Goal: Task Accomplishment & Management: Manage account settings

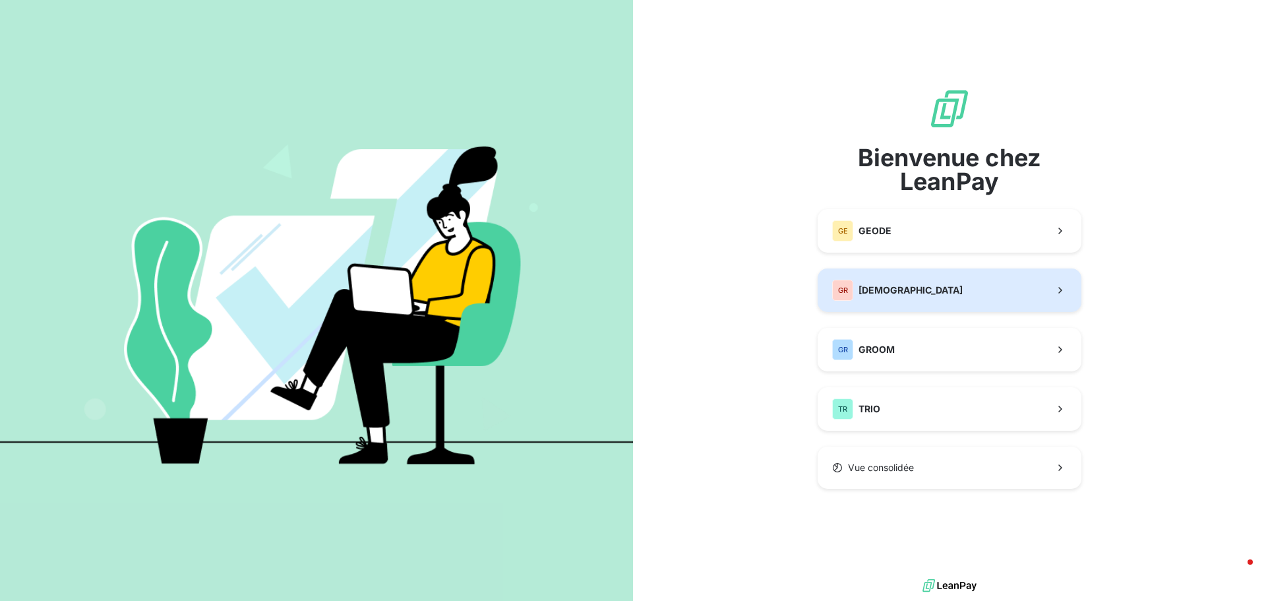
click at [903, 282] on div "GR GREENWISHES" at bounding box center [897, 290] width 131 height 21
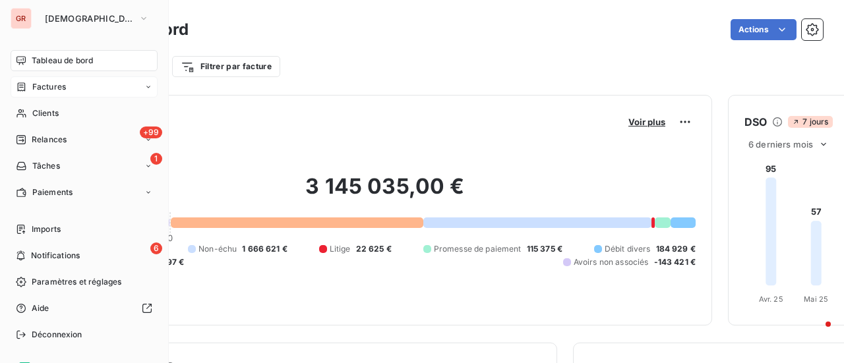
click at [51, 84] on span "Factures" at bounding box center [49, 87] width 34 height 12
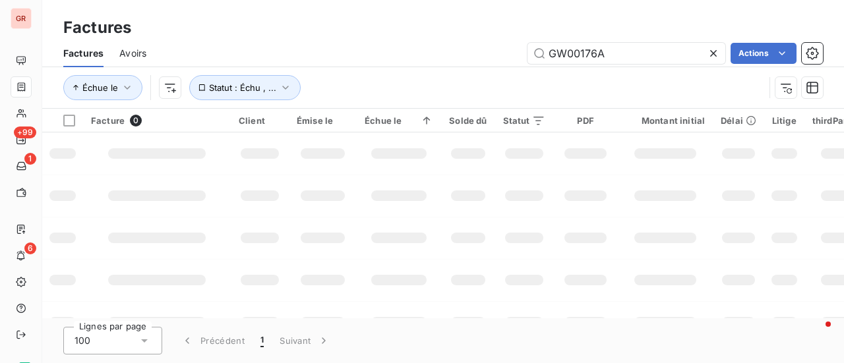
click at [296, 28] on div "Factures" at bounding box center [443, 28] width 802 height 24
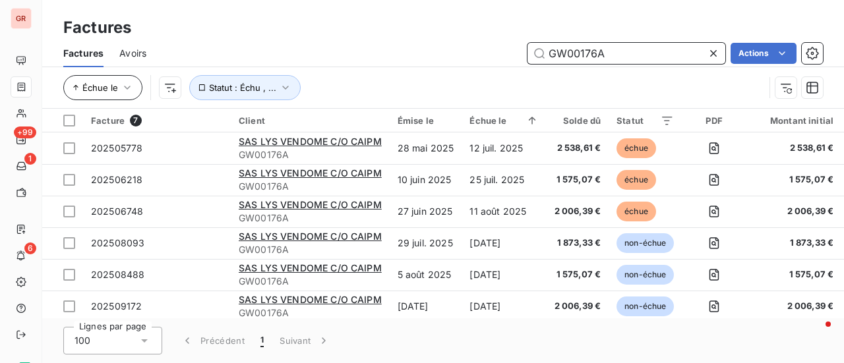
drag, startPoint x: 610, startPoint y: 51, endPoint x: 96, endPoint y: 80, distance: 515.6
click at [279, 72] on div "Factures Avoirs GW00176A Actions Échue le Statut : Échu , ..." at bounding box center [443, 74] width 802 height 69
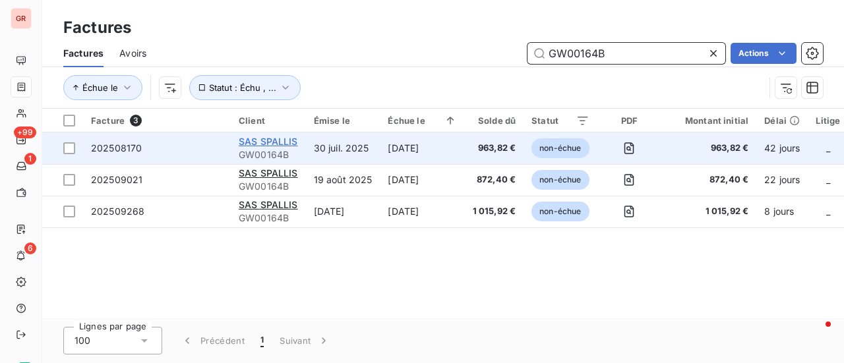
type input "GW00164B"
click at [276, 142] on span "SAS SPALLIS" at bounding box center [268, 141] width 59 height 11
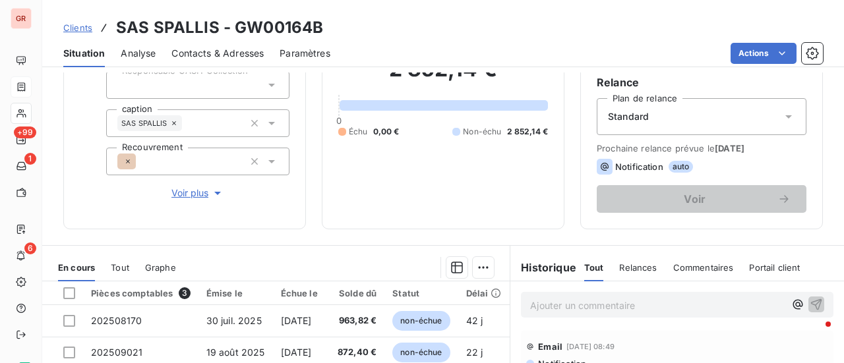
scroll to position [330, 0]
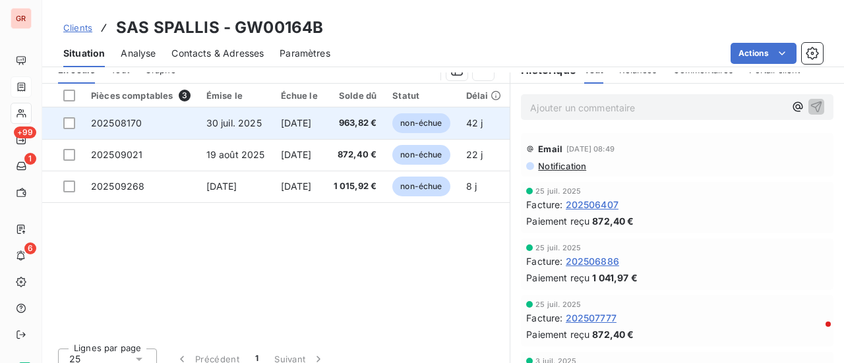
click at [132, 118] on span "202508170" at bounding box center [116, 122] width 51 height 11
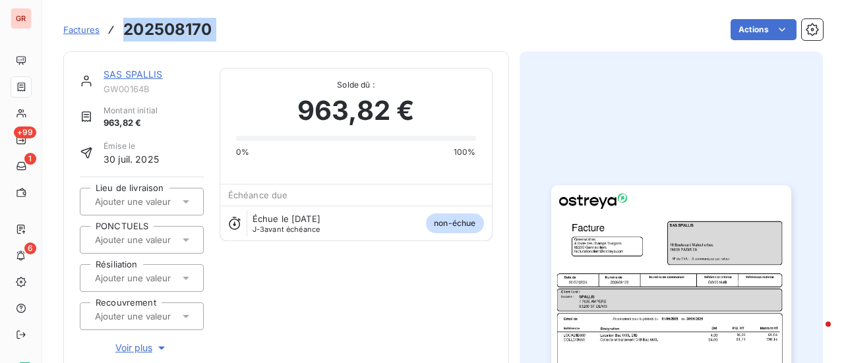
drag, startPoint x: 219, startPoint y: 28, endPoint x: 98, endPoint y: 30, distance: 121.3
click at [98, 30] on div "Factures 202508170 Actions" at bounding box center [442, 30] width 759 height 28
copy section "202508170 Actions"
click at [140, 75] on link "SAS SPALLIS" at bounding box center [133, 74] width 59 height 11
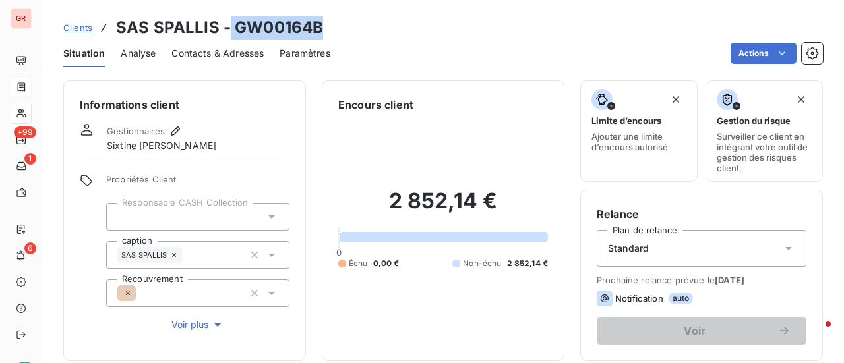
drag, startPoint x: 326, startPoint y: 24, endPoint x: 228, endPoint y: 28, distance: 97.6
click at [228, 28] on div "Clients SAS SPALLIS - GW00164B" at bounding box center [443, 28] width 802 height 24
copy h3 "GW00164B"
click at [525, 11] on div "Clients SAS SPALLIS - GW00164B Situation Analyse Contacts & Adresses Paramètres…" at bounding box center [443, 33] width 802 height 67
click at [318, 38] on h3 "SAS SPALLIS - GW00164B" at bounding box center [219, 28] width 207 height 24
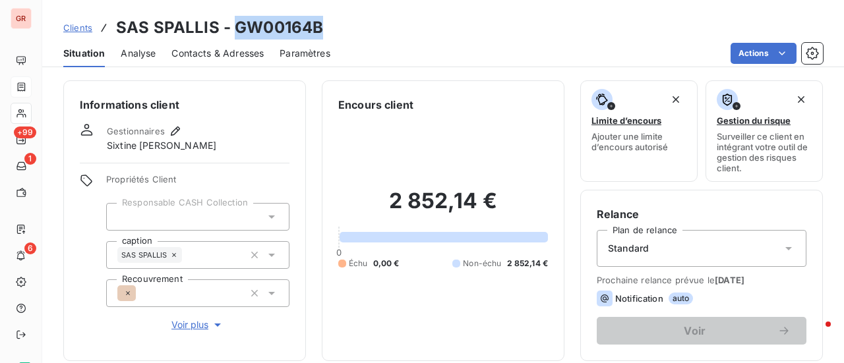
drag, startPoint x: 321, startPoint y: 30, endPoint x: 233, endPoint y: 27, distance: 87.7
click at [233, 27] on div "Clients SAS SPALLIS - GW00164B" at bounding box center [443, 28] width 802 height 24
copy h3 "GW00164B"
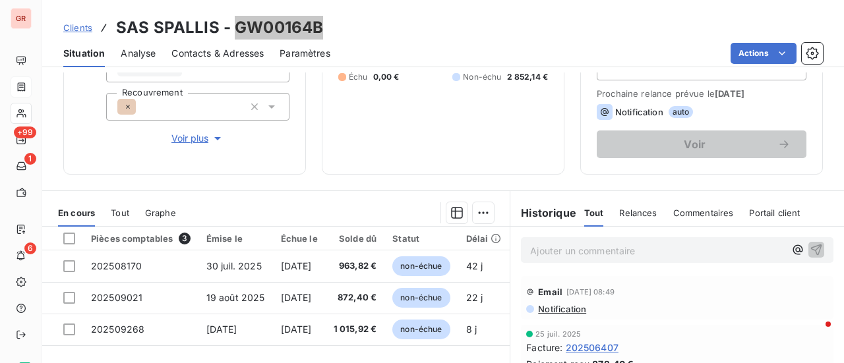
scroll to position [264, 0]
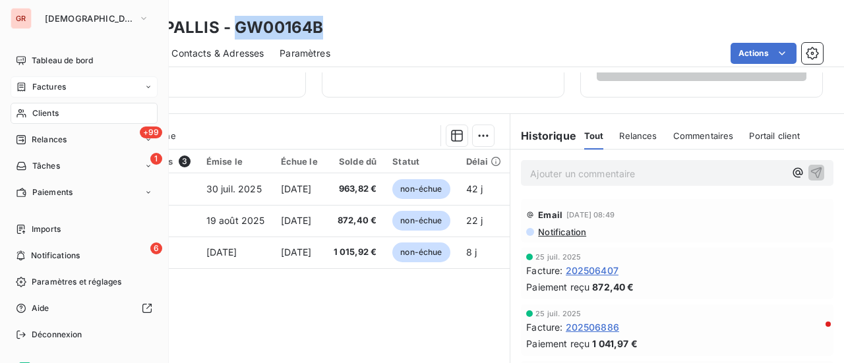
click at [57, 84] on span "Factures" at bounding box center [49, 87] width 34 height 12
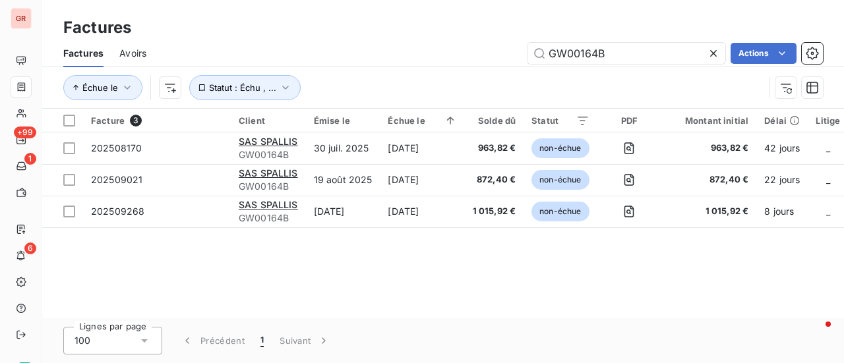
drag, startPoint x: 665, startPoint y: 55, endPoint x: 312, endPoint y: 105, distance: 356.1
click at [324, 104] on div "Factures Avoirs GW00164B Actions Échue le Statut : Échu , ..." at bounding box center [443, 74] width 802 height 69
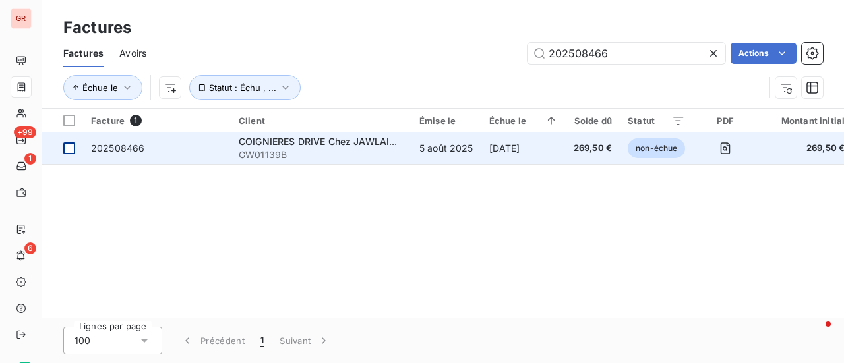
type input "202508466"
click at [76, 147] on td at bounding box center [62, 149] width 41 height 32
click at [132, 148] on span "202508466" at bounding box center [117, 147] width 53 height 11
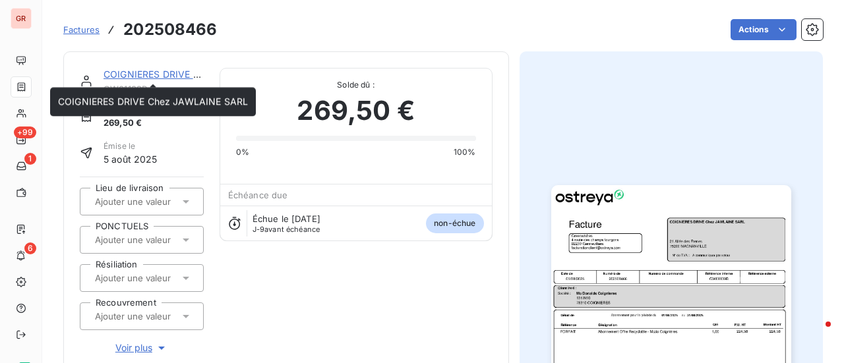
click at [163, 77] on link "COIGNIERES DRIVE Chez JAWLAINE SARL" at bounding box center [199, 74] width 190 height 11
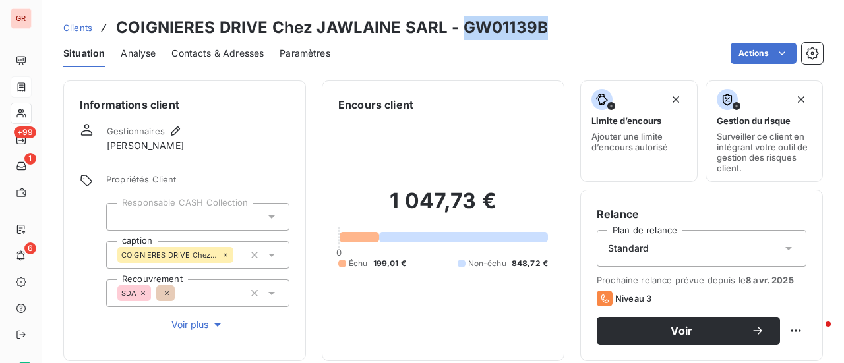
drag, startPoint x: 544, startPoint y: 33, endPoint x: 463, endPoint y: 35, distance: 81.1
click at [463, 35] on div "Clients COIGNIERES DRIVE Chez JAWLAINE SARL - GW01139B" at bounding box center [443, 28] width 802 height 24
copy h3 "GW01139B"
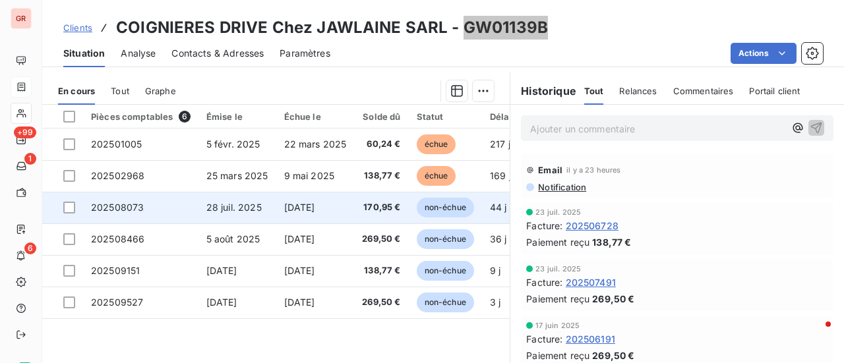
scroll to position [330, 0]
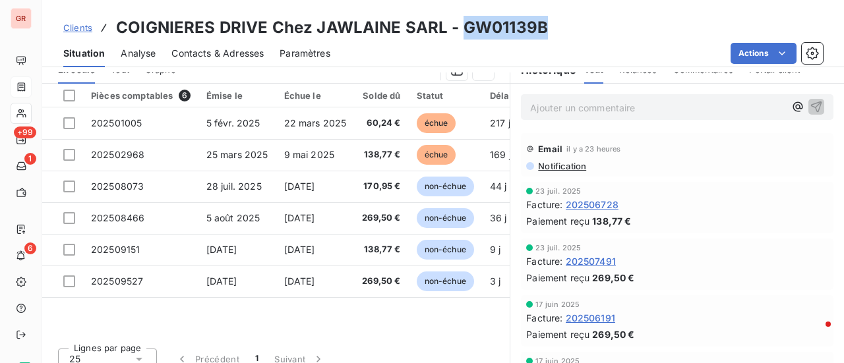
click at [543, 33] on div "Clients COIGNIERES DRIVE Chez JAWLAINE SARL - GW01139B" at bounding box center [443, 28] width 802 height 24
drag, startPoint x: 541, startPoint y: 26, endPoint x: 459, endPoint y: 20, distance: 82.0
click at [459, 20] on h3 "COIGNIERES DRIVE Chez JAWLAINE SARL - GW01139B" at bounding box center [332, 28] width 432 height 24
copy h3 "GW01139B"
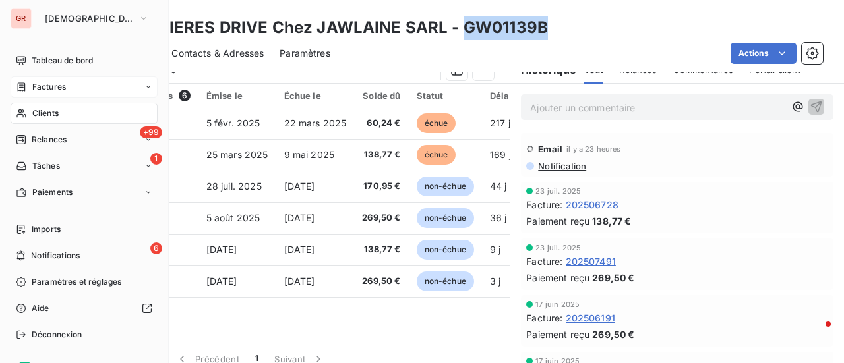
click at [47, 90] on span "Factures" at bounding box center [49, 87] width 34 height 12
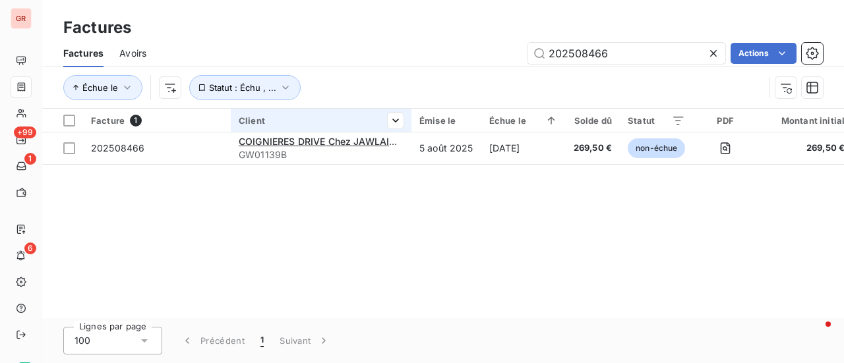
drag, startPoint x: 643, startPoint y: 48, endPoint x: 310, endPoint y: 109, distance: 339.0
click at [334, 107] on div "Factures Avoirs 202508466 Actions Échue le Statut : Échu , ..." at bounding box center [443, 74] width 802 height 69
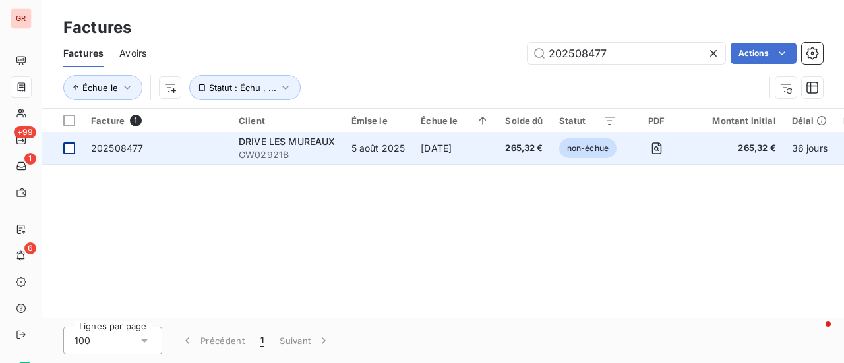
type input "202508477"
click at [69, 150] on div at bounding box center [69, 148] width 12 height 12
click at [118, 148] on span "202508477" at bounding box center [117, 147] width 52 height 11
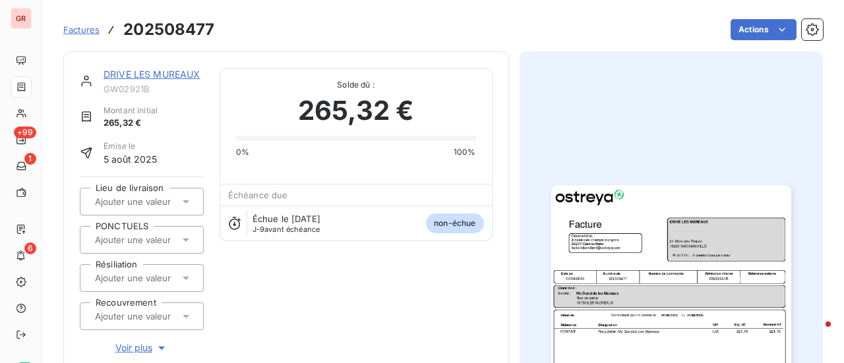
click at [160, 77] on link "DRIVE LES MUREAUX" at bounding box center [152, 74] width 97 height 11
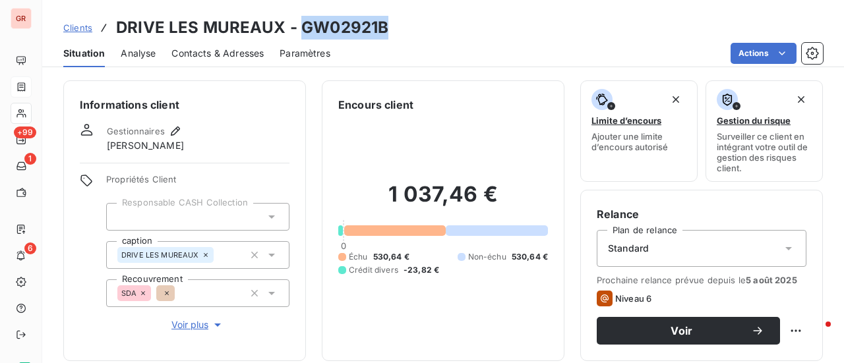
drag, startPoint x: 389, startPoint y: 30, endPoint x: 298, endPoint y: 34, distance: 91.1
click at [298, 34] on div "Clients DRIVE LES MUREAUX - GW02921B" at bounding box center [443, 28] width 802 height 24
copy h3 "GW02921B"
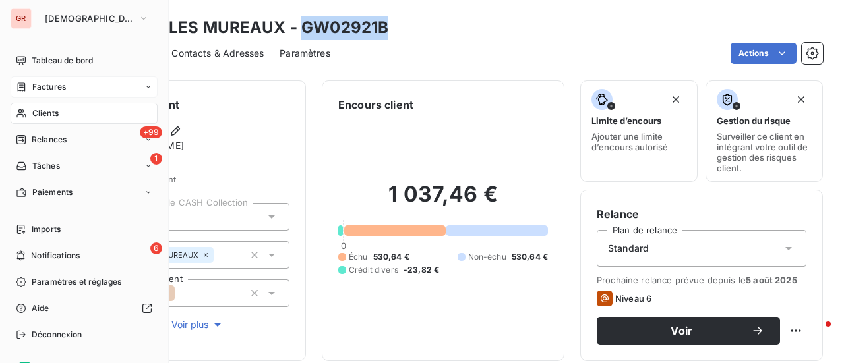
drag, startPoint x: 59, startPoint y: 85, endPoint x: 119, endPoint y: 79, distance: 60.3
click at [59, 84] on span "Factures" at bounding box center [49, 87] width 34 height 12
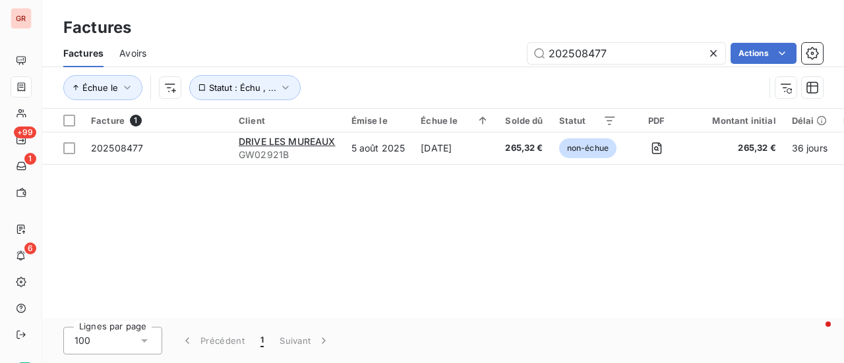
drag, startPoint x: 637, startPoint y: 59, endPoint x: 342, endPoint y: 60, distance: 294.7
click at [342, 60] on div "202508477 Actions" at bounding box center [492, 53] width 661 height 21
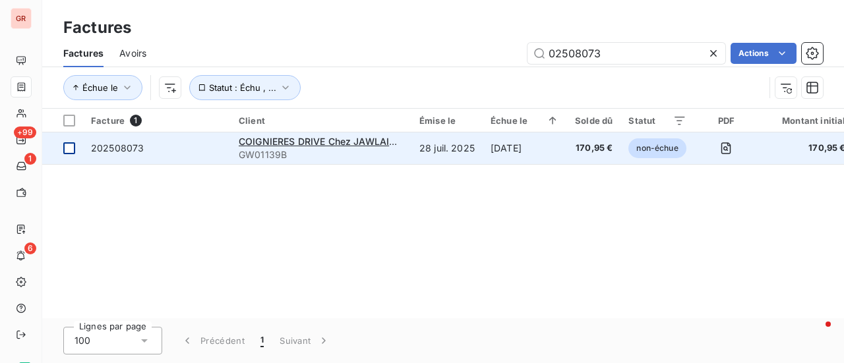
type input "02508073"
click at [71, 146] on div at bounding box center [69, 148] width 12 height 12
click at [128, 146] on span "202508073" at bounding box center [117, 147] width 53 height 11
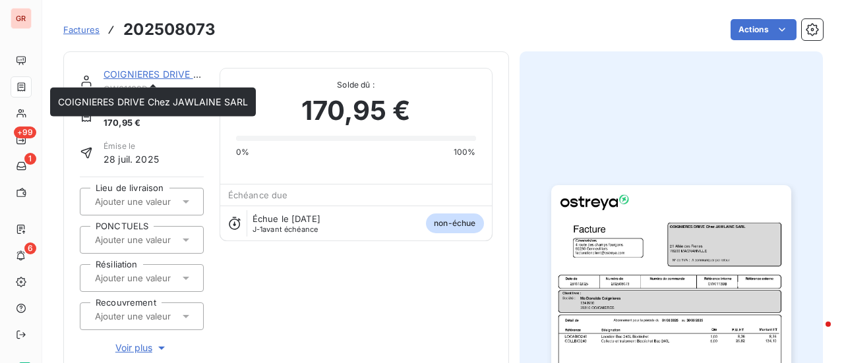
click at [145, 75] on link "COIGNIERES DRIVE Chez JAWLAINE SARL" at bounding box center [199, 74] width 190 height 11
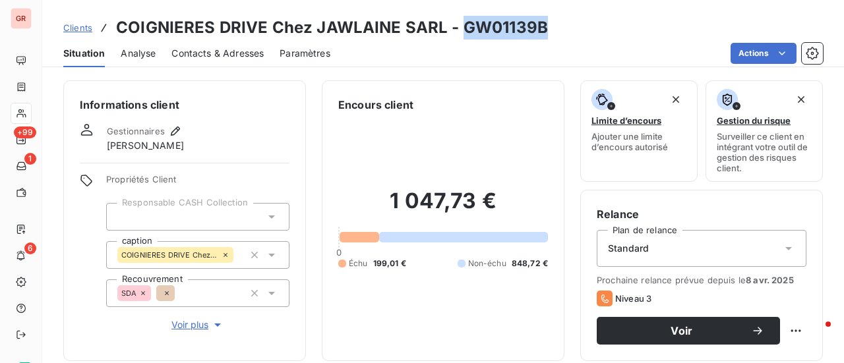
drag, startPoint x: 547, startPoint y: 34, endPoint x: 461, endPoint y: 36, distance: 86.4
click at [461, 36] on div "Clients COIGNIERES DRIVE Chez JAWLAINE SARL - GW01139B" at bounding box center [443, 28] width 802 height 24
copy h3 "GW01139B"
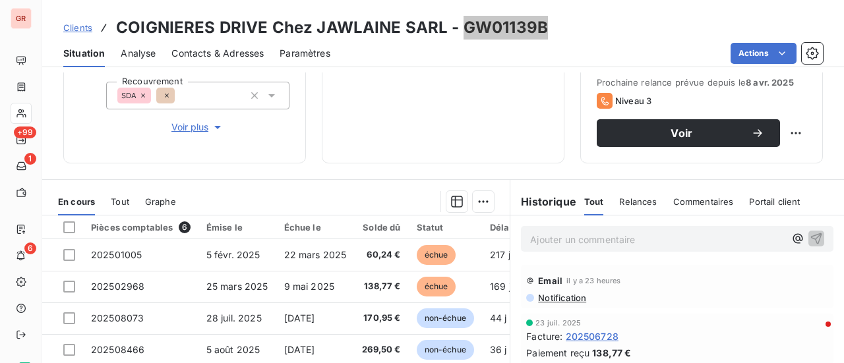
scroll to position [264, 0]
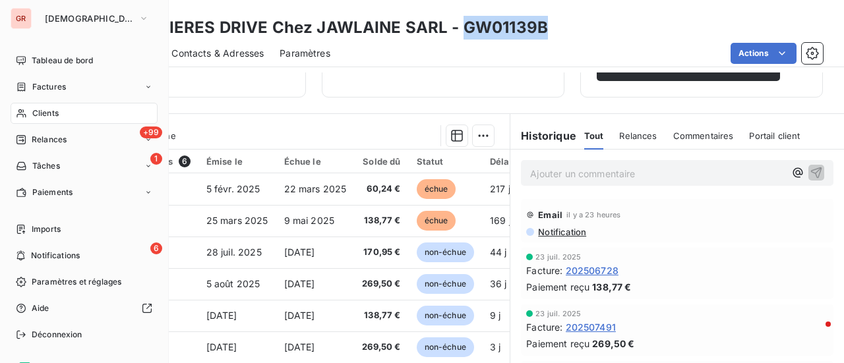
click at [60, 117] on div "Clients" at bounding box center [84, 113] width 147 height 21
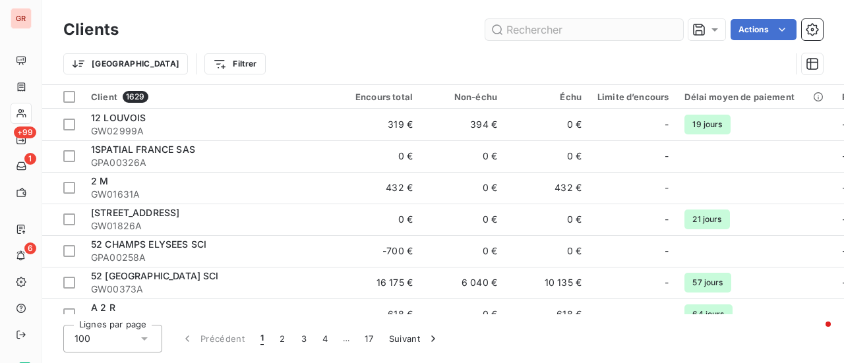
click at [587, 28] on input "text" at bounding box center [584, 29] width 198 height 21
type input "202508073"
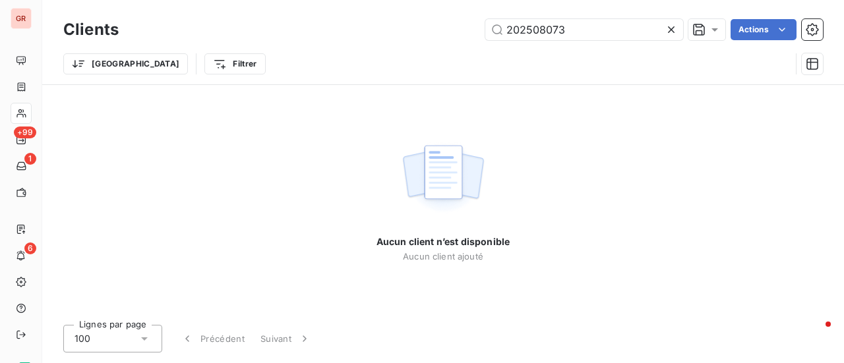
drag, startPoint x: 440, startPoint y: 31, endPoint x: 285, endPoint y: 65, distance: 159.2
click at [311, 57] on div "Clients 202508073 Actions Trier Filtrer" at bounding box center [442, 50] width 759 height 69
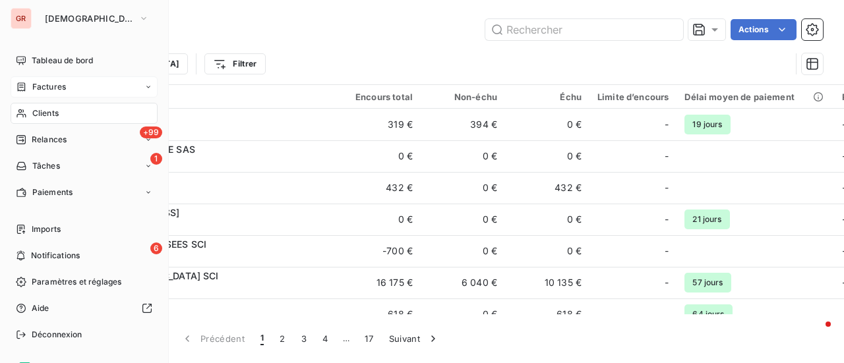
click at [52, 81] on span "Factures" at bounding box center [49, 87] width 34 height 12
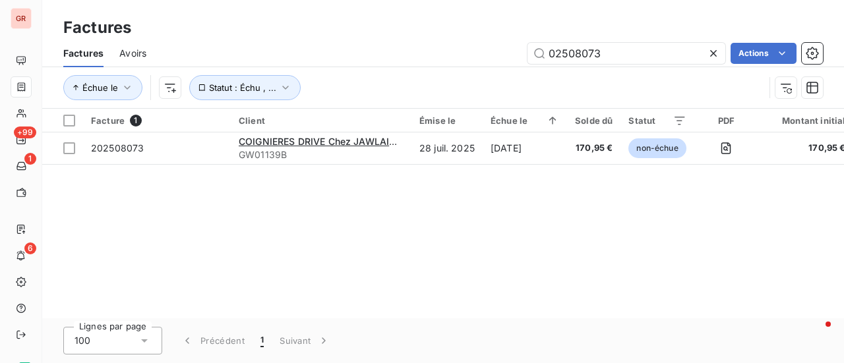
drag, startPoint x: 649, startPoint y: 48, endPoint x: 361, endPoint y: 78, distance: 289.7
click at [367, 73] on div "Factures Avoirs 02508073 Actions Échue le Statut : Échu , ..." at bounding box center [443, 74] width 802 height 69
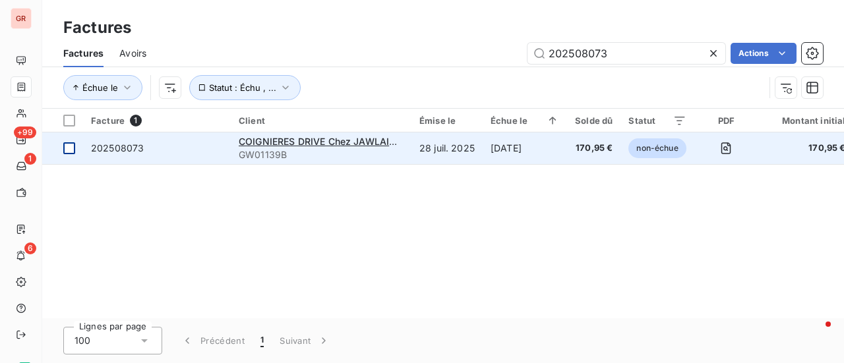
type input "202508073"
click at [64, 149] on div at bounding box center [69, 148] width 12 height 12
click at [119, 147] on span "202508073" at bounding box center [117, 147] width 53 height 11
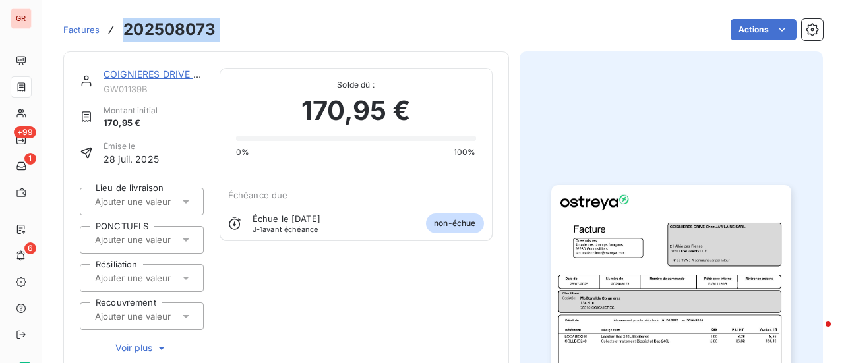
drag, startPoint x: 224, startPoint y: 26, endPoint x: 115, endPoint y: 27, distance: 109.4
click at [115, 27] on div "Factures 202508073 Actions" at bounding box center [442, 30] width 759 height 28
copy section "202508073 Actions"
click at [174, 74] on link "COIGNIERES DRIVE Chez JAWLAINE SARL" at bounding box center [199, 74] width 190 height 11
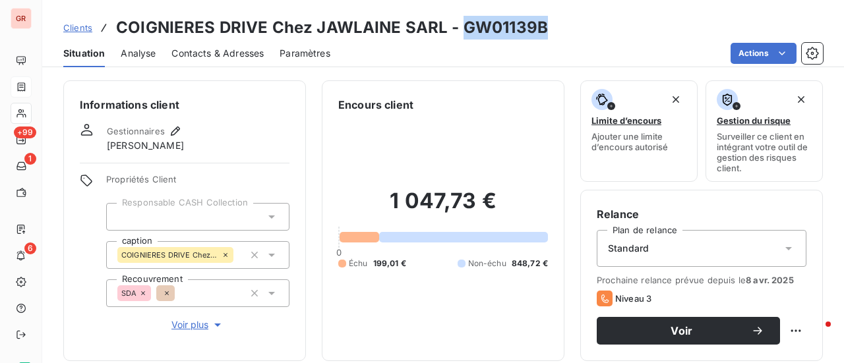
drag, startPoint x: 543, startPoint y: 31, endPoint x: 456, endPoint y: 29, distance: 87.0
click at [456, 29] on div "Clients COIGNIERES DRIVE Chez JAWLAINE SARL - GW01139B" at bounding box center [443, 28] width 802 height 24
copy h3 "GW01139B"
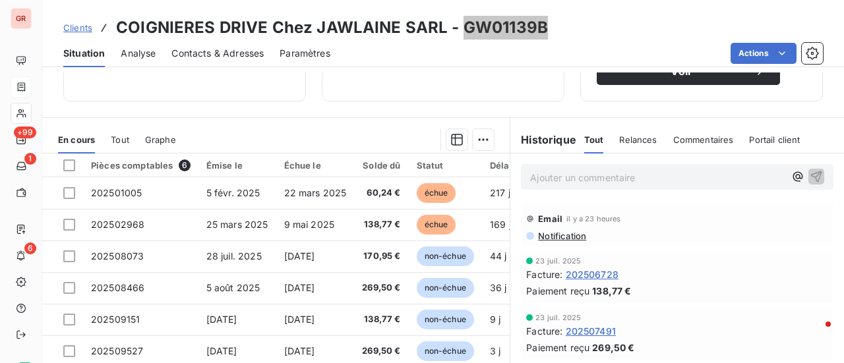
scroll to position [330, 0]
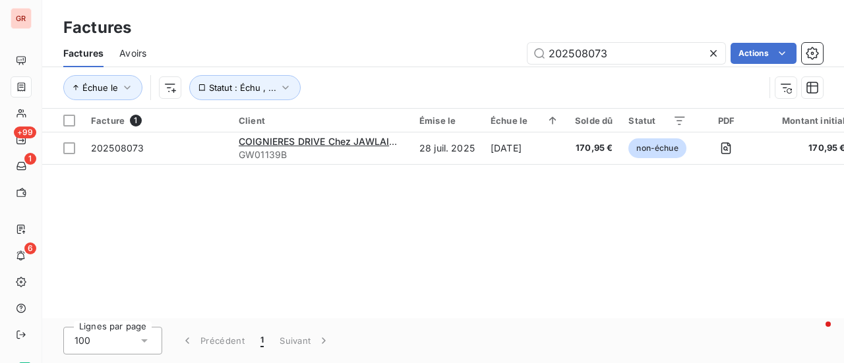
drag, startPoint x: 630, startPoint y: 61, endPoint x: 289, endPoint y: 64, distance: 340.8
click at [291, 64] on div "Factures Avoirs 202508073 Actions" at bounding box center [443, 54] width 802 height 28
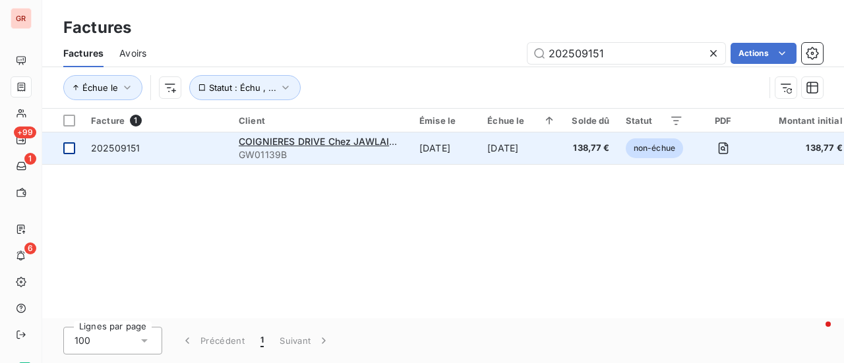
type input "202509151"
click at [71, 150] on div at bounding box center [69, 148] width 12 height 12
click at [129, 151] on span "202509151" at bounding box center [115, 147] width 49 height 11
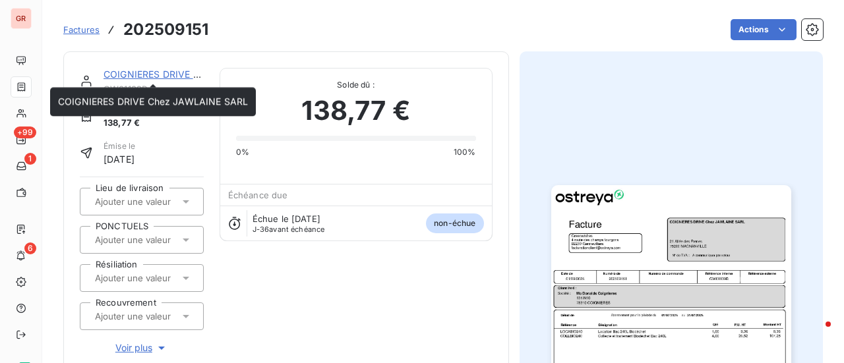
click at [190, 80] on div "COIGNIERES DRIVE Chez JAWLAINE SARL" at bounding box center [154, 74] width 100 height 13
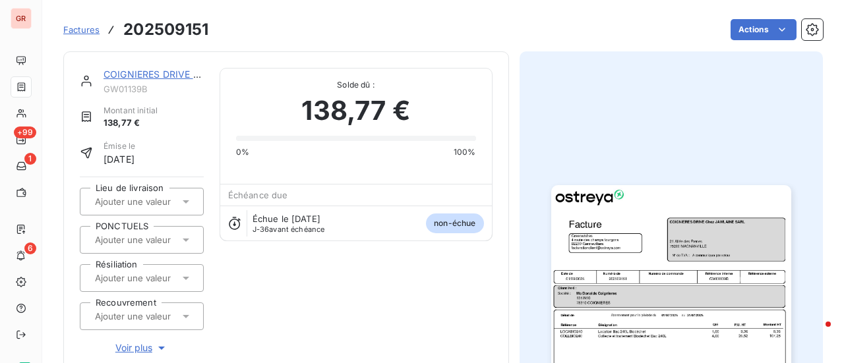
click at [171, 78] on link "COIGNIERES DRIVE Chez JAWLAINE SARL" at bounding box center [199, 74] width 190 height 11
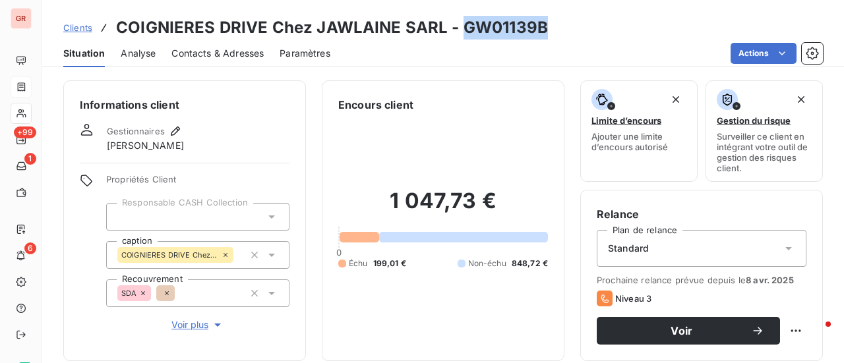
drag, startPoint x: 553, startPoint y: 27, endPoint x: 459, endPoint y: 31, distance: 94.4
click at [459, 31] on div "Clients COIGNIERES DRIVE Chez JAWLAINE SARL - GW01139B" at bounding box center [443, 28] width 802 height 24
copy h3 "GW01139B"
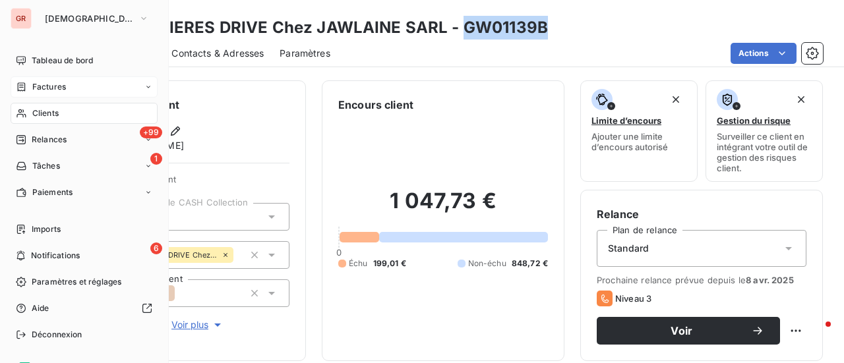
click at [45, 86] on span "Factures" at bounding box center [49, 87] width 34 height 12
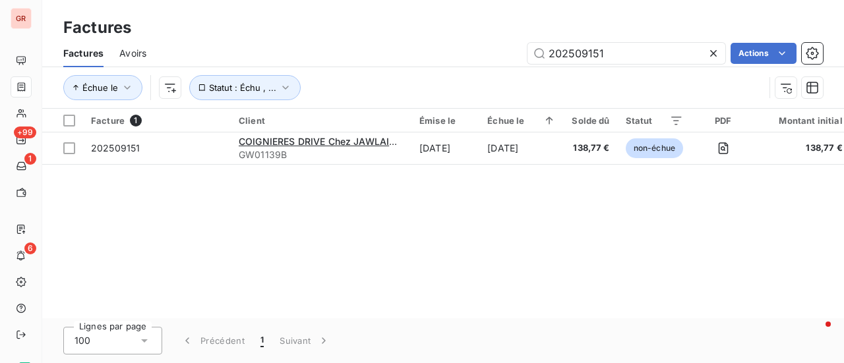
drag, startPoint x: 621, startPoint y: 57, endPoint x: 189, endPoint y: 57, distance: 432.5
click at [213, 57] on div "202509151 Actions" at bounding box center [492, 53] width 661 height 21
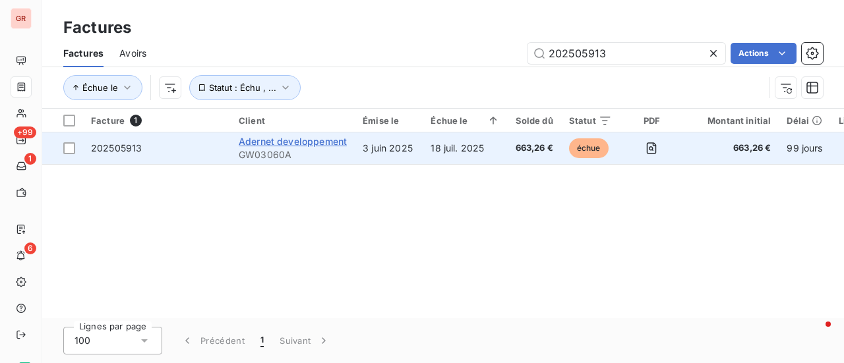
type input "202505913"
click at [292, 145] on span "Adernet developpement" at bounding box center [293, 141] width 108 height 11
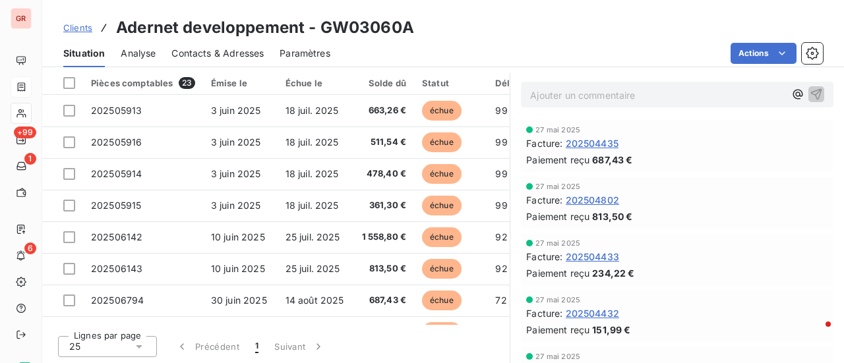
scroll to position [295, 0]
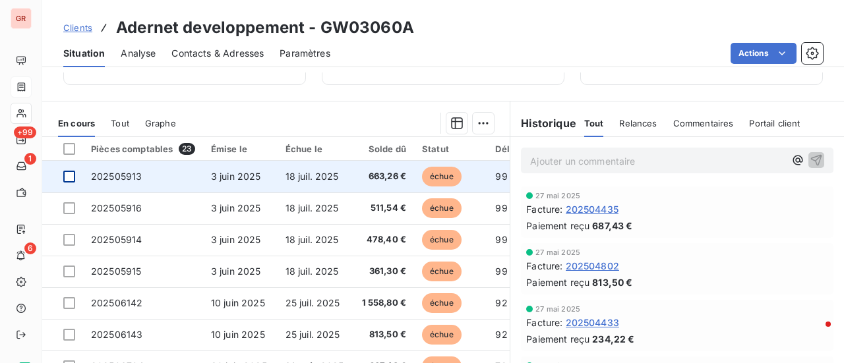
click at [71, 171] on div at bounding box center [69, 177] width 12 height 12
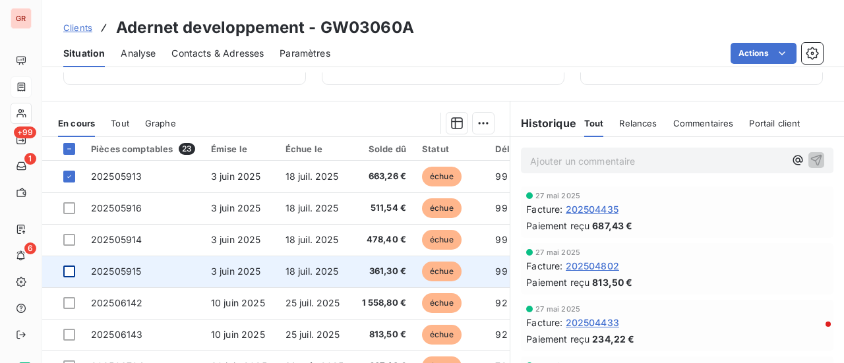
click at [71, 268] on div at bounding box center [69, 272] width 12 height 12
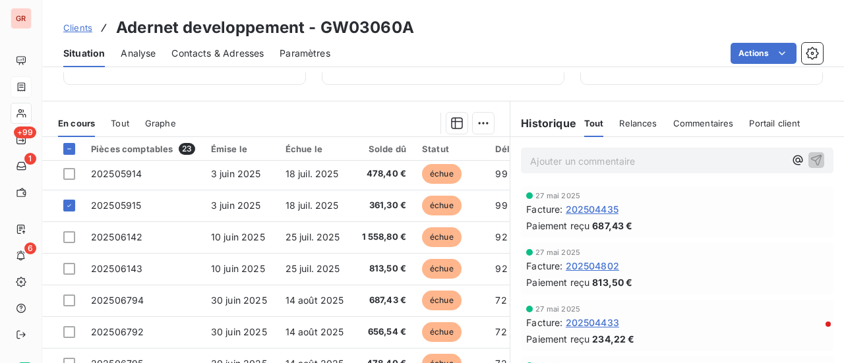
scroll to position [0, 0]
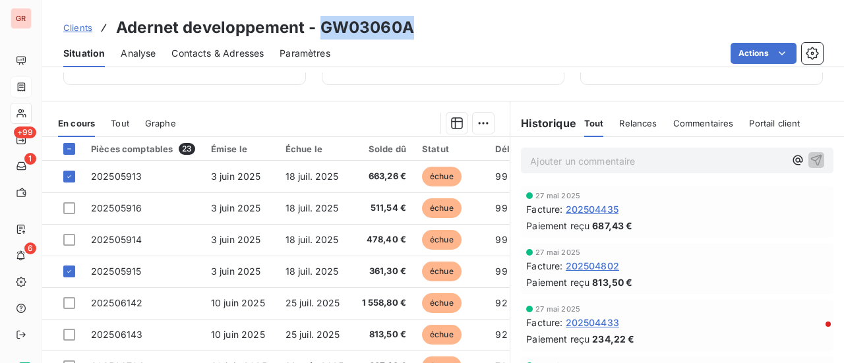
drag, startPoint x: 419, startPoint y: 34, endPoint x: 324, endPoint y: 32, distance: 94.3
click at [324, 32] on div "Clients Adernet developpement - GW03060A" at bounding box center [443, 28] width 802 height 24
click at [439, 40] on div "Situation Analyse Contacts & Adresses Paramètres Actions" at bounding box center [443, 54] width 802 height 28
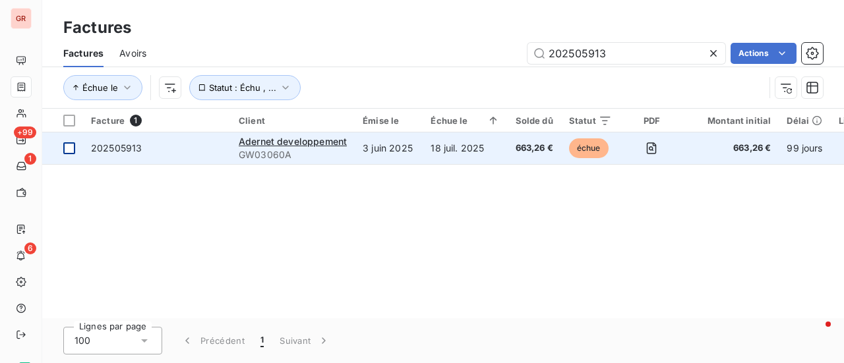
drag, startPoint x: 643, startPoint y: 51, endPoint x: 65, endPoint y: 154, distance: 586.6
click at [107, 143] on div "Factures Factures Avoirs 202505913 Actions Échue le Statut : Échu , ... Facture…" at bounding box center [443, 181] width 802 height 363
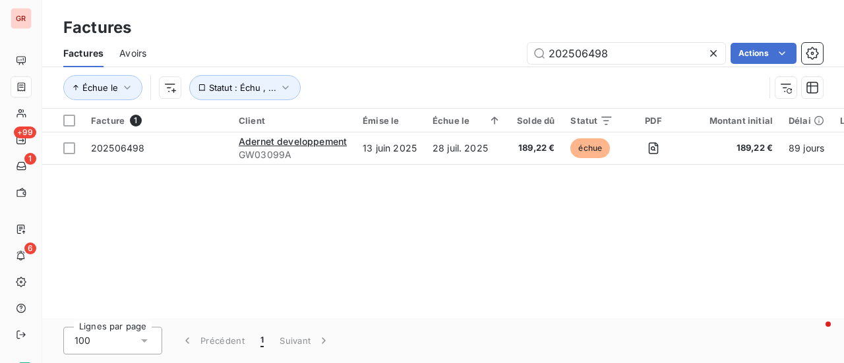
type input "202506498"
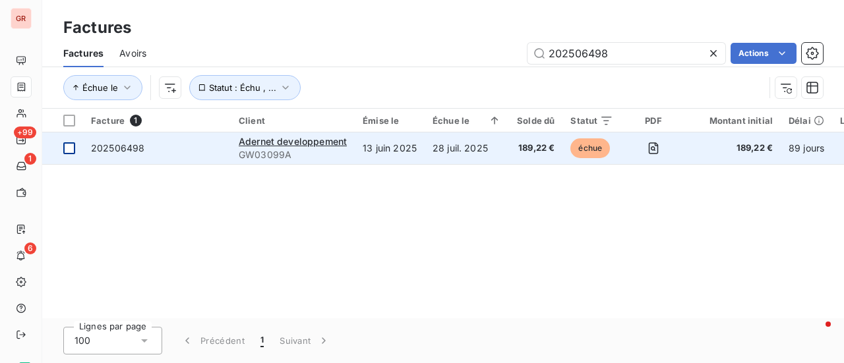
click at [72, 150] on div at bounding box center [69, 148] width 12 height 12
click at [116, 148] on span "202506498" at bounding box center [117, 147] width 53 height 11
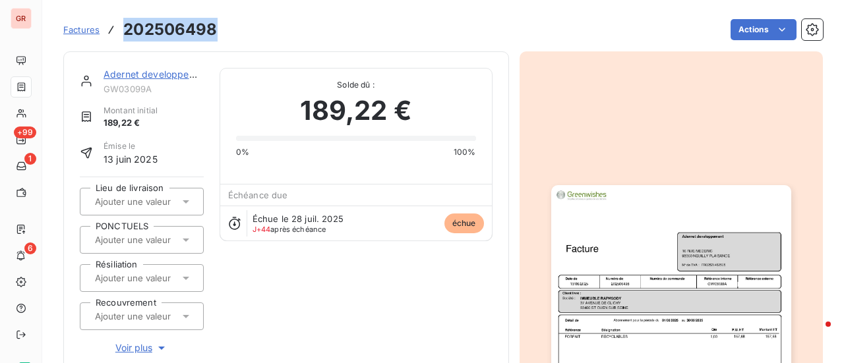
drag, startPoint x: 218, startPoint y: 30, endPoint x: 113, endPoint y: 34, distance: 104.9
click at [113, 34] on div "Factures 202506498 Actions" at bounding box center [442, 30] width 759 height 28
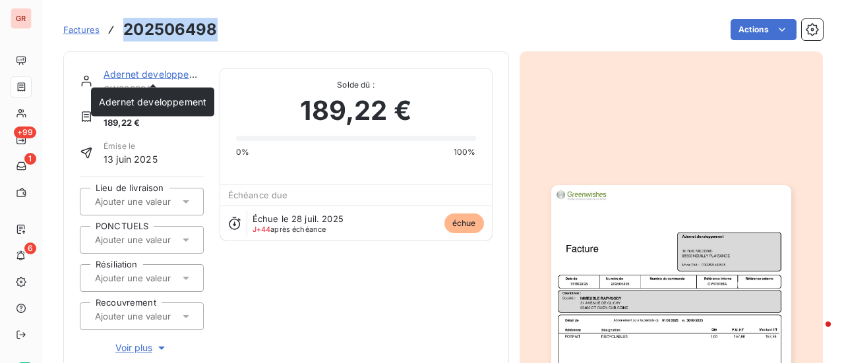
click at [171, 72] on link "Adernet developpement" at bounding box center [157, 74] width 107 height 11
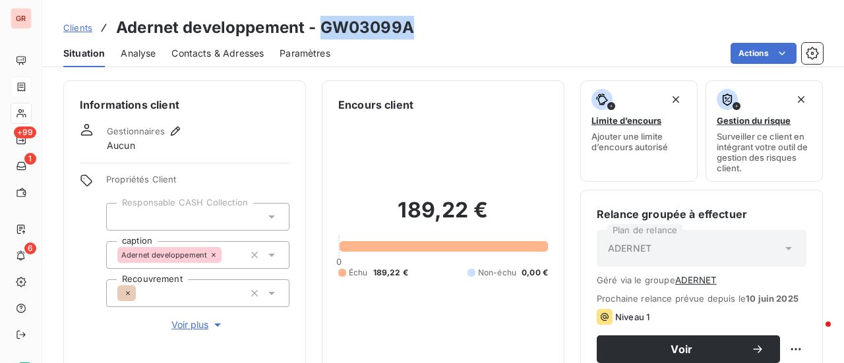
drag, startPoint x: 425, startPoint y: 28, endPoint x: 318, endPoint y: 36, distance: 106.4
click at [318, 36] on div "Clients Adernet developpement - GW03099A" at bounding box center [443, 28] width 802 height 24
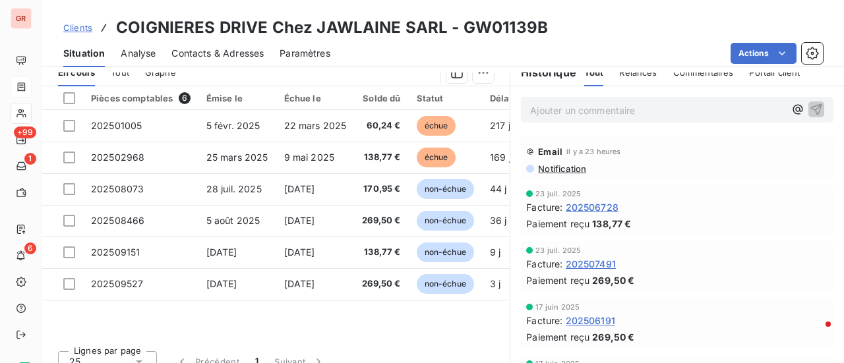
scroll to position [342, 0]
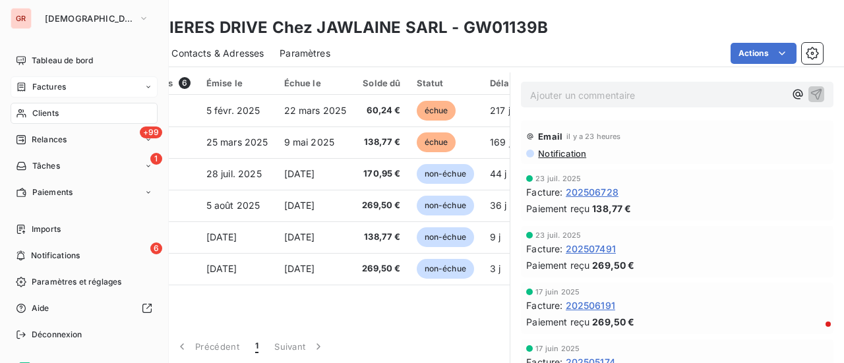
drag, startPoint x: 62, startPoint y: 80, endPoint x: 127, endPoint y: 89, distance: 65.2
click at [62, 80] on div "Factures" at bounding box center [84, 86] width 147 height 21
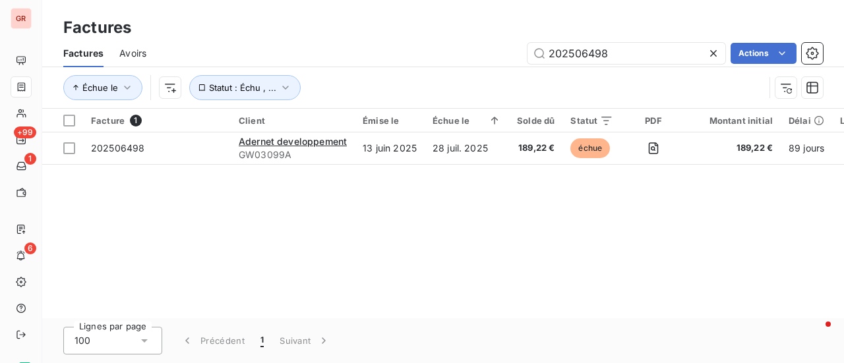
drag, startPoint x: 241, startPoint y: 56, endPoint x: 9, endPoint y: 81, distance: 233.4
click at [91, 73] on div "Factures Avoirs 202506498 Actions Échue le Statut : Échu , ..." at bounding box center [443, 74] width 802 height 69
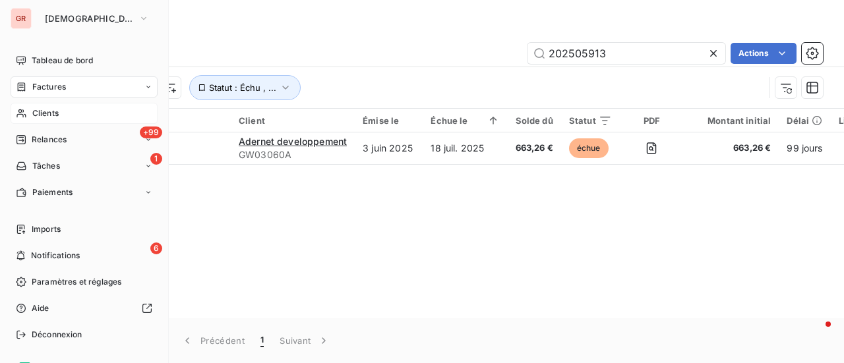
type input "202505913"
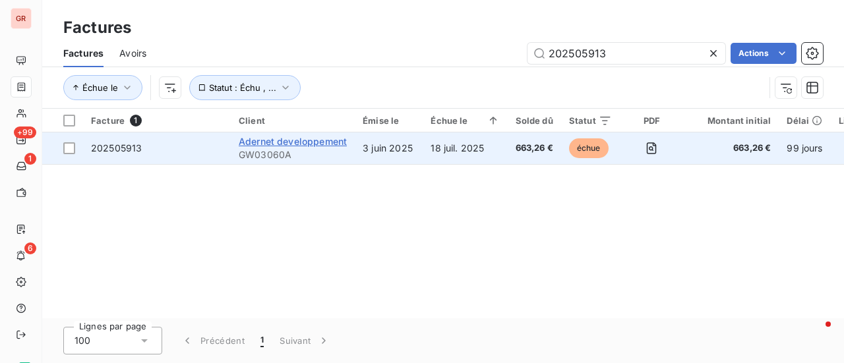
click at [297, 139] on span "Adernet developpement" at bounding box center [293, 141] width 108 height 11
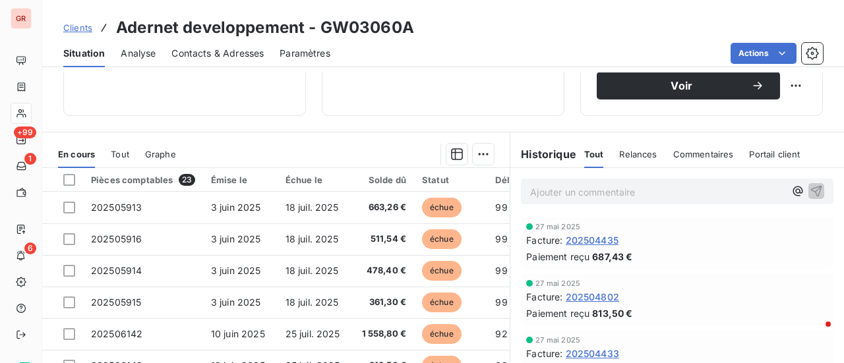
scroll to position [361, 0]
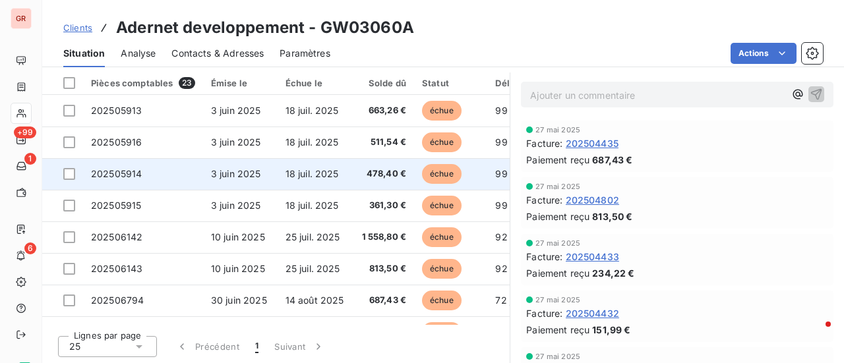
click at [76, 178] on td at bounding box center [62, 174] width 41 height 32
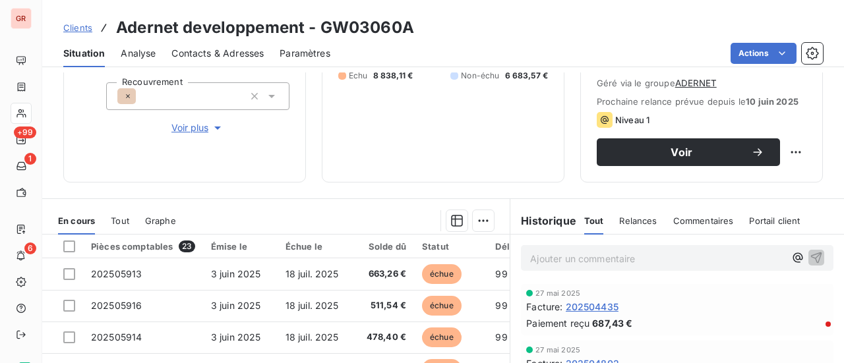
scroll to position [330, 0]
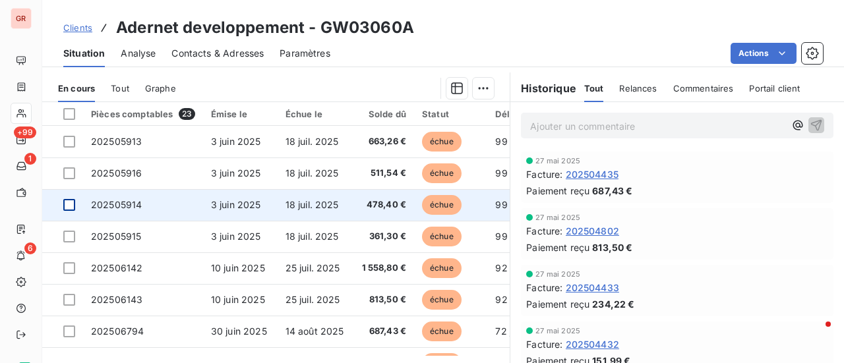
click at [74, 206] on div at bounding box center [69, 205] width 12 height 12
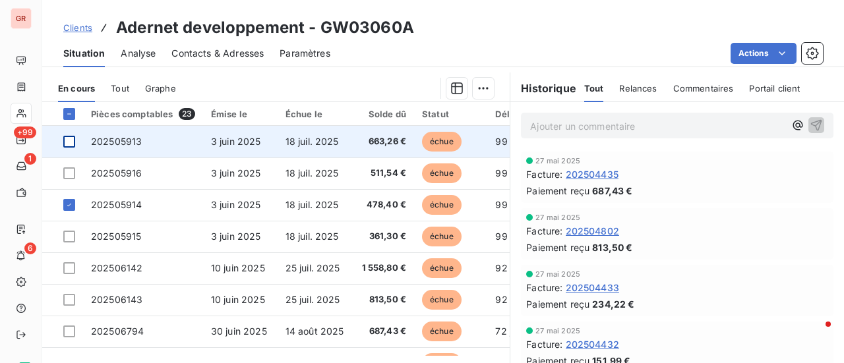
click at [71, 142] on div at bounding box center [69, 142] width 12 height 12
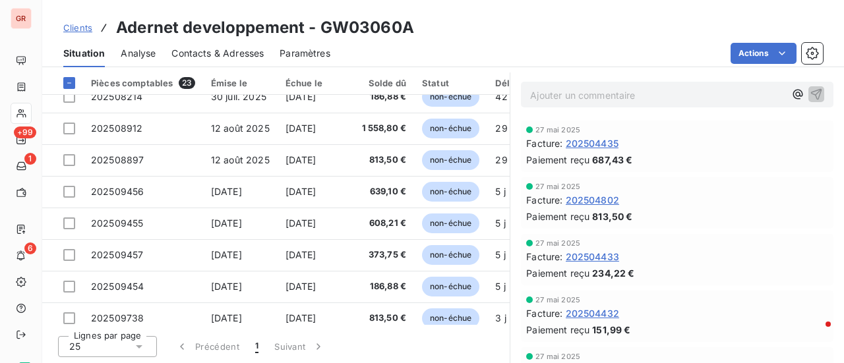
scroll to position [503, 0]
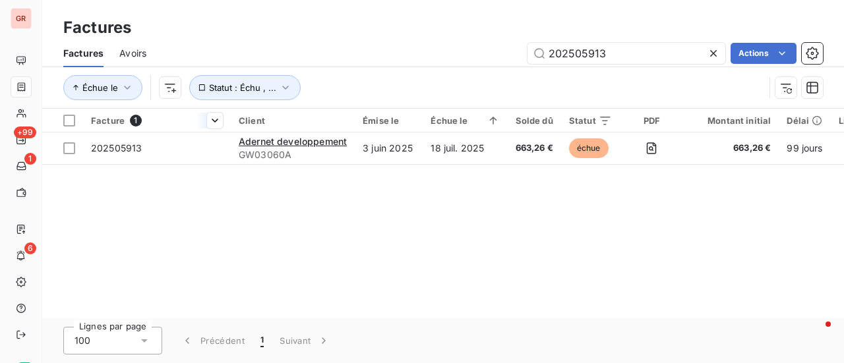
drag, startPoint x: 641, startPoint y: 46, endPoint x: 152, endPoint y: 130, distance: 496.9
click at [152, 130] on div "Factures Factures Avoirs 202505913 Actions Échue le Statut : Échu , ... Facture…" at bounding box center [443, 181] width 802 height 363
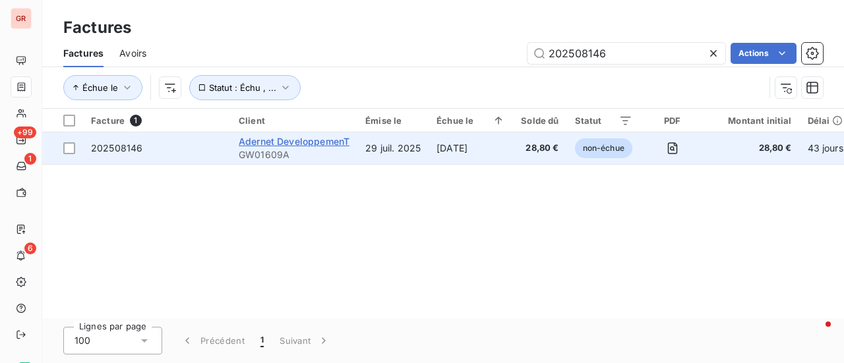
type input "202508146"
click at [310, 146] on span "Adernet DeveloppemenT" at bounding box center [294, 141] width 111 height 11
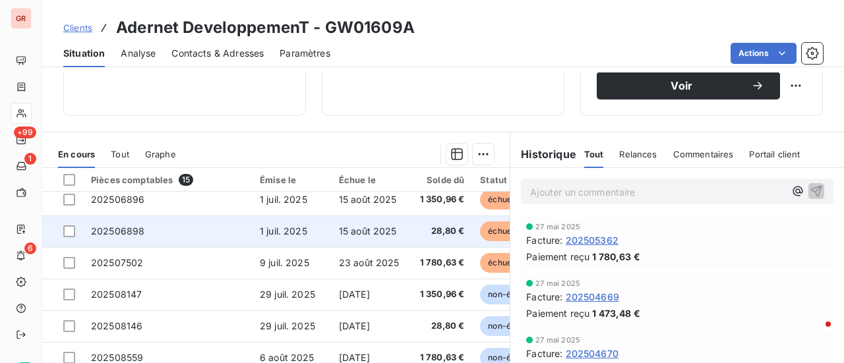
scroll to position [250, 0]
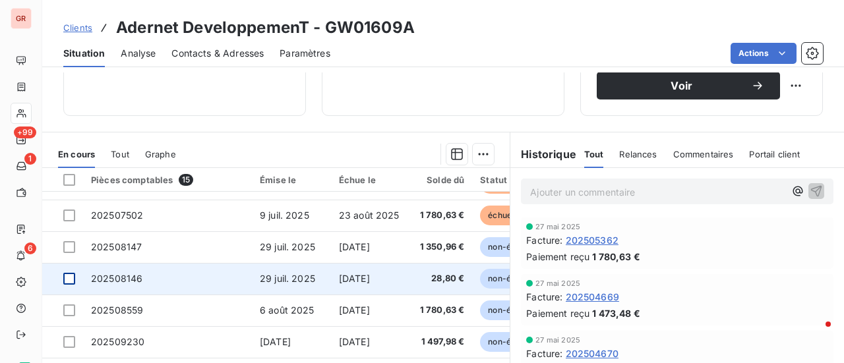
click at [69, 275] on div at bounding box center [69, 279] width 12 height 12
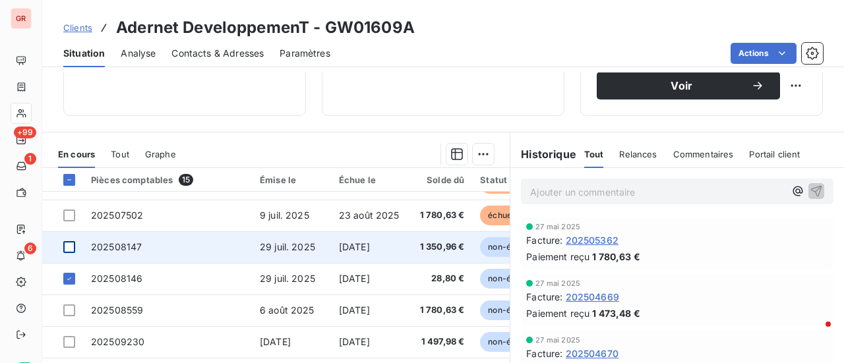
click at [74, 242] on div at bounding box center [69, 247] width 12 height 12
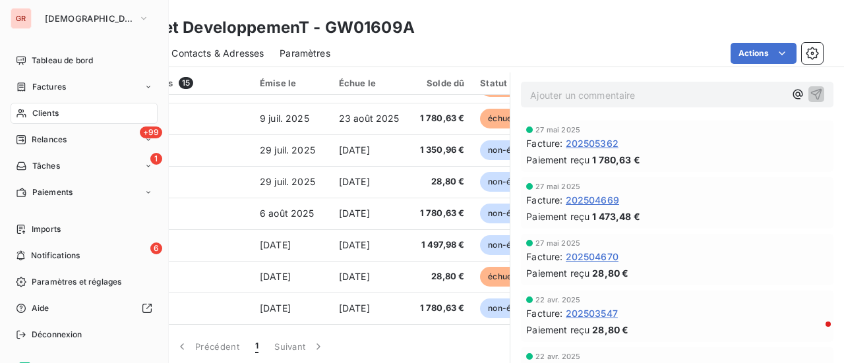
click at [63, 88] on span "Factures" at bounding box center [49, 87] width 34 height 12
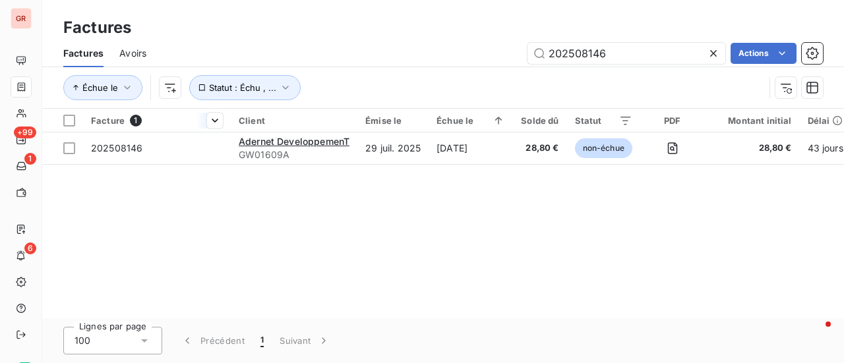
drag, startPoint x: 666, startPoint y: 59, endPoint x: 198, endPoint y: 127, distance: 473.1
click at [156, 88] on div "Factures Avoirs 202508146 Actions Échue le Statut : Échu , ..." at bounding box center [443, 74] width 802 height 69
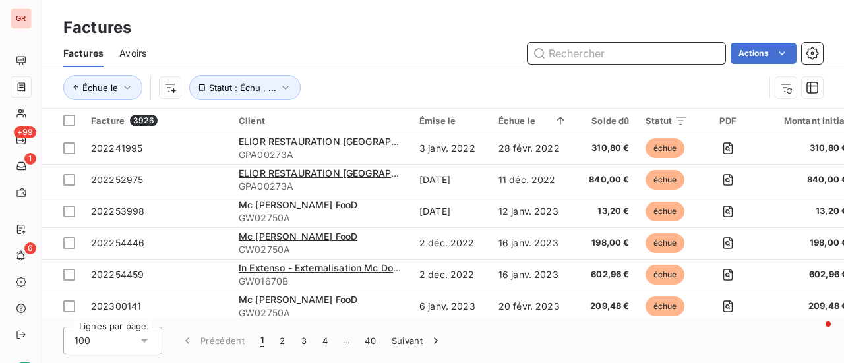
click at [572, 55] on input "text" at bounding box center [626, 53] width 198 height 21
paste input "202508145"
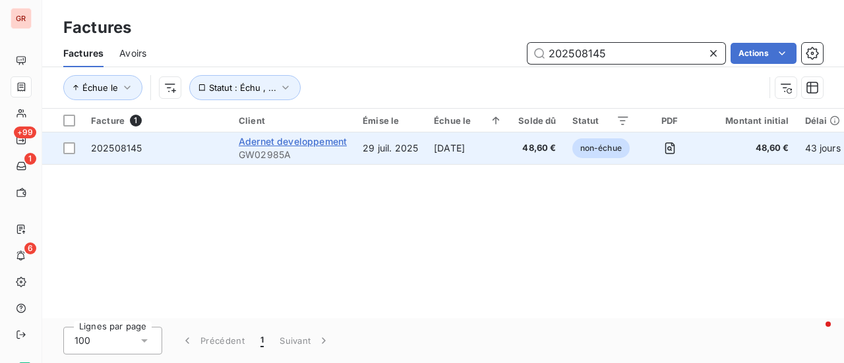
type input "202508145"
click at [287, 143] on span "Adernet developpement" at bounding box center [293, 141] width 108 height 11
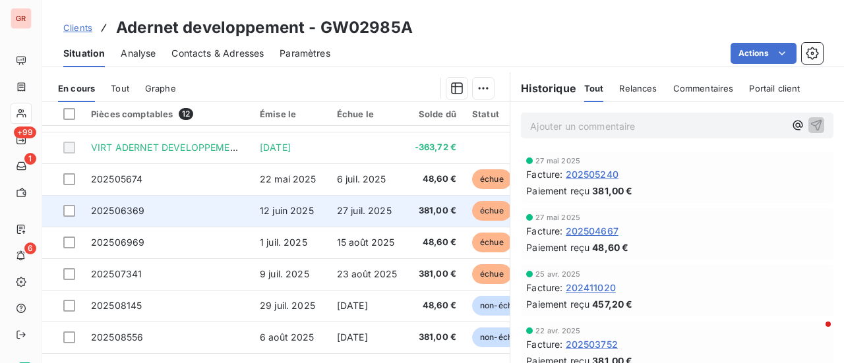
scroll to position [155, 0]
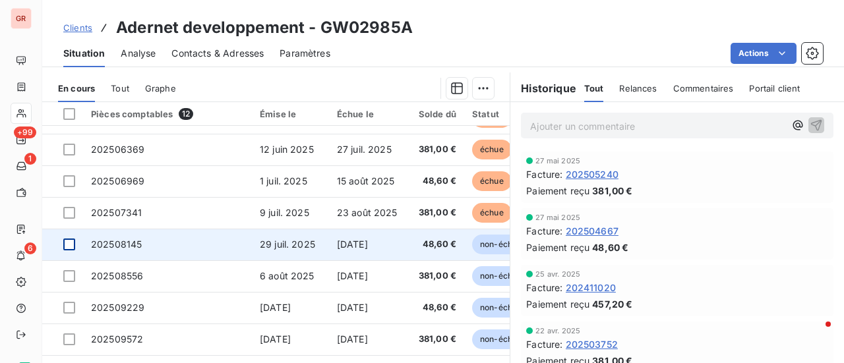
click at [69, 239] on div at bounding box center [69, 245] width 12 height 12
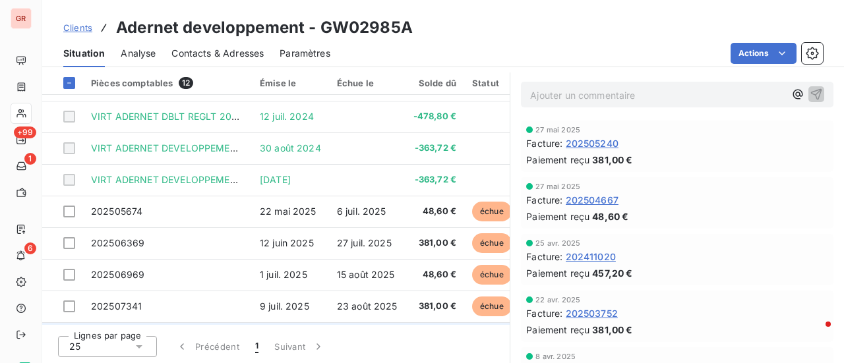
scroll to position [23, 0]
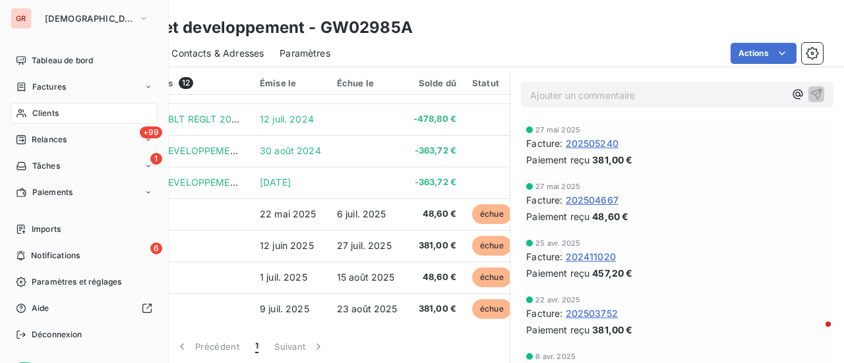
click at [54, 90] on span "Factures" at bounding box center [49, 87] width 34 height 12
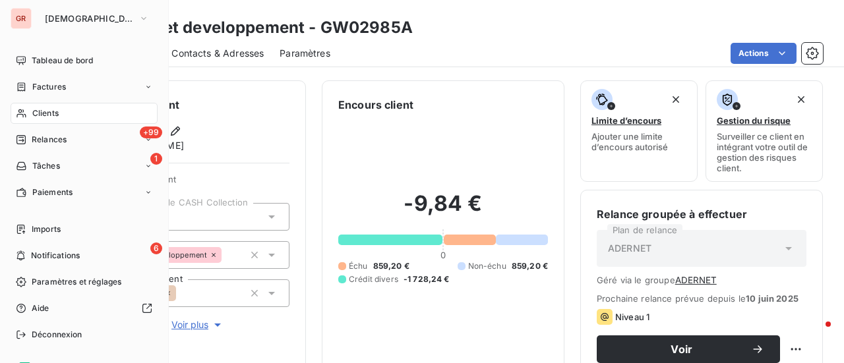
click at [53, 108] on span "Clients" at bounding box center [45, 113] width 26 height 12
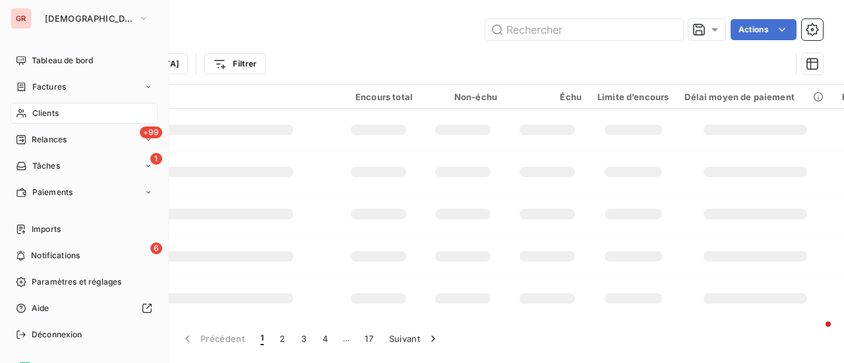
click at [51, 85] on span "Factures" at bounding box center [49, 87] width 34 height 12
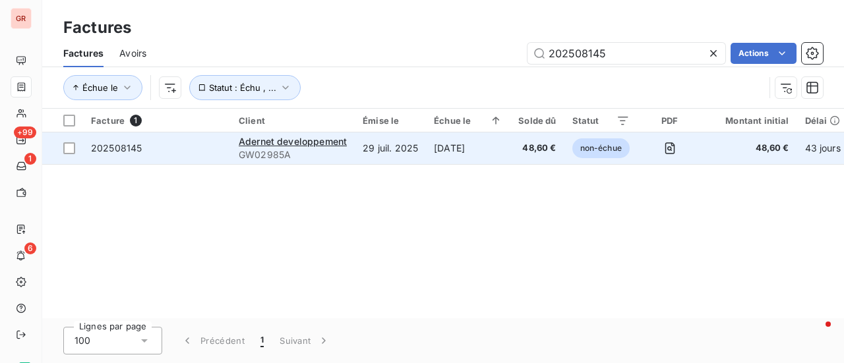
drag, startPoint x: 637, startPoint y: 48, endPoint x: 196, endPoint y: 160, distance: 454.9
click at [196, 160] on div "Factures Factures Avoirs 202508145 Actions Échue le Statut : Échu , ... Facture…" at bounding box center [443, 181] width 802 height 363
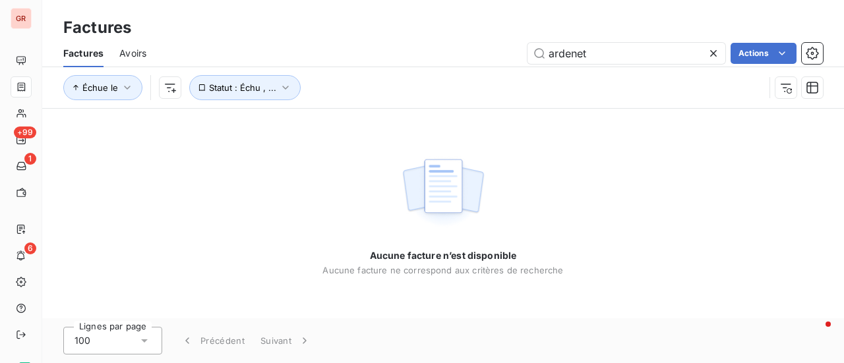
drag, startPoint x: 610, startPoint y: 59, endPoint x: 260, endPoint y: 102, distance: 351.9
click at [278, 100] on div "Factures Avoirs ardenet Actions Échue le Statut : Échu , ..." at bounding box center [443, 74] width 802 height 69
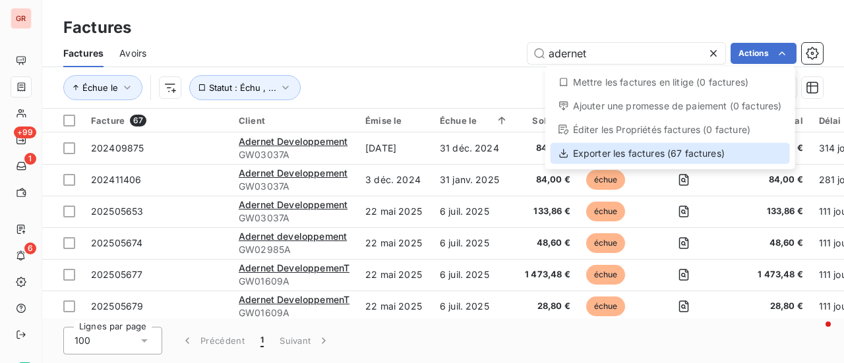
click at [629, 150] on div "Exporter les factures (67 factures)" at bounding box center [669, 153] width 239 height 21
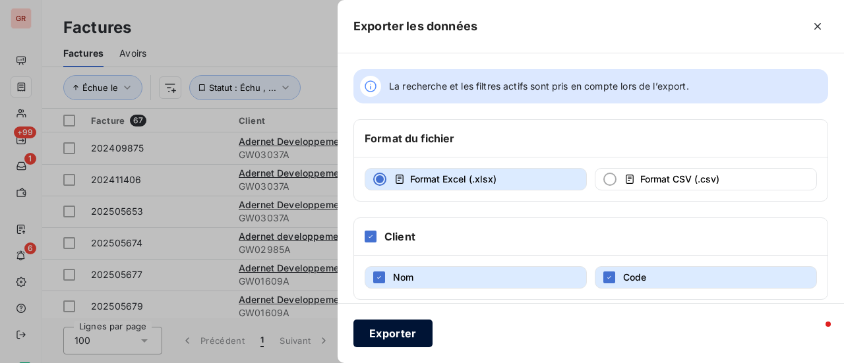
click at [411, 334] on button "Exporter" at bounding box center [392, 334] width 79 height 28
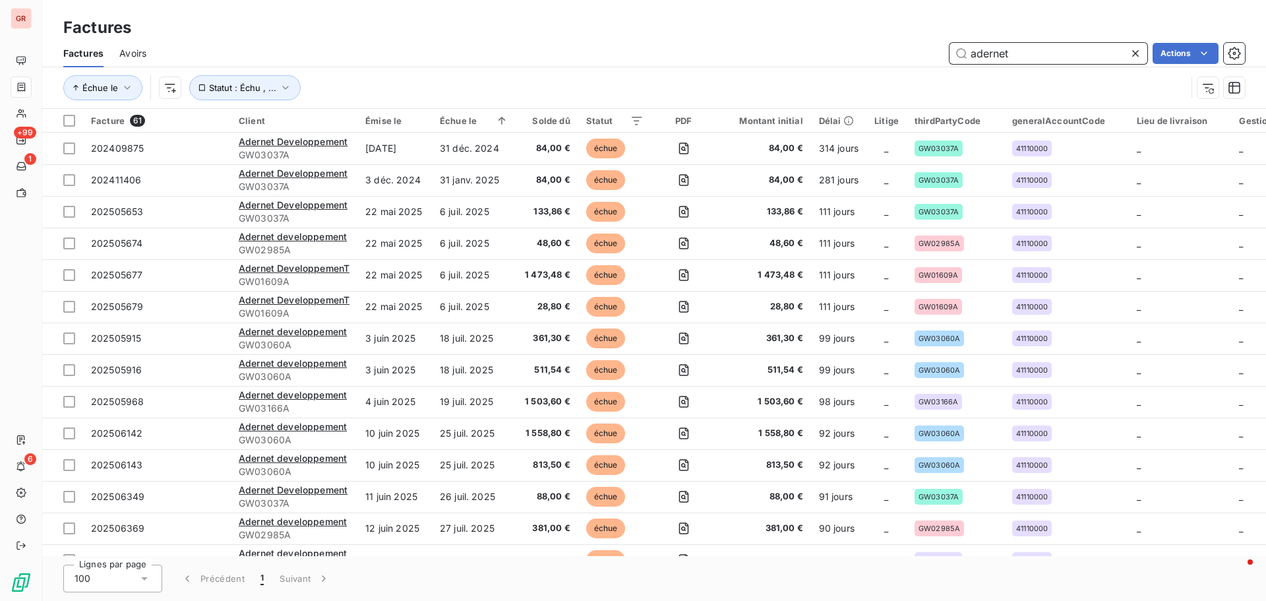
click at [1040, 54] on input "adernet" at bounding box center [1048, 53] width 198 height 21
drag, startPoint x: 1026, startPoint y: 57, endPoint x: 579, endPoint y: 131, distance: 452.3
click at [586, 130] on div "Factures Factures Avoirs adernet Actions Échue le Statut : Échu , ... Facture 6…" at bounding box center [654, 300] width 1224 height 601
paste input "202507318"
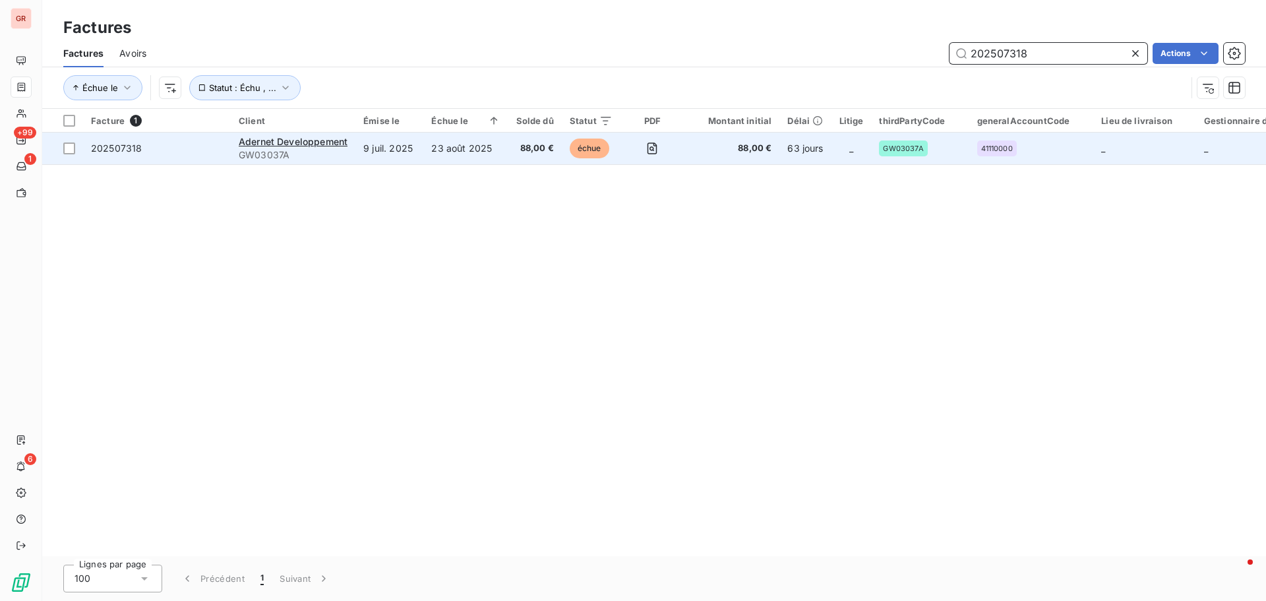
type input "202507318"
click at [139, 153] on span "202507318" at bounding box center [116, 147] width 51 height 11
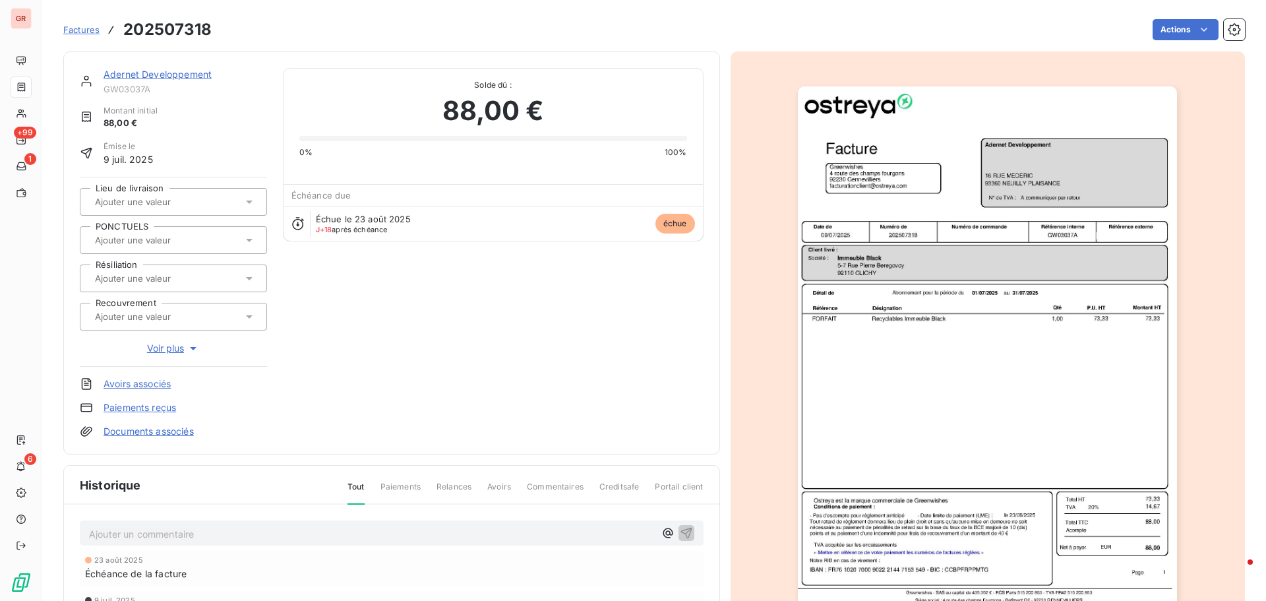
click at [189, 77] on link "Adernet Developpement" at bounding box center [158, 74] width 108 height 11
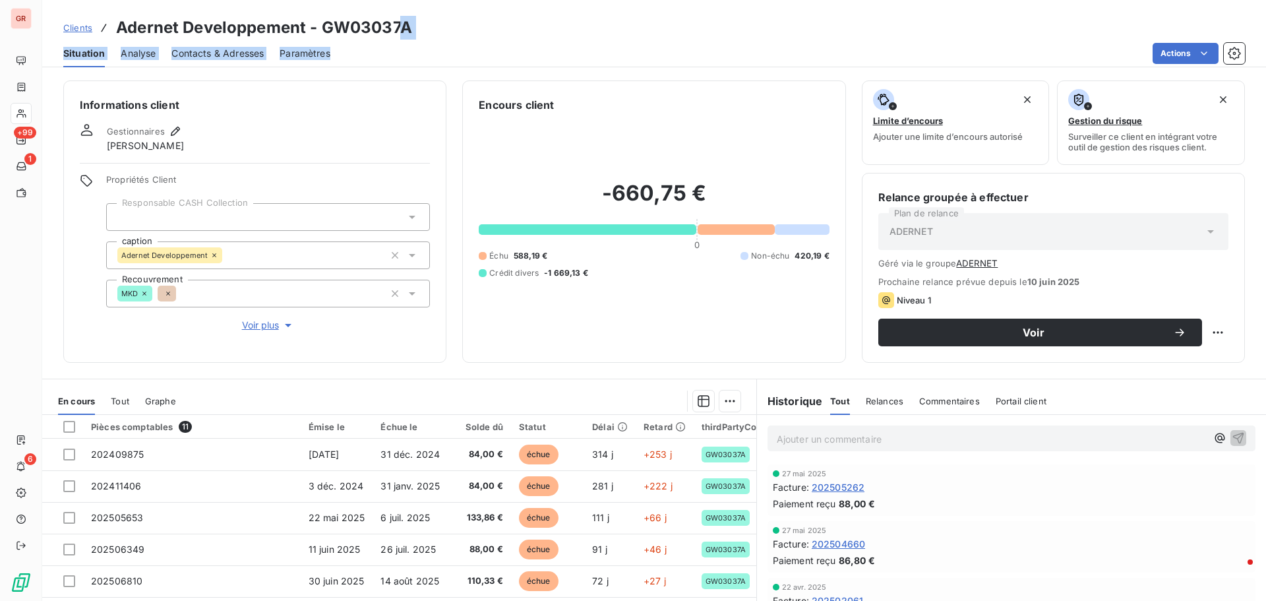
drag, startPoint x: 403, startPoint y: 27, endPoint x: 333, endPoint y: 40, distance: 71.6
click at [333, 40] on div "Clients Adernet Developpement - GW03037A Situation Analyse Contacts & Adresses …" at bounding box center [654, 33] width 1224 height 67
drag, startPoint x: 436, startPoint y: 23, endPoint x: 422, endPoint y: 26, distance: 14.7
click at [435, 23] on div "Clients Adernet Developpement - GW03037A" at bounding box center [654, 28] width 1224 height 24
drag, startPoint x: 422, startPoint y: 26, endPoint x: 401, endPoint y: 27, distance: 20.5
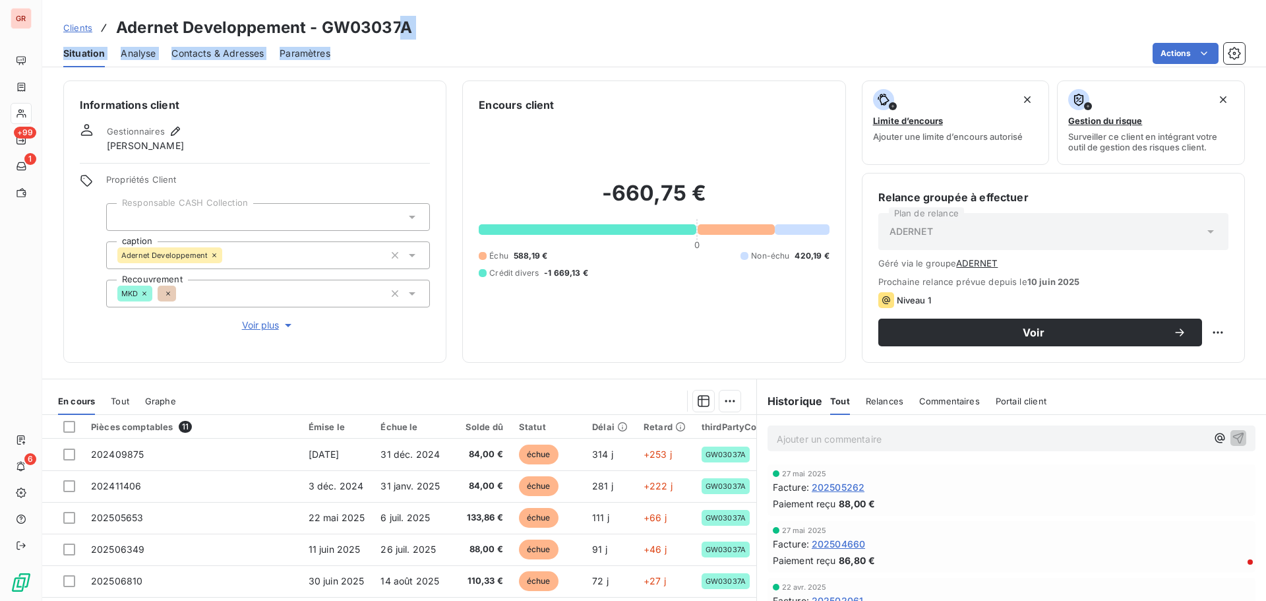
click at [420, 26] on div "Clients Adernet Developpement - GW03037A" at bounding box center [654, 28] width 1224 height 24
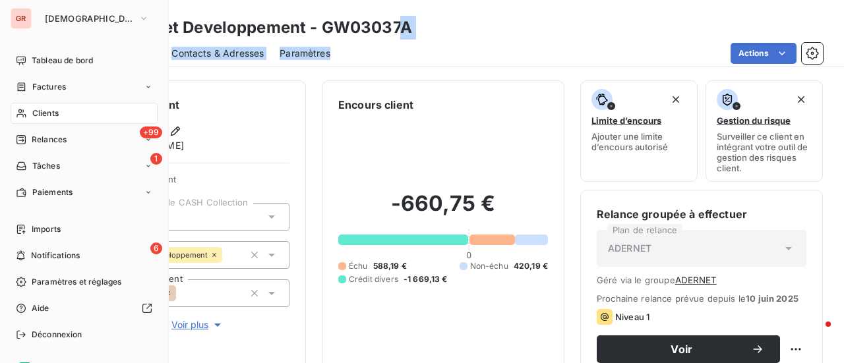
drag, startPoint x: 59, startPoint y: 90, endPoint x: 75, endPoint y: 85, distance: 16.7
click at [59, 90] on span "Factures" at bounding box center [49, 87] width 34 height 12
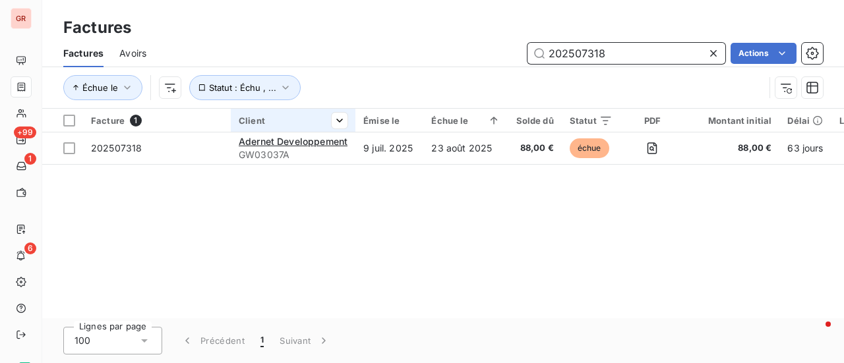
drag, startPoint x: 613, startPoint y: 49, endPoint x: 347, endPoint y: 111, distance: 273.4
click at [349, 107] on div "Factures Avoirs 202507318 Actions Échue le Statut : Échu , ..." at bounding box center [443, 74] width 802 height 69
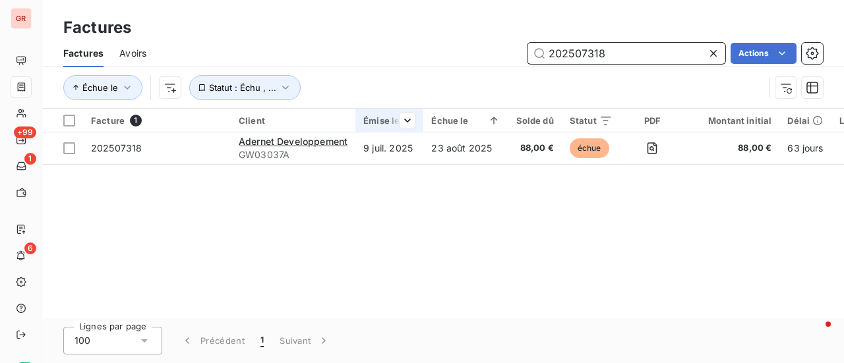
paste input "05"
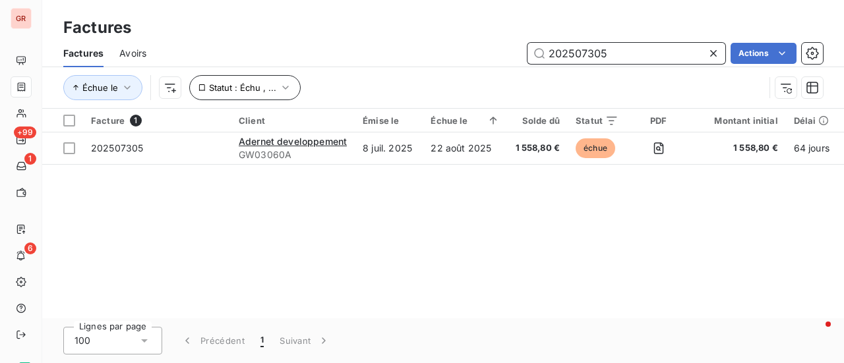
drag, startPoint x: 618, startPoint y: 55, endPoint x: 289, endPoint y: 80, distance: 330.5
click at [374, 59] on div "202507305 Actions" at bounding box center [492, 53] width 661 height 21
paste input "5916"
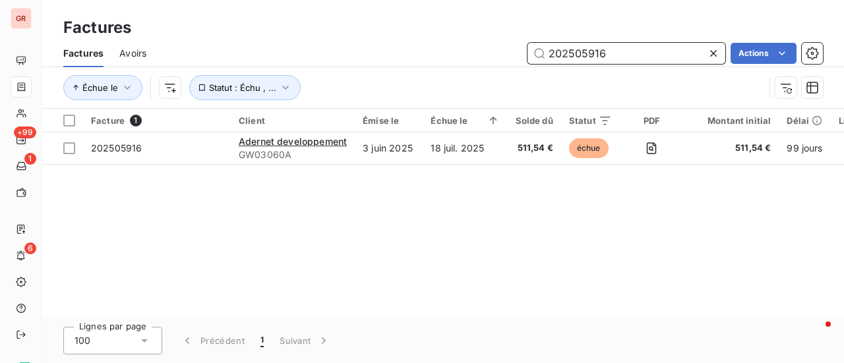
type input "202505916"
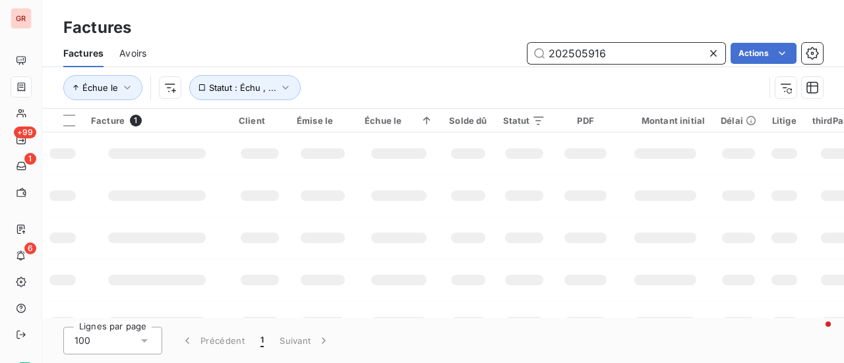
drag, startPoint x: 621, startPoint y: 56, endPoint x: 421, endPoint y: 59, distance: 199.8
click at [421, 59] on div "202505916 Actions" at bounding box center [492, 53] width 661 height 21
paste input "6935"
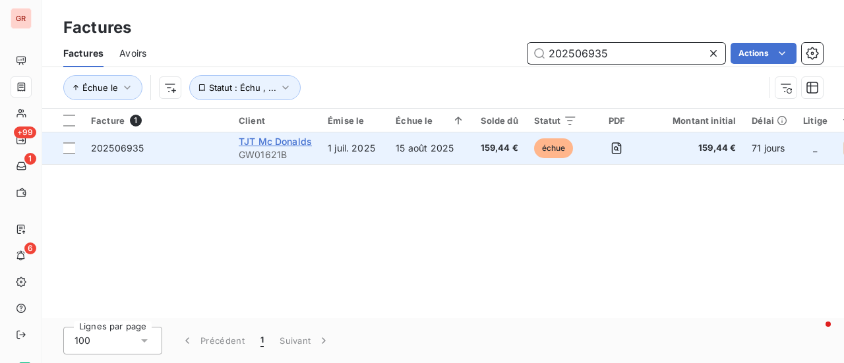
type input "202506935"
click at [276, 138] on span "TJT Mc Donalds" at bounding box center [275, 141] width 73 height 11
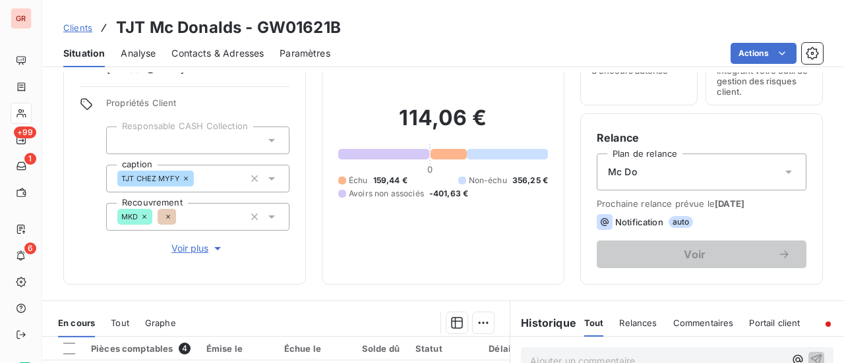
scroll to position [198, 0]
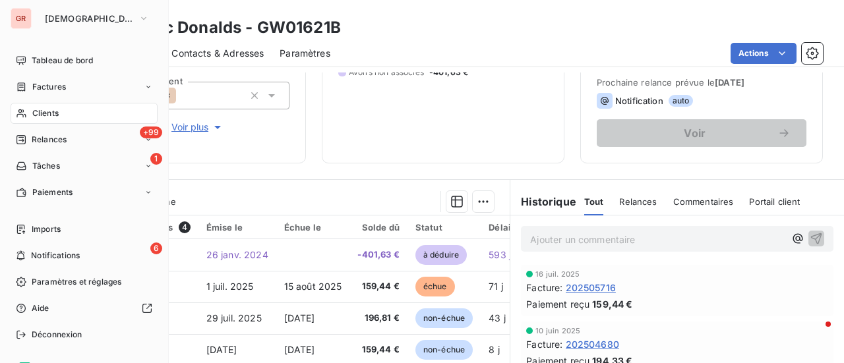
click at [53, 107] on span "Clients" at bounding box center [45, 113] width 26 height 12
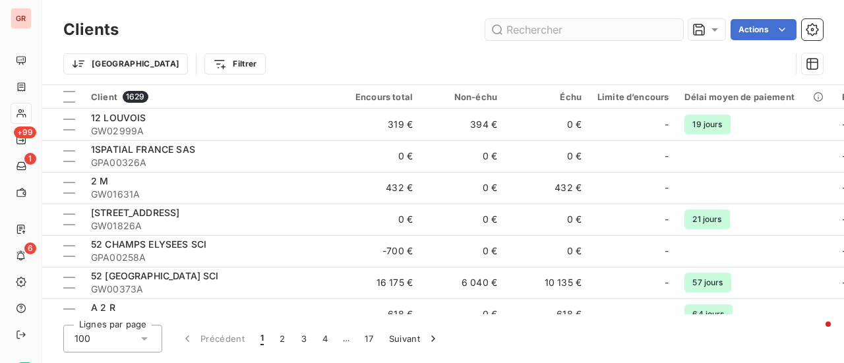
click at [603, 28] on input "text" at bounding box center [584, 29] width 198 height 21
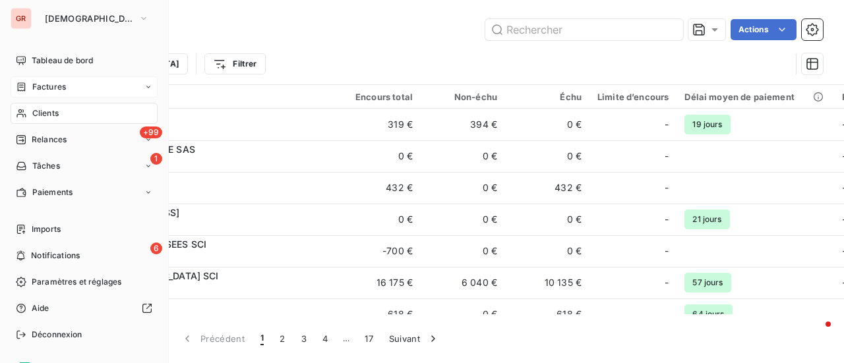
click at [58, 88] on span "Factures" at bounding box center [49, 87] width 34 height 12
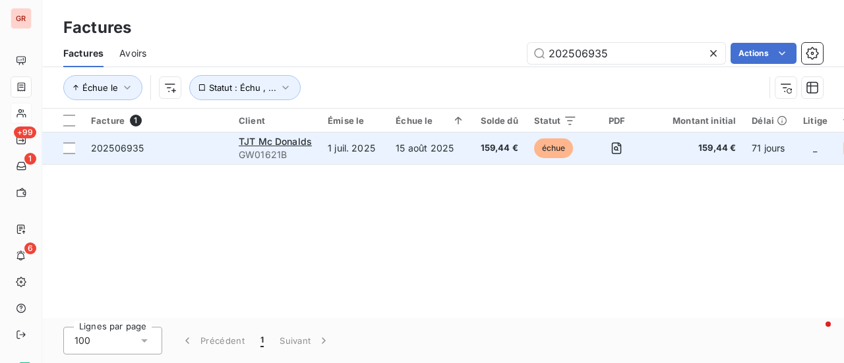
drag, startPoint x: 658, startPoint y: 49, endPoint x: 207, endPoint y: 134, distance: 458.9
click at [208, 133] on div "Factures Factures Avoirs 202506935 Actions Échue le Statut : Échu , ... Facture…" at bounding box center [443, 181] width 802 height 363
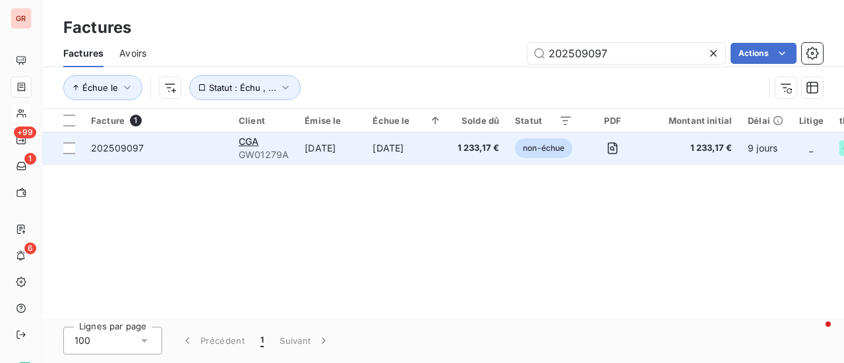
type input "202509097"
click at [258, 148] on span "GW01279A" at bounding box center [264, 154] width 50 height 13
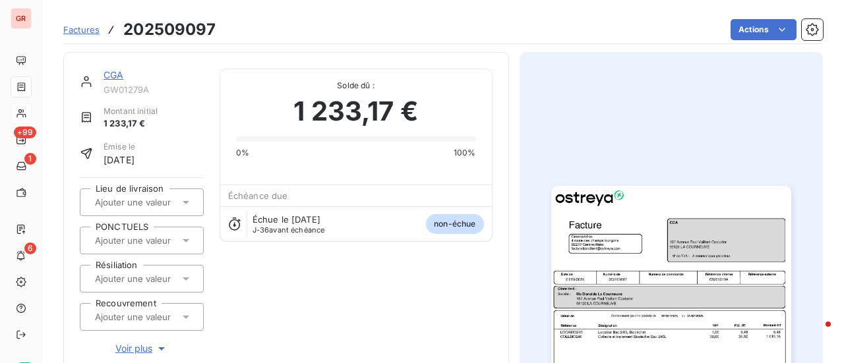
click at [636, 258] on img "button" at bounding box center [671, 355] width 240 height 339
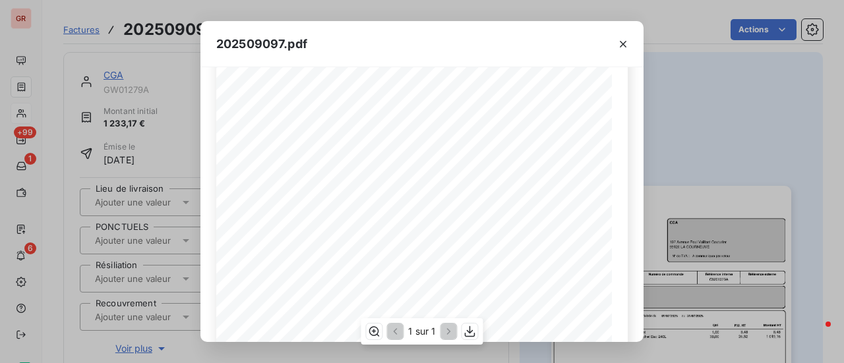
scroll to position [198, 0]
click at [626, 44] on icon "button" at bounding box center [622, 44] width 13 height 13
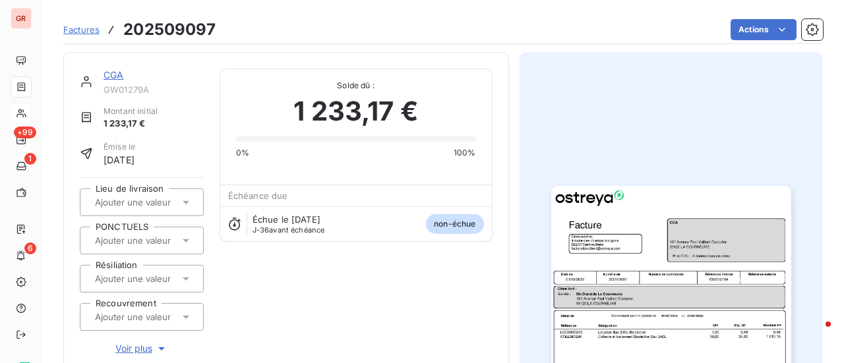
click at [113, 73] on link "CGA" at bounding box center [114, 74] width 20 height 11
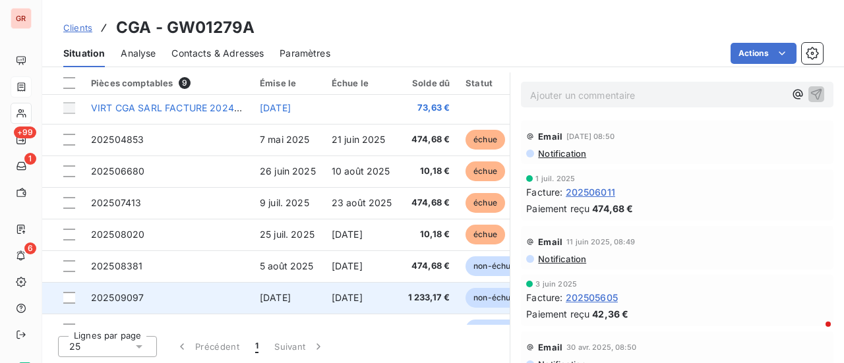
scroll to position [60, 0]
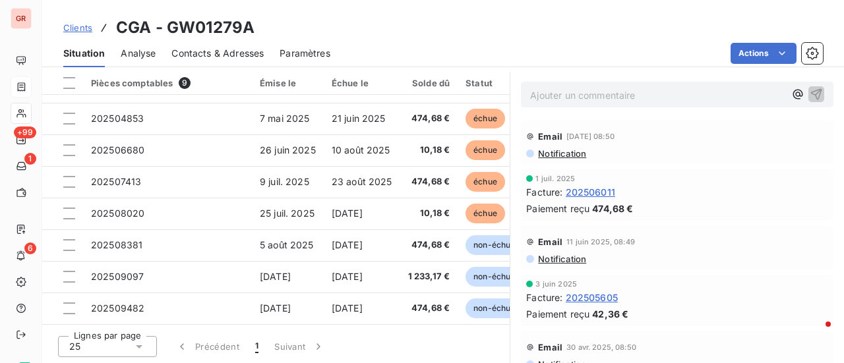
click at [214, 50] on span "Contacts & Adresses" at bounding box center [217, 53] width 92 height 13
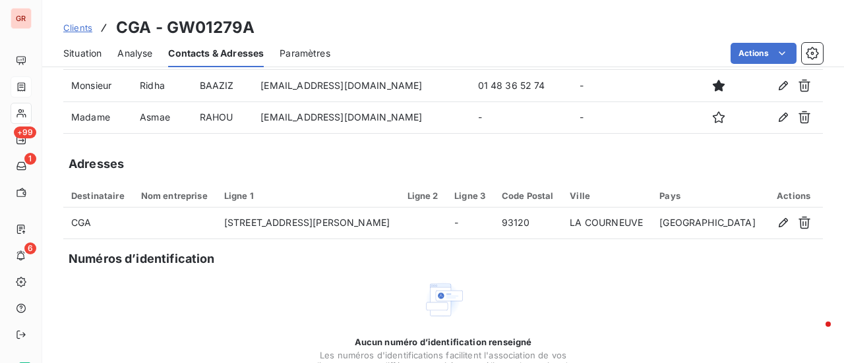
scroll to position [0, 0]
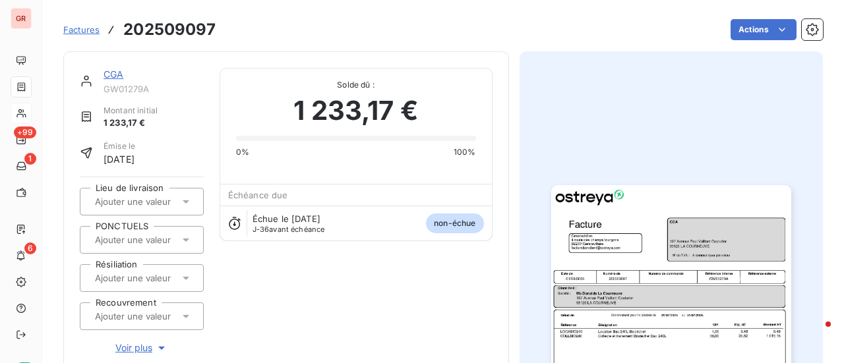
click at [714, 283] on img "button" at bounding box center [671, 354] width 240 height 339
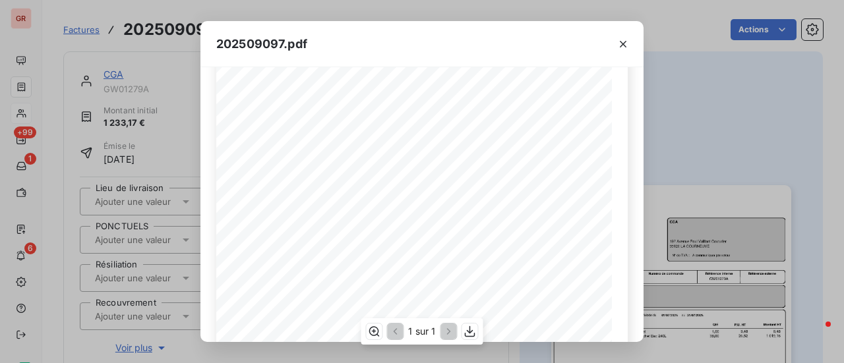
scroll to position [198, 0]
click at [626, 46] on icon "button" at bounding box center [622, 44] width 13 height 13
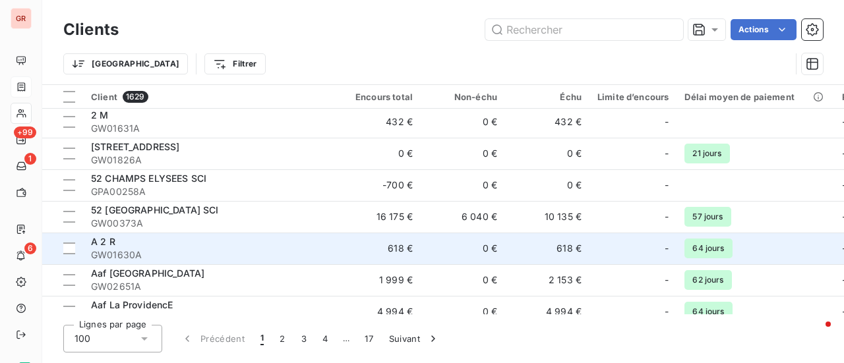
scroll to position [132, 0]
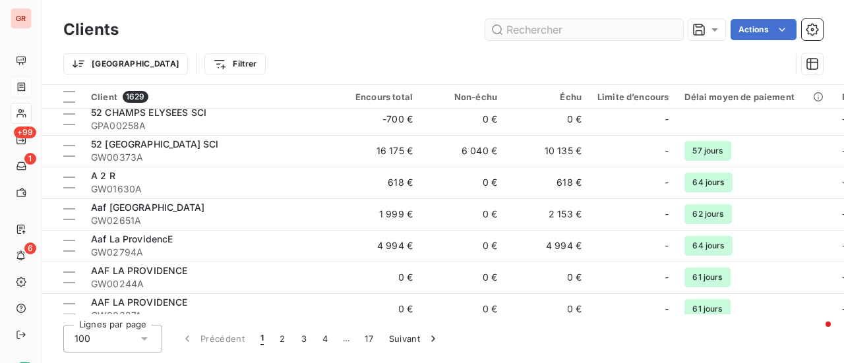
click at [554, 32] on input "text" at bounding box center [584, 29] width 198 height 21
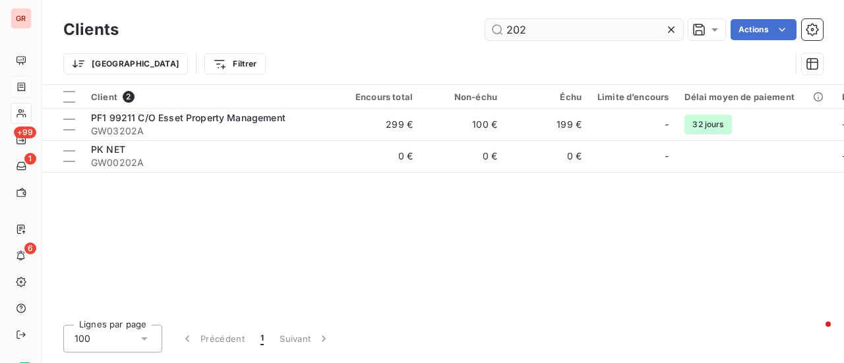
scroll to position [0, 0]
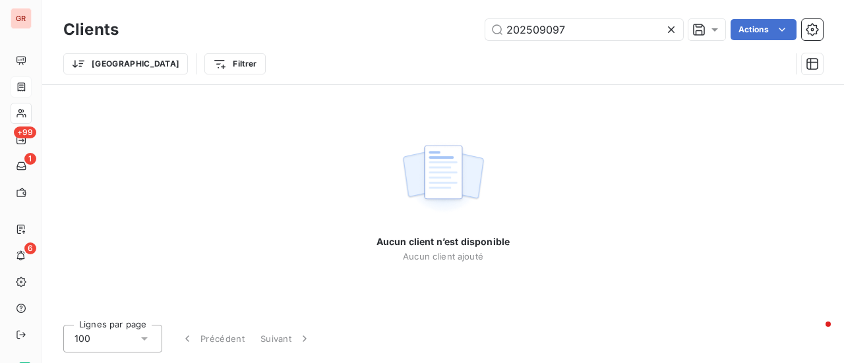
drag, startPoint x: 580, startPoint y: 32, endPoint x: 359, endPoint y: 27, distance: 220.9
click at [362, 26] on div "202509097 Actions" at bounding box center [478, 29] width 688 height 21
click at [509, 30] on input "202509097" at bounding box center [584, 29] width 198 height 21
drag, startPoint x: 591, startPoint y: 31, endPoint x: 239, endPoint y: 67, distance: 353.8
click at [239, 67] on div "Clients 202509097 Actions Trier Filtrer" at bounding box center [442, 50] width 759 height 69
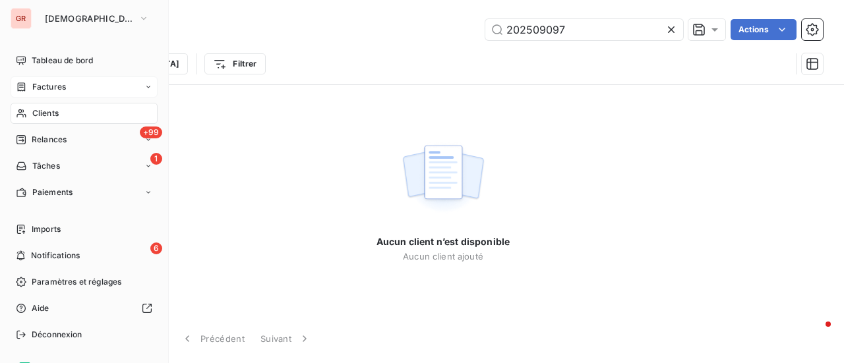
type input "202509097"
click at [49, 84] on span "Factures" at bounding box center [49, 87] width 34 height 12
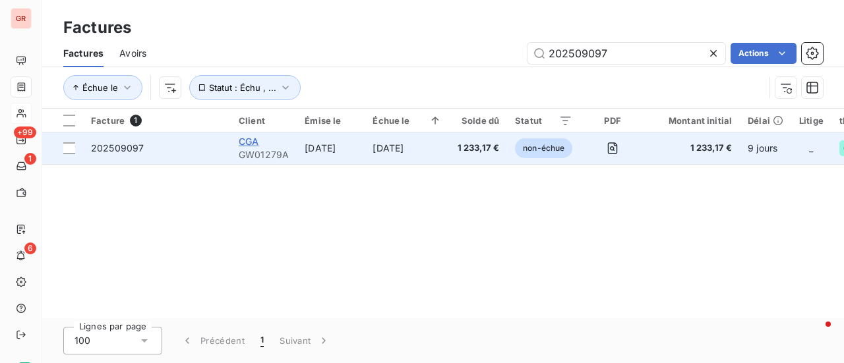
click at [258, 144] on span "CGA" at bounding box center [249, 141] width 20 height 11
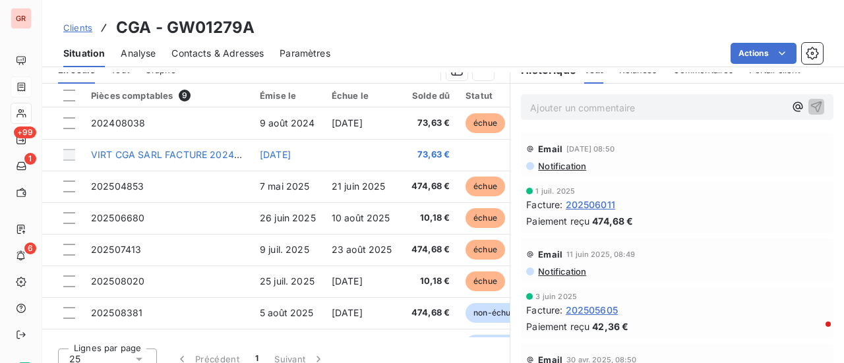
click at [215, 49] on span "Contacts & Adresses" at bounding box center [217, 53] width 92 height 13
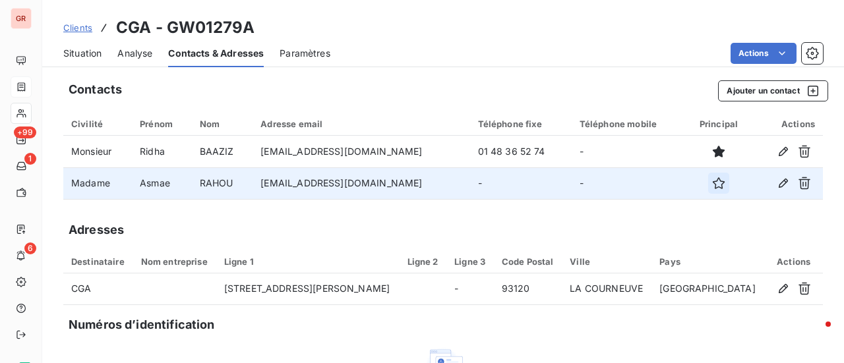
click at [712, 183] on icon "button" at bounding box center [718, 183] width 13 height 13
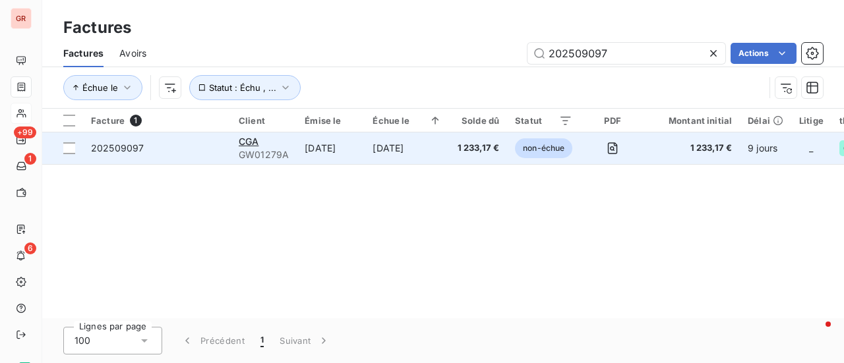
click at [254, 147] on div "CGA" at bounding box center [264, 141] width 50 height 13
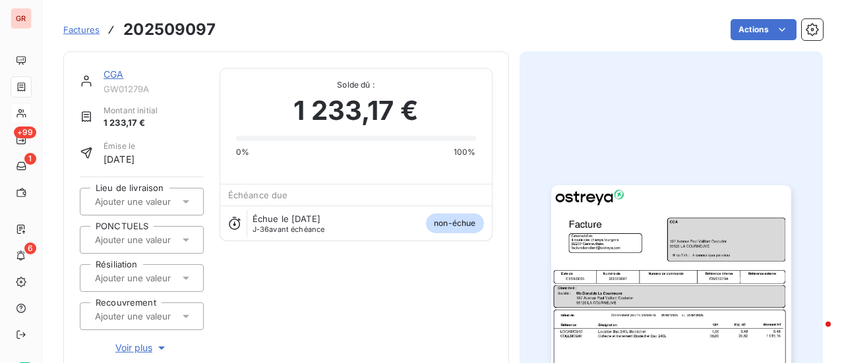
click at [664, 256] on img "button" at bounding box center [671, 354] width 240 height 339
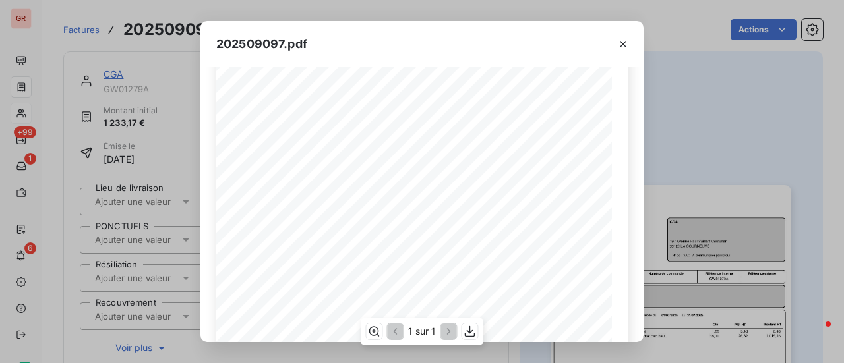
scroll to position [315, 0]
click at [468, 336] on icon "button" at bounding box center [469, 331] width 13 height 13
click at [625, 43] on icon "button" at bounding box center [622, 44] width 13 height 13
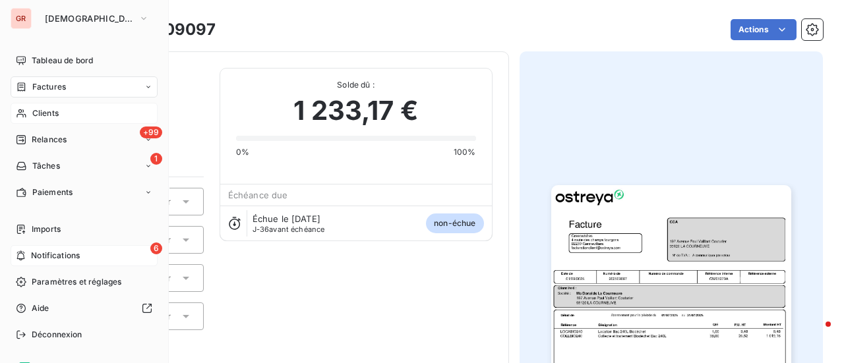
click at [65, 255] on span "Notifications" at bounding box center [55, 256] width 49 height 12
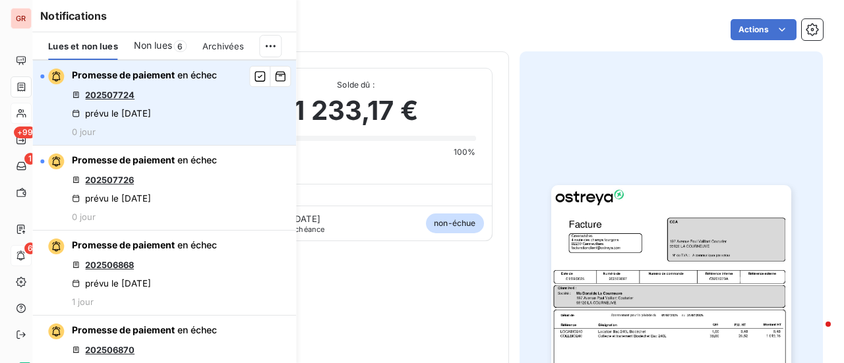
scroll to position [198, 0]
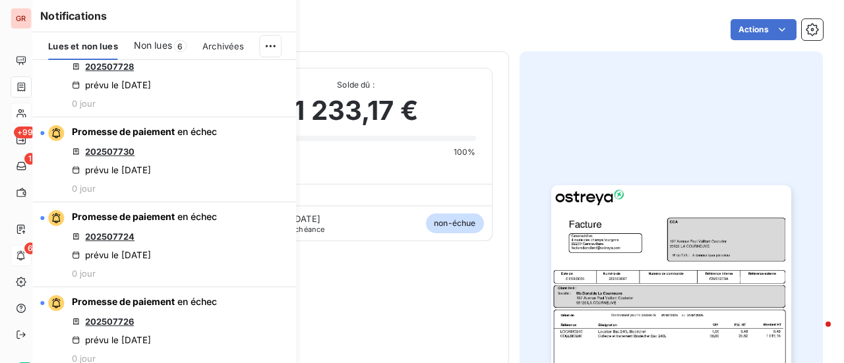
click at [103, 43] on span "Lues et non lues" at bounding box center [82, 46] width 69 height 11
click at [167, 41] on span "Non lues" at bounding box center [153, 45] width 38 height 13
click at [95, 50] on span "Lues et non lues" at bounding box center [83, 46] width 70 height 11
click at [273, 47] on html "GR +99 1 6 Factures 202509097 Actions CGA GW01279A Montant initial 1 233,17 € É…" at bounding box center [422, 181] width 844 height 363
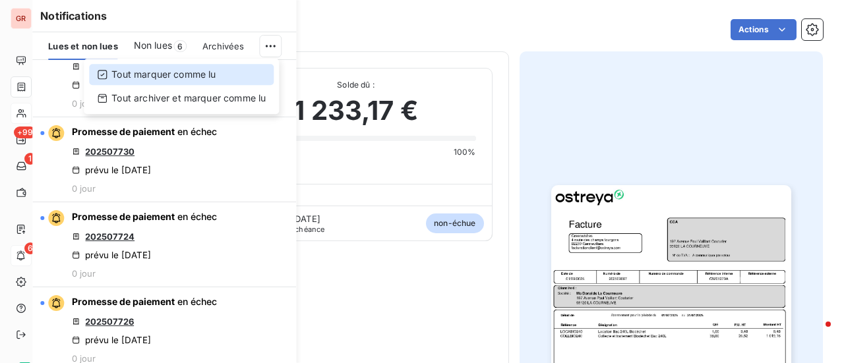
click at [202, 77] on div "Tout marquer comme lu" at bounding box center [181, 74] width 185 height 21
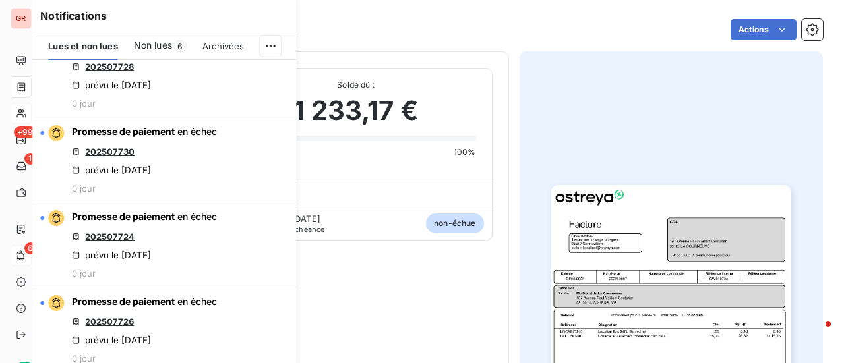
click at [581, 126] on div at bounding box center [671, 354] width 304 height 607
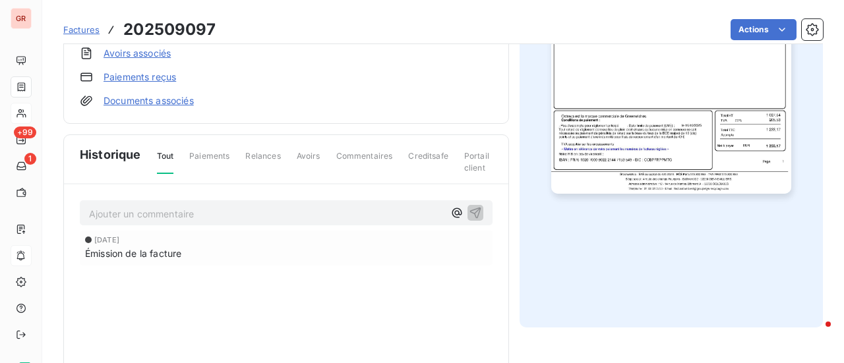
scroll to position [0, 0]
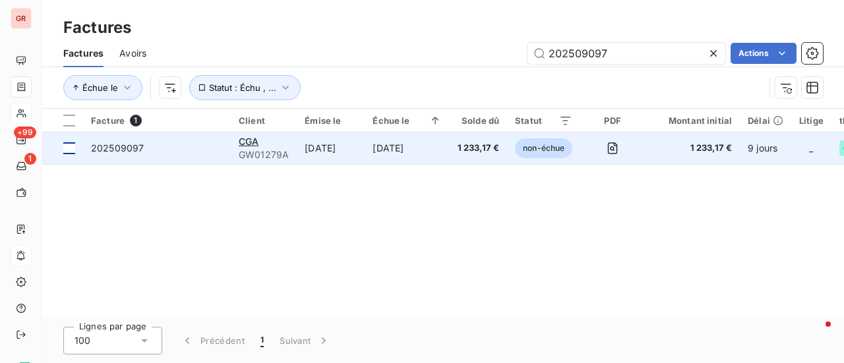
click at [71, 144] on div at bounding box center [69, 148] width 12 height 12
click at [255, 148] on span "GW01279A" at bounding box center [264, 154] width 50 height 13
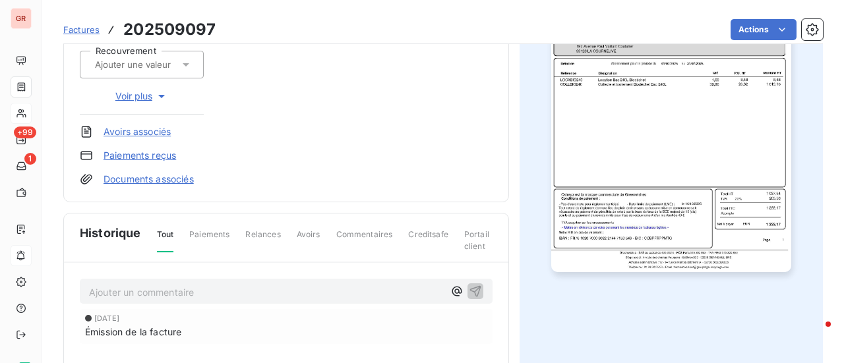
scroll to position [265, 0]
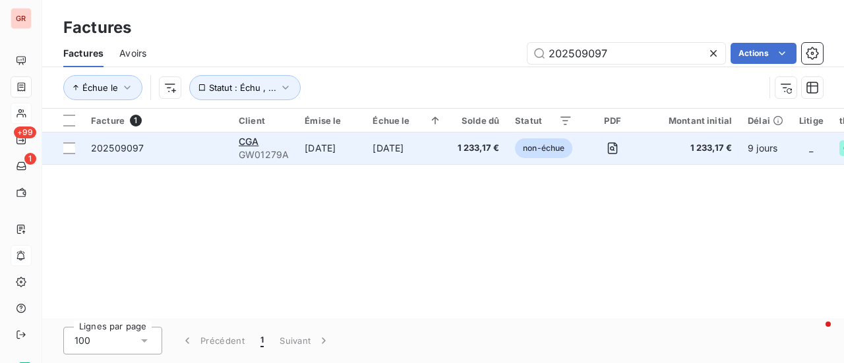
click at [272, 150] on span "GW01279A" at bounding box center [264, 154] width 50 height 13
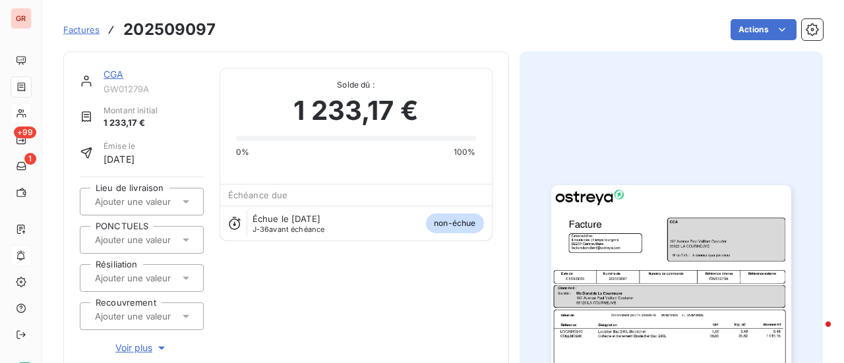
click at [117, 78] on link "CGA" at bounding box center [114, 74] width 20 height 11
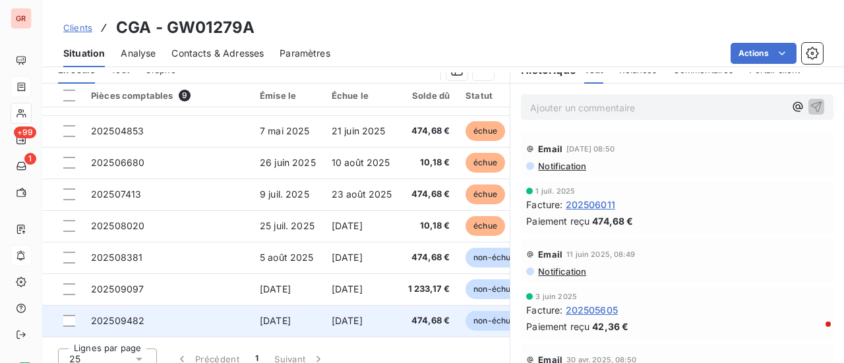
scroll to position [342, 0]
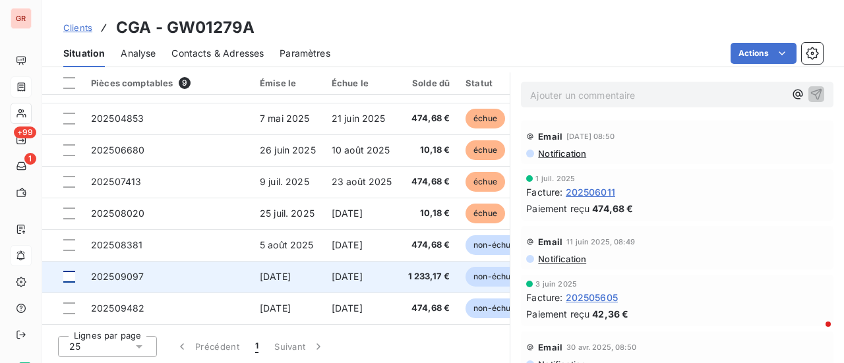
click at [72, 276] on div at bounding box center [69, 277] width 12 height 12
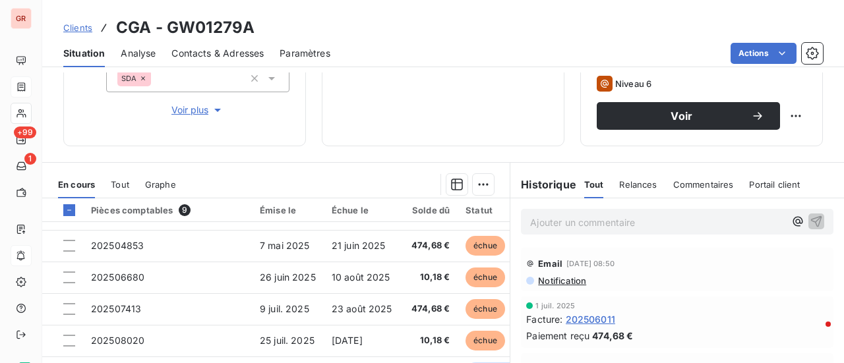
scroll to position [210, 0]
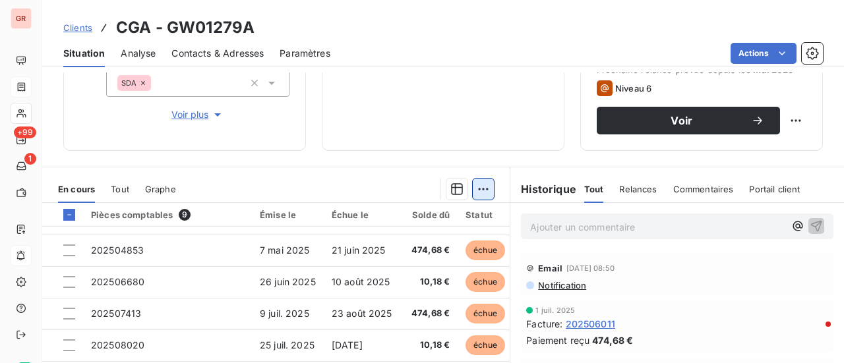
click at [485, 183] on html "GR +99 1 Clients CGA - GW01279A Situation Analyse Contacts & Adresses Paramètre…" at bounding box center [422, 181] width 844 height 363
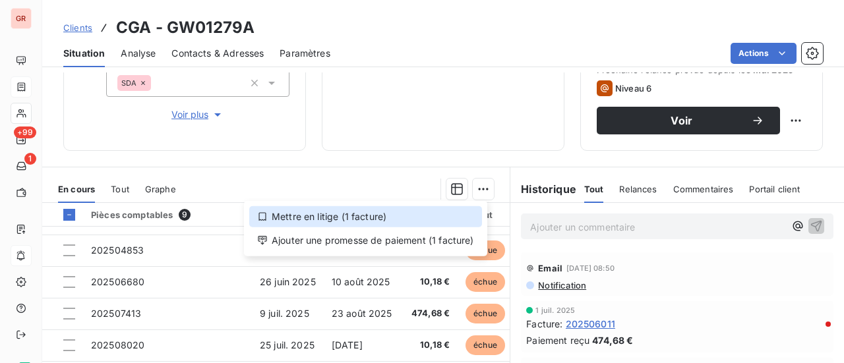
click at [332, 221] on div "Mettre en litige (1 facture)" at bounding box center [365, 216] width 233 height 21
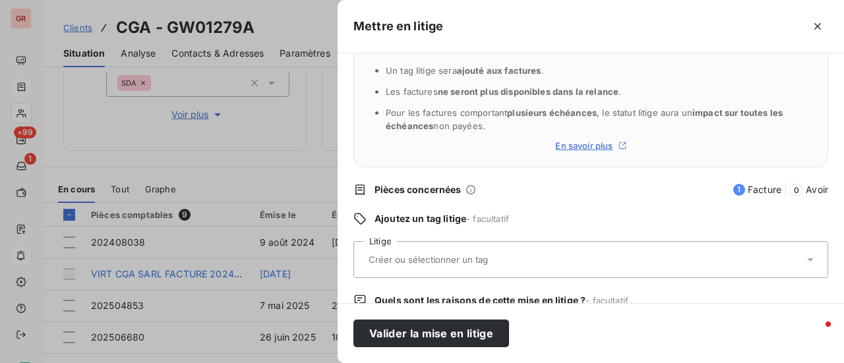
scroll to position [132, 0]
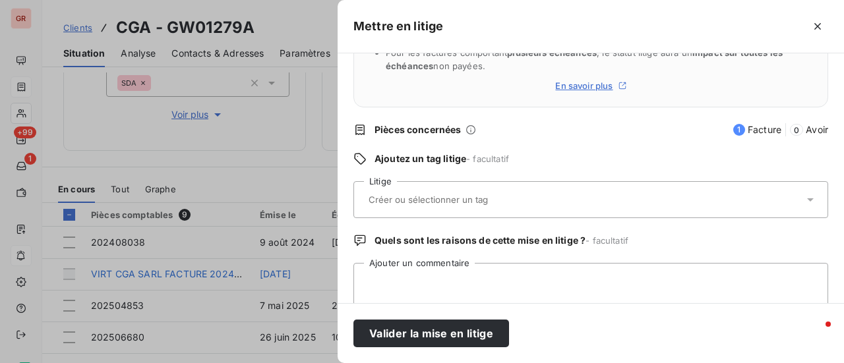
click at [398, 198] on input "text" at bounding box center [463, 200] width 192 height 12
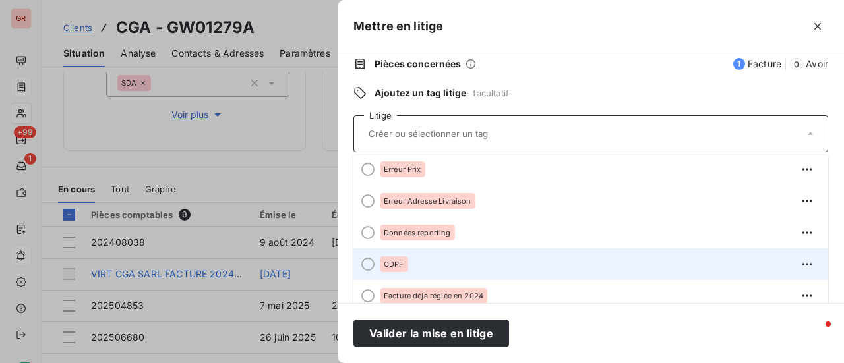
scroll to position [198, 0]
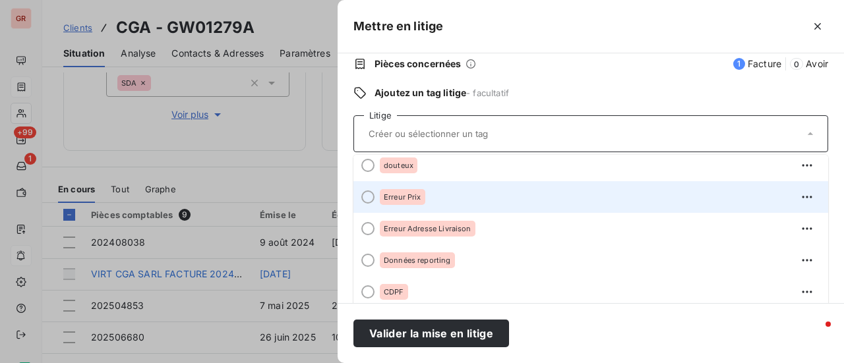
click at [411, 198] on span "Erreur Prix" at bounding box center [403, 197] width 38 height 8
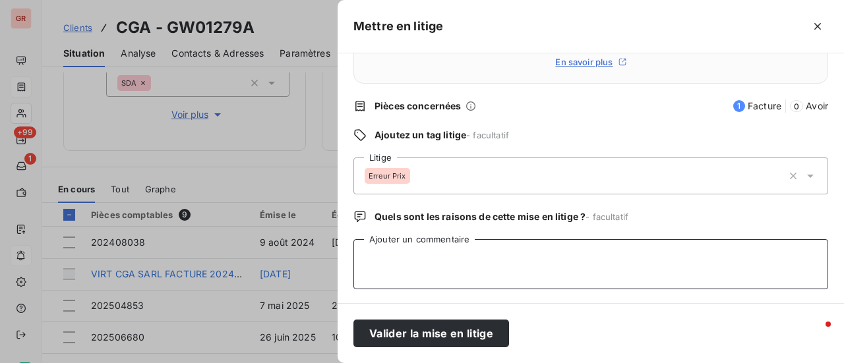
click at [415, 251] on textarea "Ajouter un commentaire" at bounding box center [590, 264] width 475 height 50
click at [502, 254] on textarea "le client ne comprends pas puorquoi sa factures" at bounding box center [590, 264] width 475 height 50
click at [486, 258] on textarea "le client ne comprends pas ourquoi sa factures" at bounding box center [590, 264] width 475 height 50
click at [575, 259] on textarea "le client ne comprends pas pourquoi sa factures" at bounding box center [590, 264] width 475 height 50
click at [361, 258] on textarea "le client ne comprends pas pourquoi sa facture est si cher ce mois ci" at bounding box center [590, 264] width 475 height 50
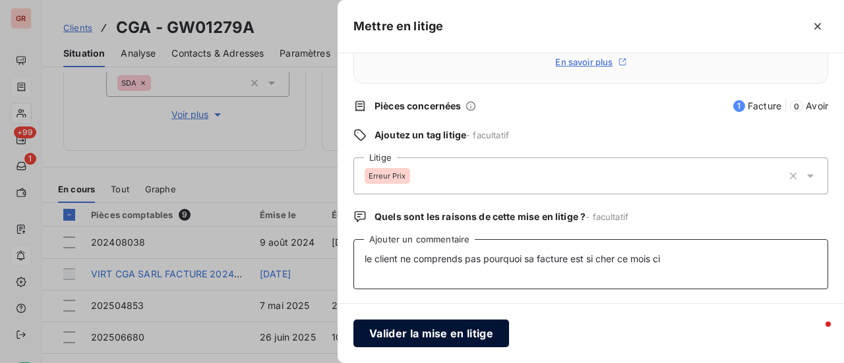
type textarea "le client ne comprends pas pourquoi sa facture est si cher ce mois ci"
click at [446, 334] on button "Valider la mise en litige" at bounding box center [431, 334] width 156 height 28
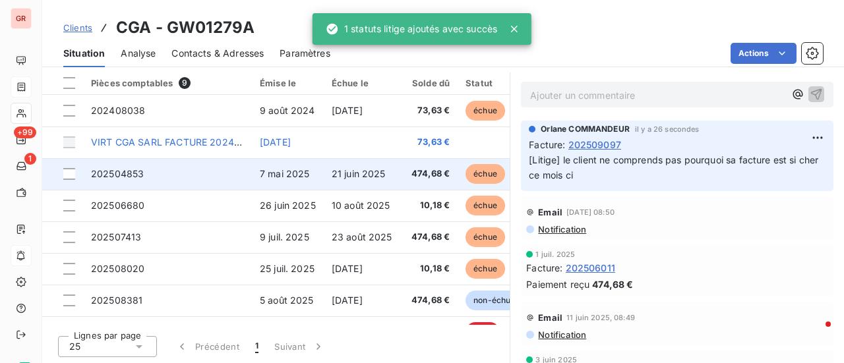
scroll to position [60, 0]
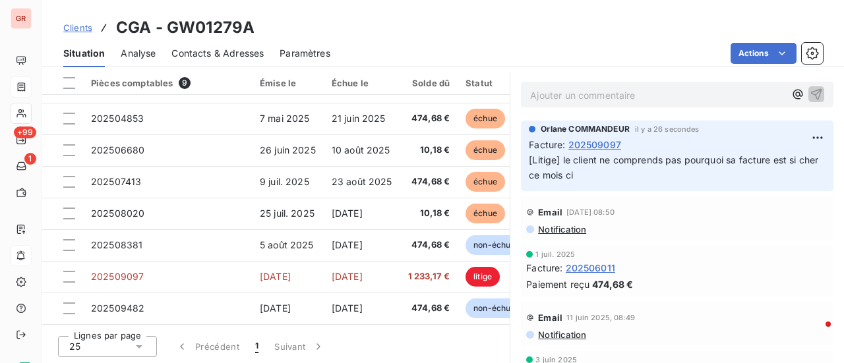
click at [570, 231] on span "Notification" at bounding box center [561, 229] width 49 height 11
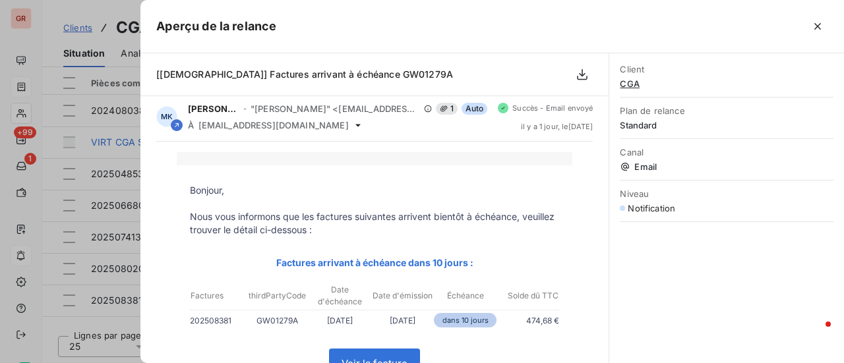
scroll to position [0, 0]
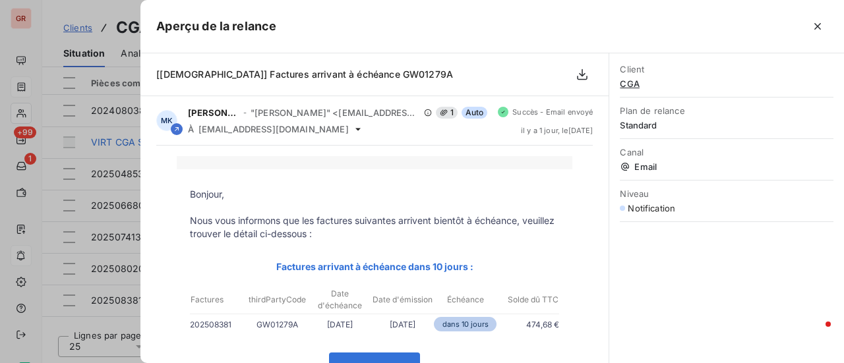
click at [102, 188] on div at bounding box center [422, 181] width 844 height 363
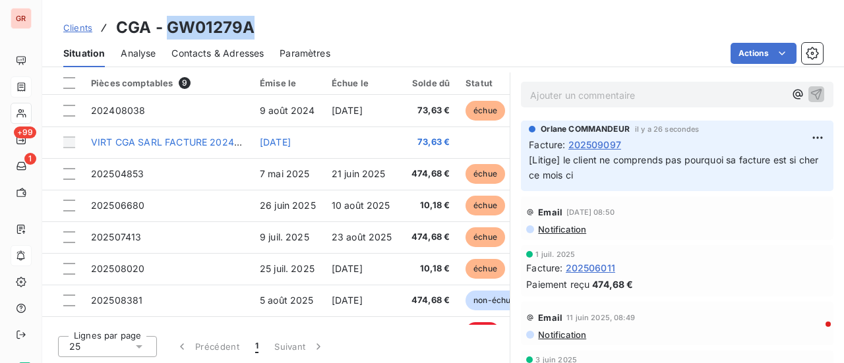
drag, startPoint x: 254, startPoint y: 29, endPoint x: 169, endPoint y: 36, distance: 86.0
click at [169, 36] on div "Clients CGA - GW01279A" at bounding box center [443, 28] width 802 height 24
copy h3 "GW01279A"
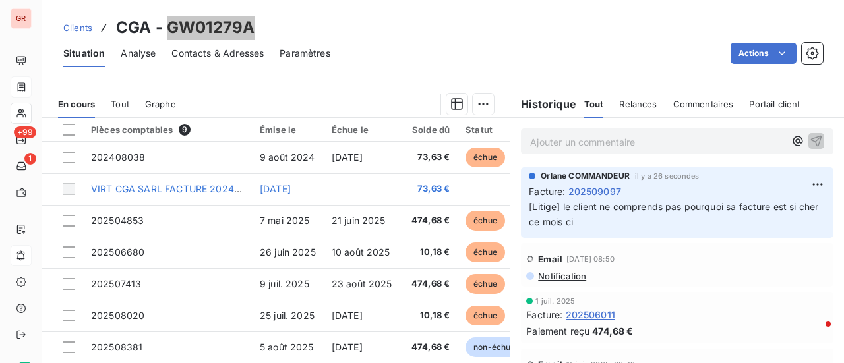
scroll to position [276, 0]
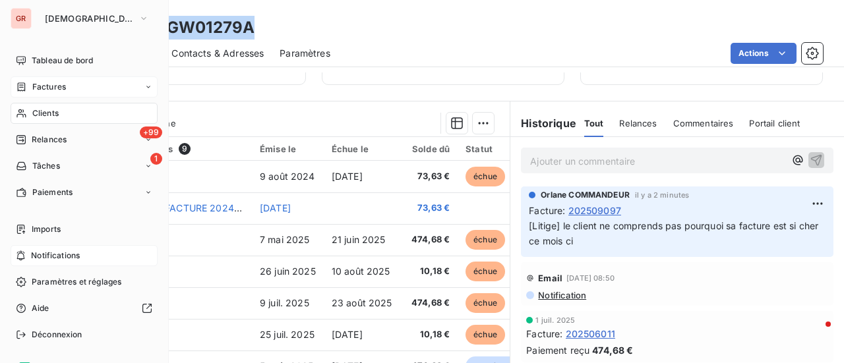
click at [55, 86] on span "Factures" at bounding box center [49, 87] width 34 height 12
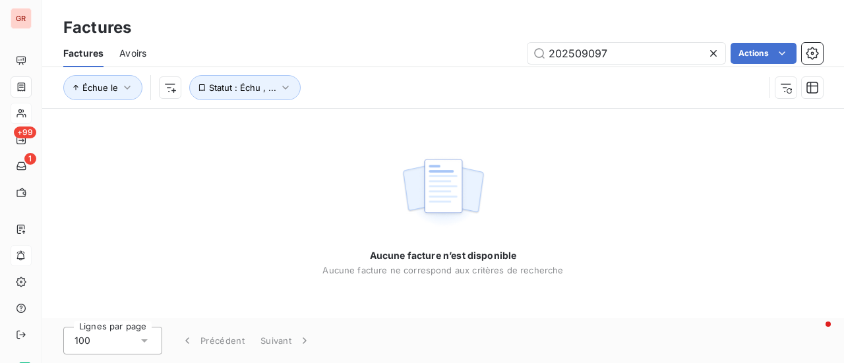
drag, startPoint x: 595, startPoint y: 67, endPoint x: 409, endPoint y: 76, distance: 185.5
click at [434, 73] on div "Factures Avoirs 202509097 Actions Échue le Statut : Échu , ..." at bounding box center [443, 74] width 802 height 69
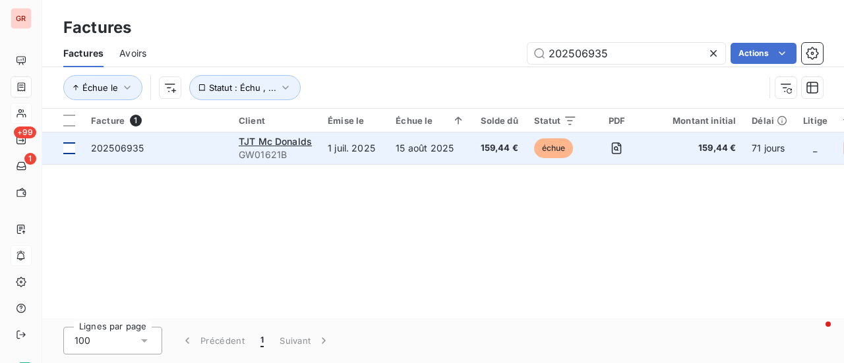
type input "202506935"
click at [71, 147] on div at bounding box center [69, 148] width 12 height 12
click at [252, 144] on span "TJT Mc Donalds" at bounding box center [275, 141] width 73 height 11
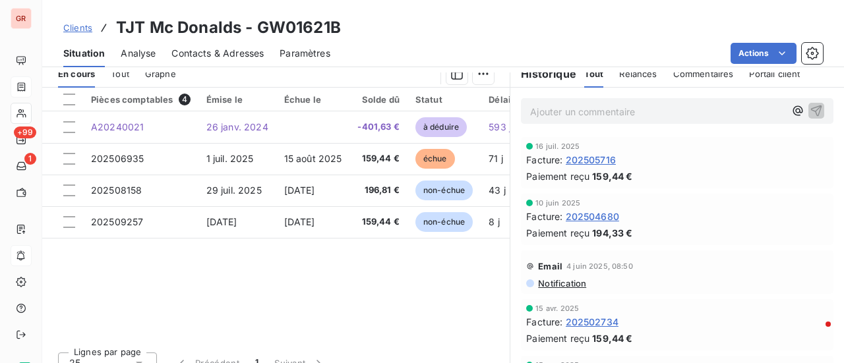
scroll to position [330, 0]
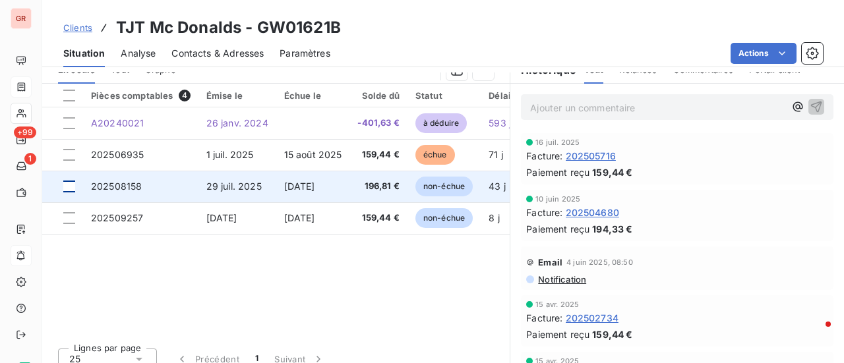
click at [67, 191] on div at bounding box center [69, 187] width 12 height 12
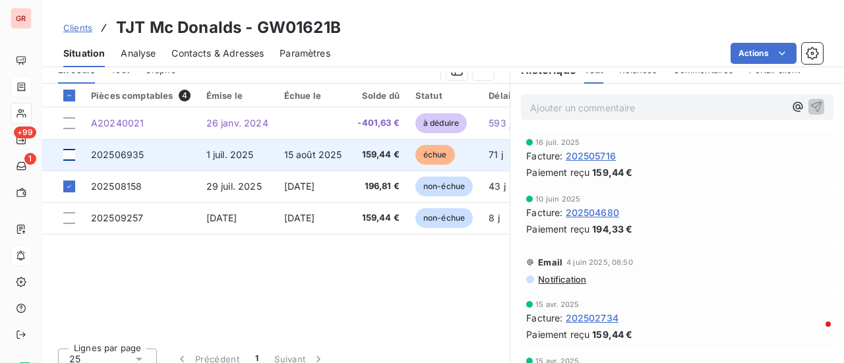
click at [71, 153] on div at bounding box center [69, 155] width 12 height 12
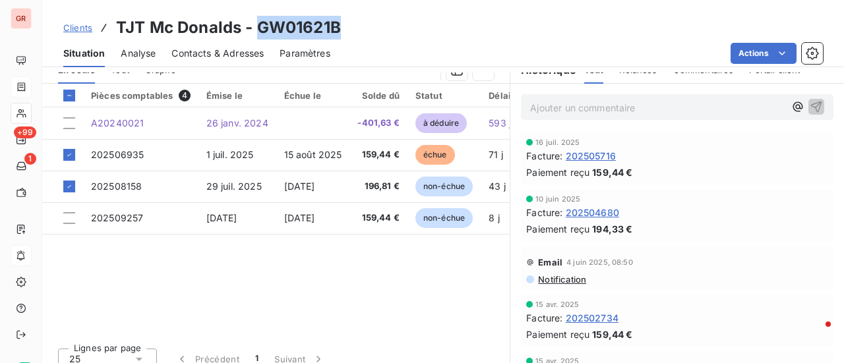
drag, startPoint x: 343, startPoint y: 32, endPoint x: 258, endPoint y: 26, distance: 85.3
click at [258, 26] on div "Clients TJT Mc Donalds - GW01621B" at bounding box center [443, 28] width 802 height 24
copy h3 "GW01621B"
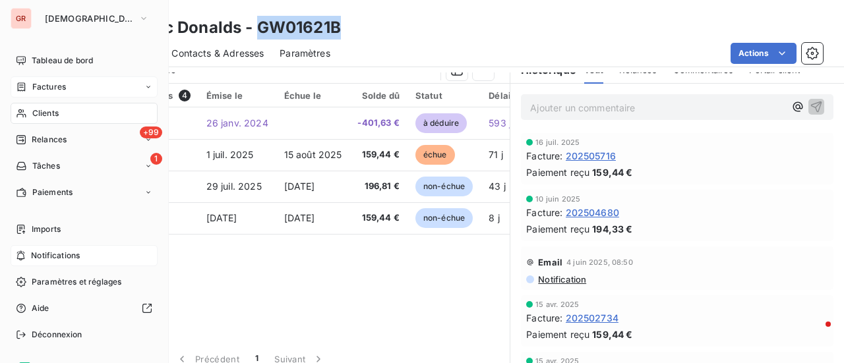
click at [57, 85] on span "Factures" at bounding box center [49, 87] width 34 height 12
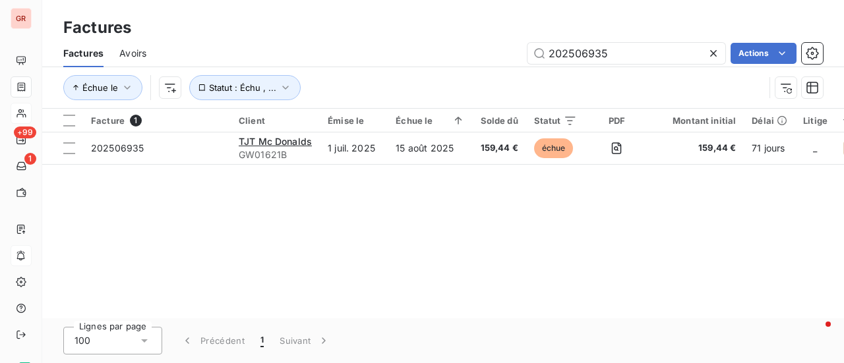
drag, startPoint x: 643, startPoint y: 51, endPoint x: 498, endPoint y: 56, distance: 144.4
click at [498, 56] on div "202506935 Actions" at bounding box center [492, 53] width 661 height 21
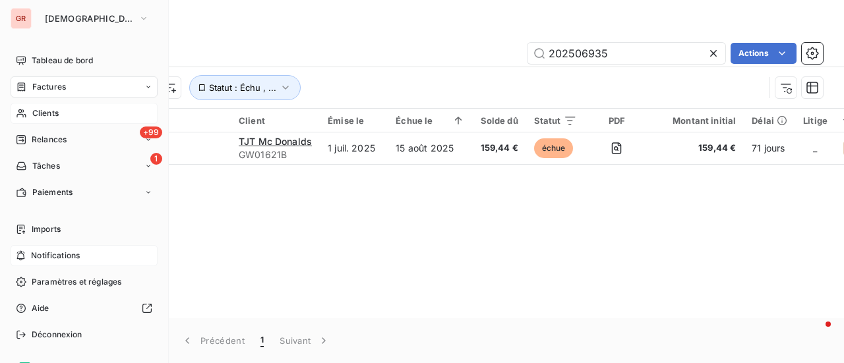
click at [54, 110] on span "Clients" at bounding box center [45, 113] width 26 height 12
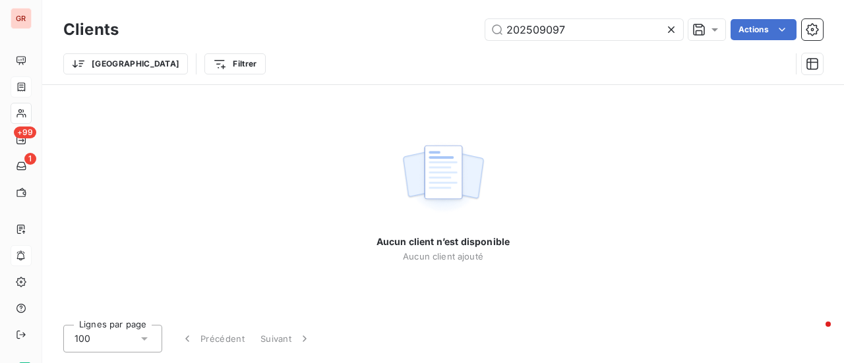
drag, startPoint x: 594, startPoint y: 26, endPoint x: 216, endPoint y: 69, distance: 380.8
click at [225, 67] on div "Clients 202509097 Actions Trier Filtrer" at bounding box center [442, 50] width 759 height 69
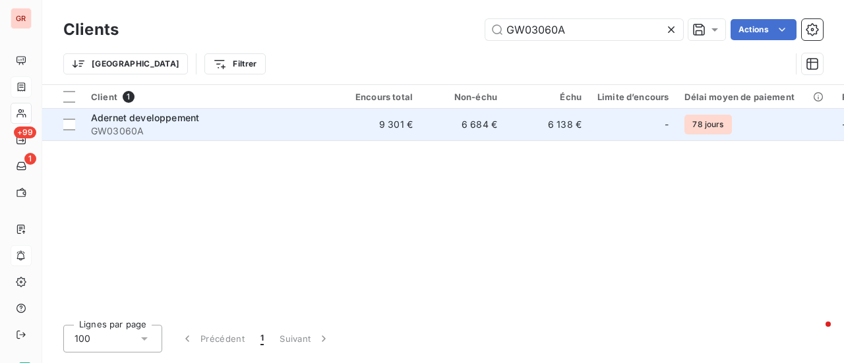
type input "GW03060A"
click at [165, 117] on span "Adernet developpement" at bounding box center [145, 117] width 108 height 11
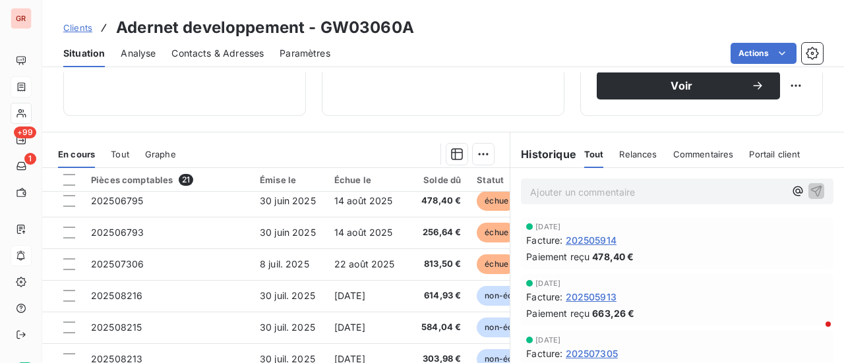
scroll to position [198, 0]
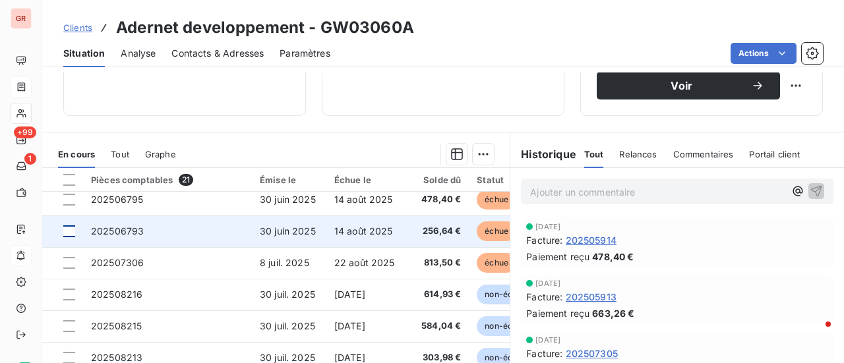
click at [69, 227] on div at bounding box center [69, 231] width 12 height 12
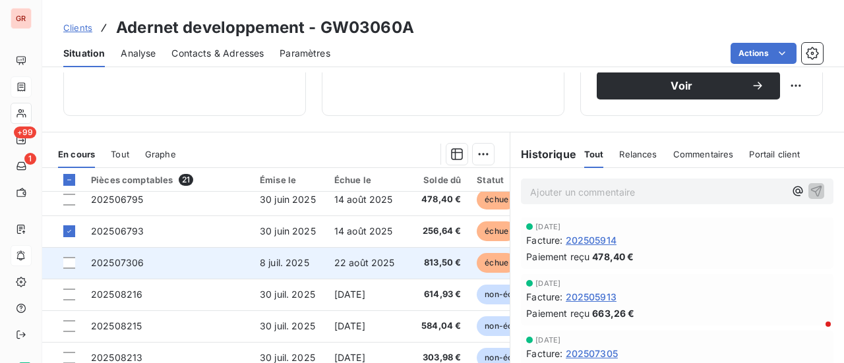
scroll to position [132, 0]
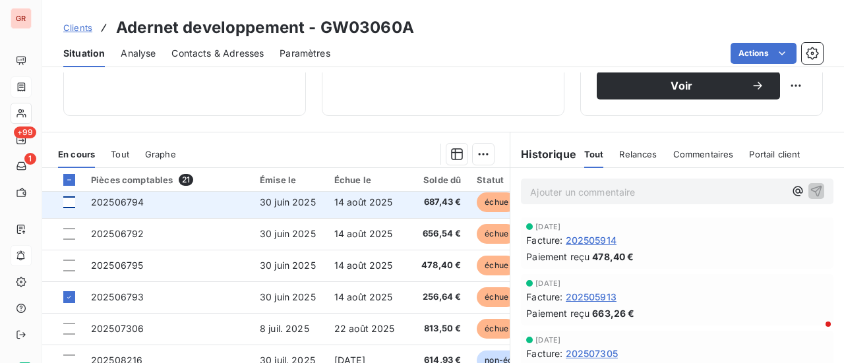
click at [72, 203] on div at bounding box center [69, 202] width 12 height 12
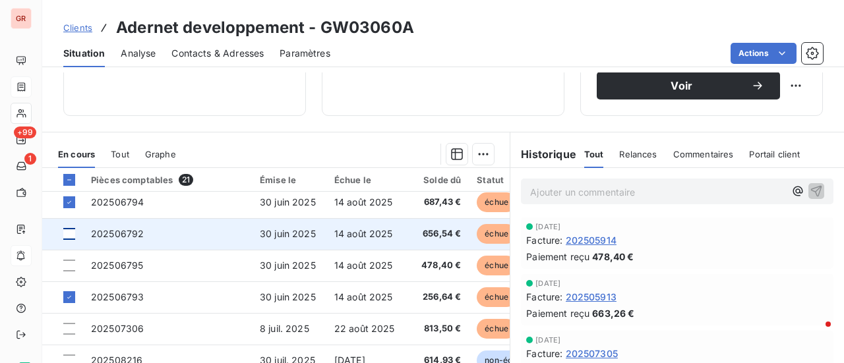
click at [71, 233] on div at bounding box center [69, 234] width 12 height 12
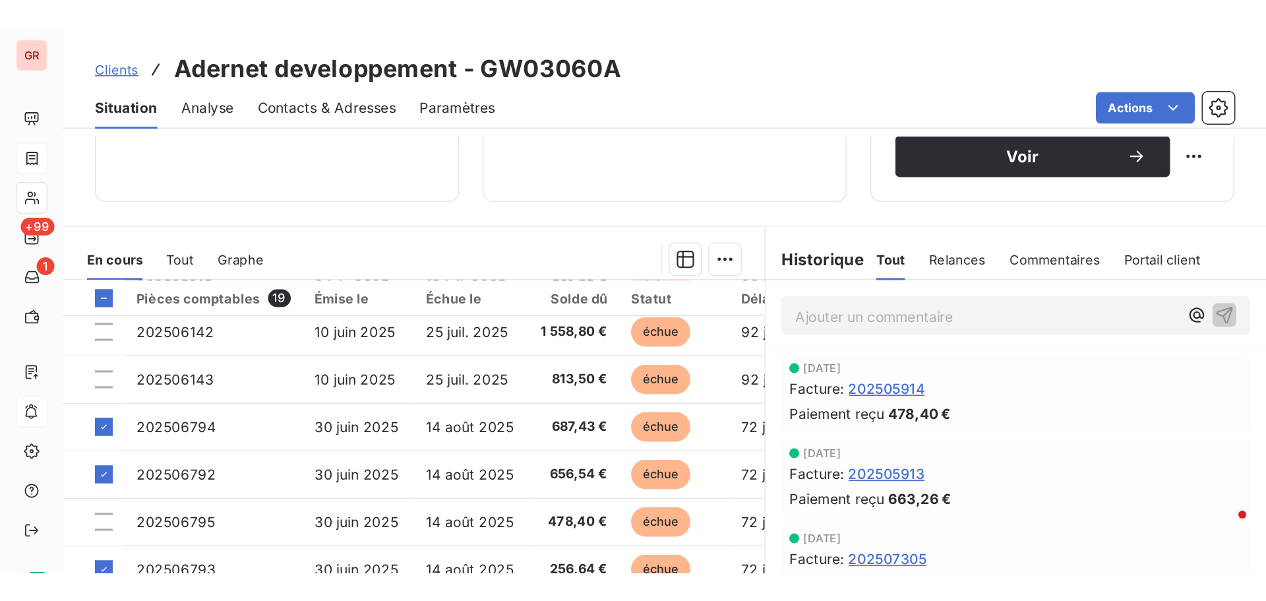
scroll to position [0, 0]
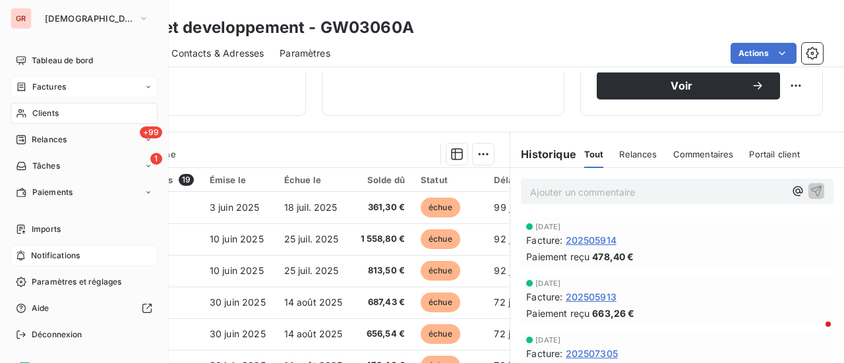
click at [61, 87] on span "Factures" at bounding box center [49, 87] width 34 height 12
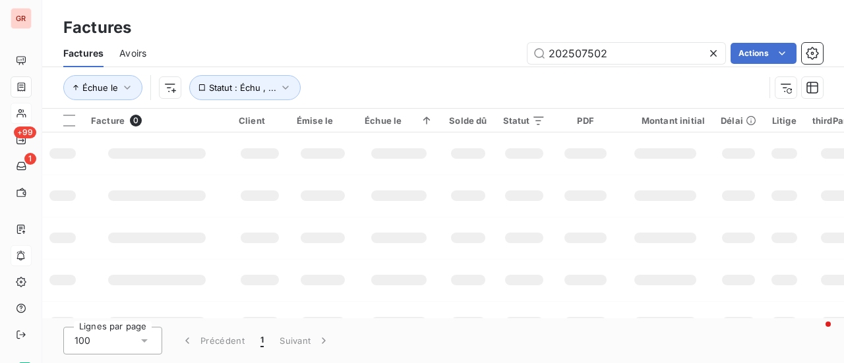
drag, startPoint x: 610, startPoint y: 54, endPoint x: 352, endPoint y: 104, distance: 263.2
click at [356, 103] on div "Factures Avoirs 202507502 Actions Échue le Statut : Échu , ..." at bounding box center [443, 74] width 802 height 69
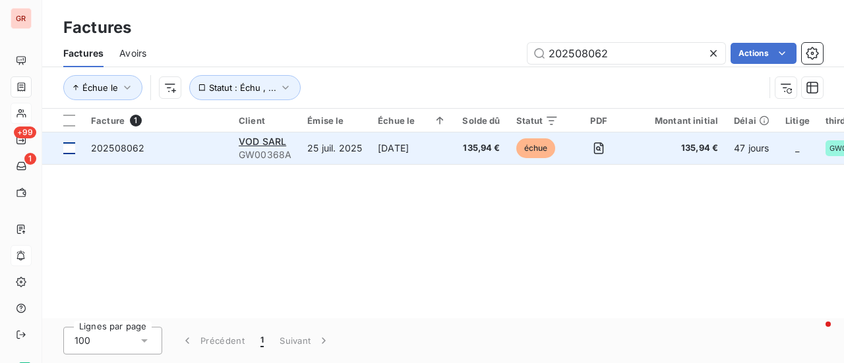
type input "202508062"
click at [73, 148] on div at bounding box center [69, 148] width 12 height 12
click at [105, 148] on span "202508062" at bounding box center [117, 147] width 53 height 11
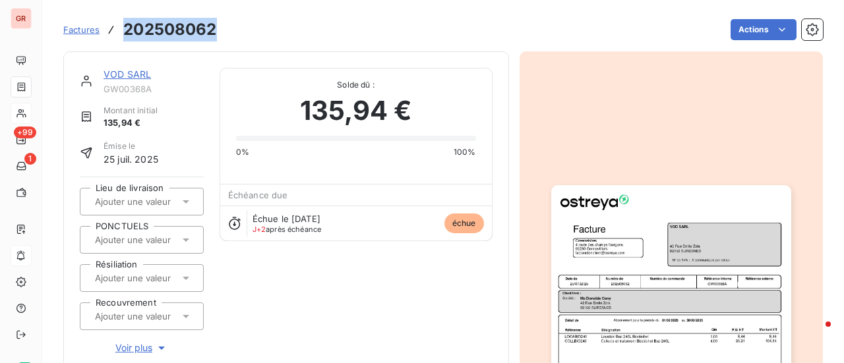
drag, startPoint x: 218, startPoint y: 32, endPoint x: 109, endPoint y: 34, distance: 108.8
click at [109, 34] on div "Factures 202508062 Actions" at bounding box center [442, 30] width 759 height 28
click at [133, 74] on link "VOD SARL" at bounding box center [127, 74] width 47 height 11
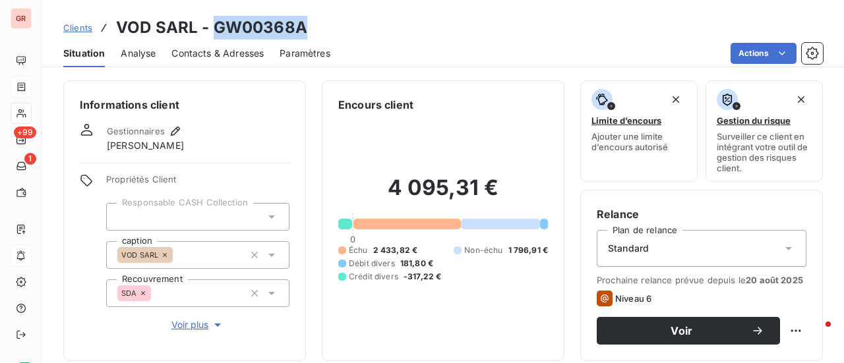
drag, startPoint x: 305, startPoint y: 36, endPoint x: 216, endPoint y: 34, distance: 88.4
click at [216, 34] on div "Clients VOD SARL - GW00368A" at bounding box center [443, 28] width 802 height 24
copy h3 "GW00368A"
click at [489, 129] on div "4 095,31 € 0 Échu 2 433,82 € Non-échu 1 796,91 € Débit divers 181,80 € Crédit d…" at bounding box center [443, 229] width 210 height 232
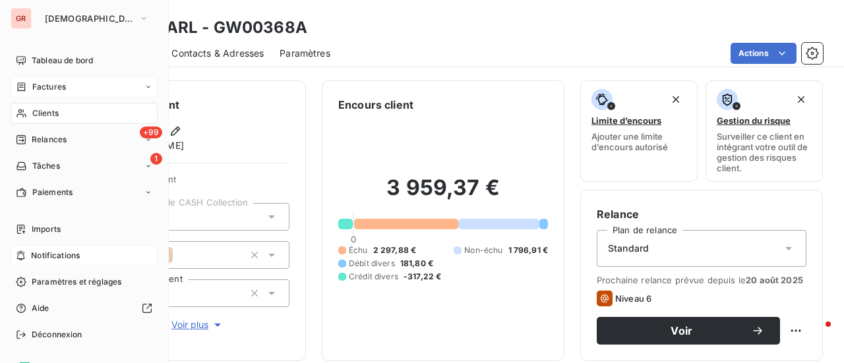
click at [48, 88] on span "Factures" at bounding box center [49, 87] width 34 height 12
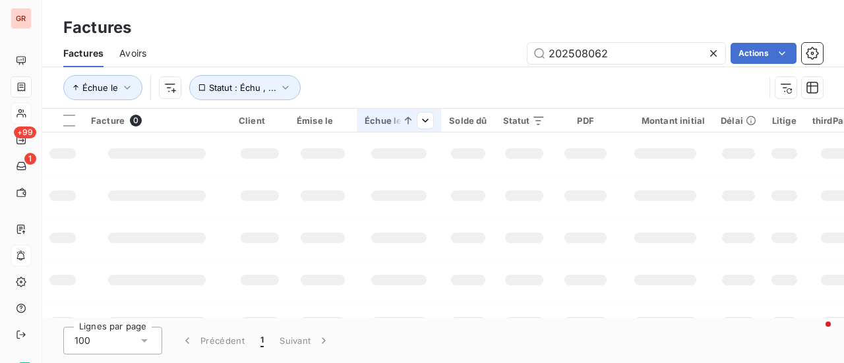
drag, startPoint x: 633, startPoint y: 56, endPoint x: 359, endPoint y: 112, distance: 279.9
click at [396, 102] on div "Factures Avoirs 202508062 Actions Échue le Statut : Échu , ..." at bounding box center [443, 74] width 802 height 69
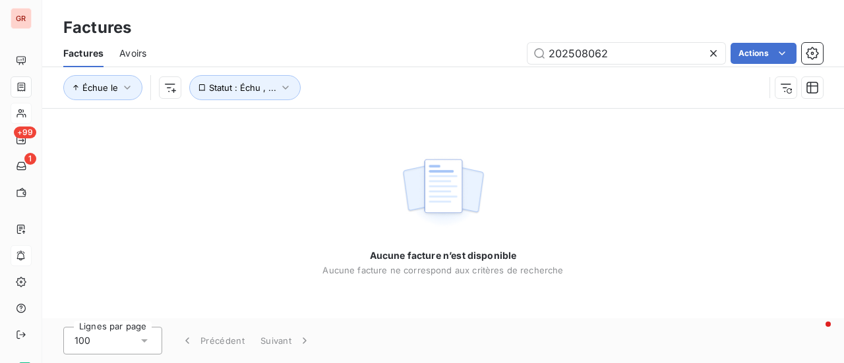
type input "(790.90€)"
drag, startPoint x: 604, startPoint y: 47, endPoint x: 417, endPoint y: 90, distance: 192.1
click at [419, 90] on div "Factures Avoirs (790.90€) Actions Échue le Statut : Échu , ..." at bounding box center [443, 74] width 802 height 69
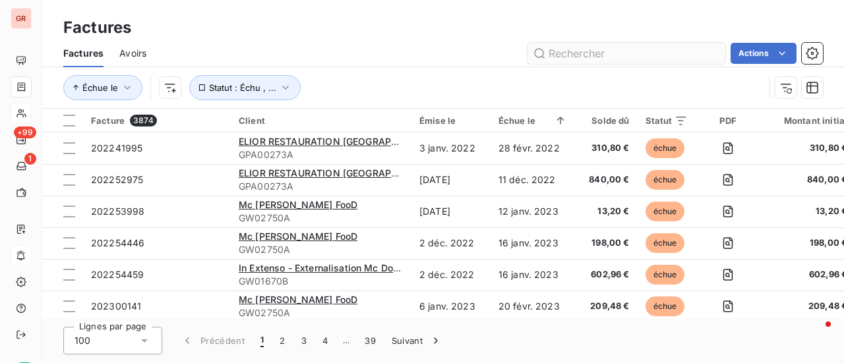
drag, startPoint x: 574, startPoint y: 40, endPoint x: 580, endPoint y: 42, distance: 6.9
click at [574, 40] on div "Factures Avoirs Actions" at bounding box center [443, 54] width 802 height 28
click at [587, 52] on input "text" at bounding box center [626, 53] width 198 height 21
paste input "202506369"
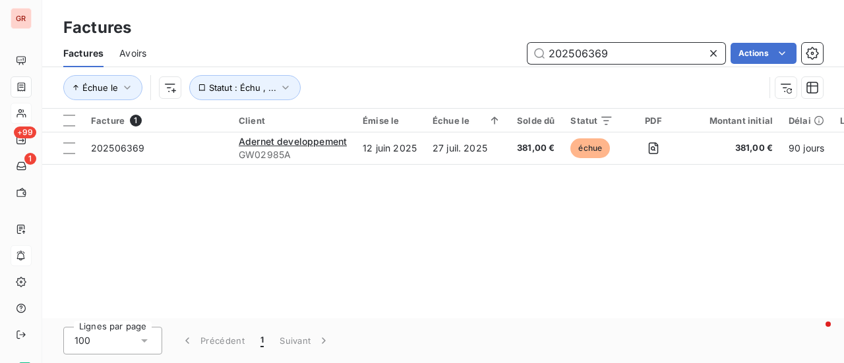
type input "202506369"
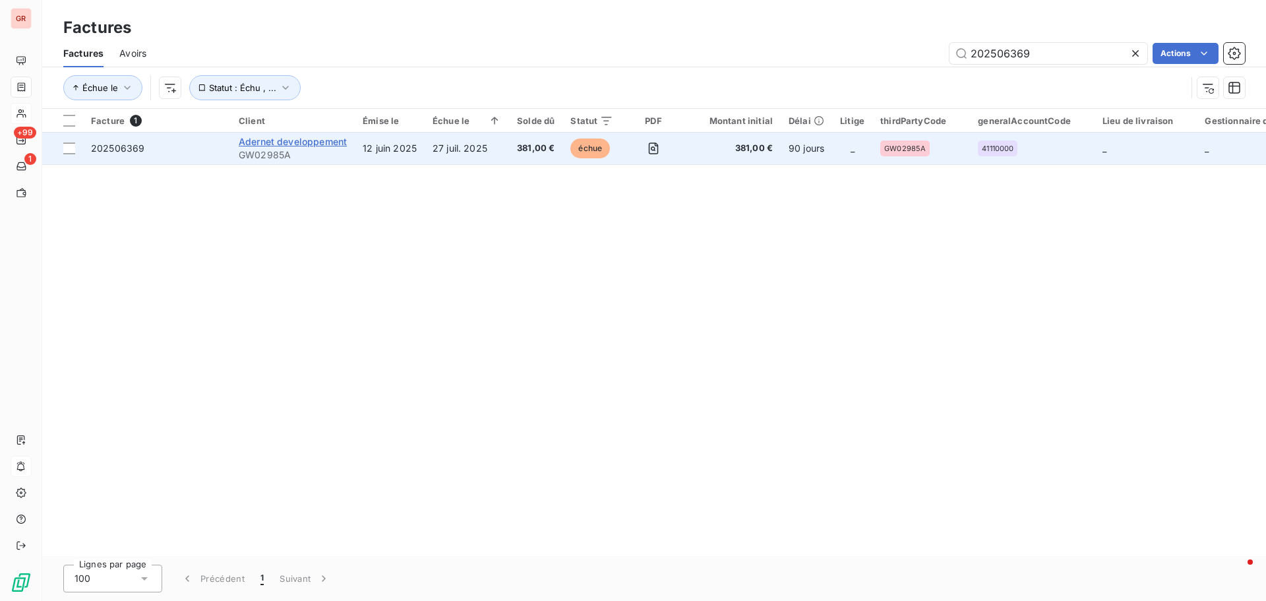
click at [293, 139] on span "Adernet developpement" at bounding box center [293, 141] width 108 height 11
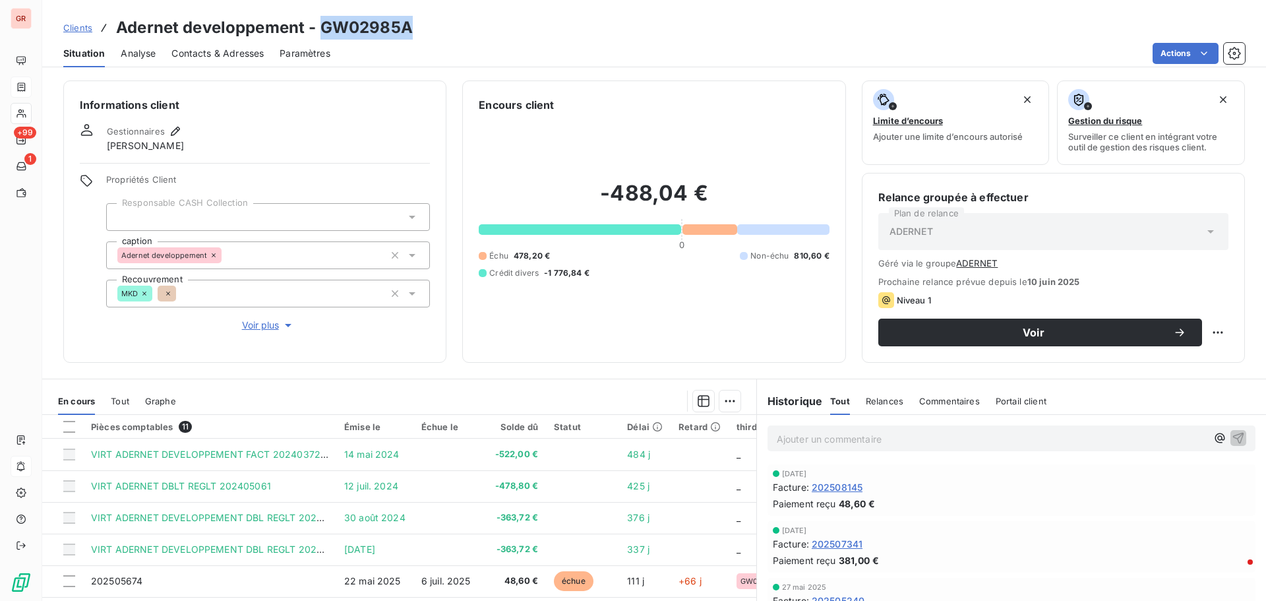
drag, startPoint x: 417, startPoint y: 28, endPoint x: 322, endPoint y: 36, distance: 94.7
click at [322, 36] on div "Clients Adernet developpement - GW02985A" at bounding box center [654, 28] width 1224 height 24
copy h3 "GW02985A"
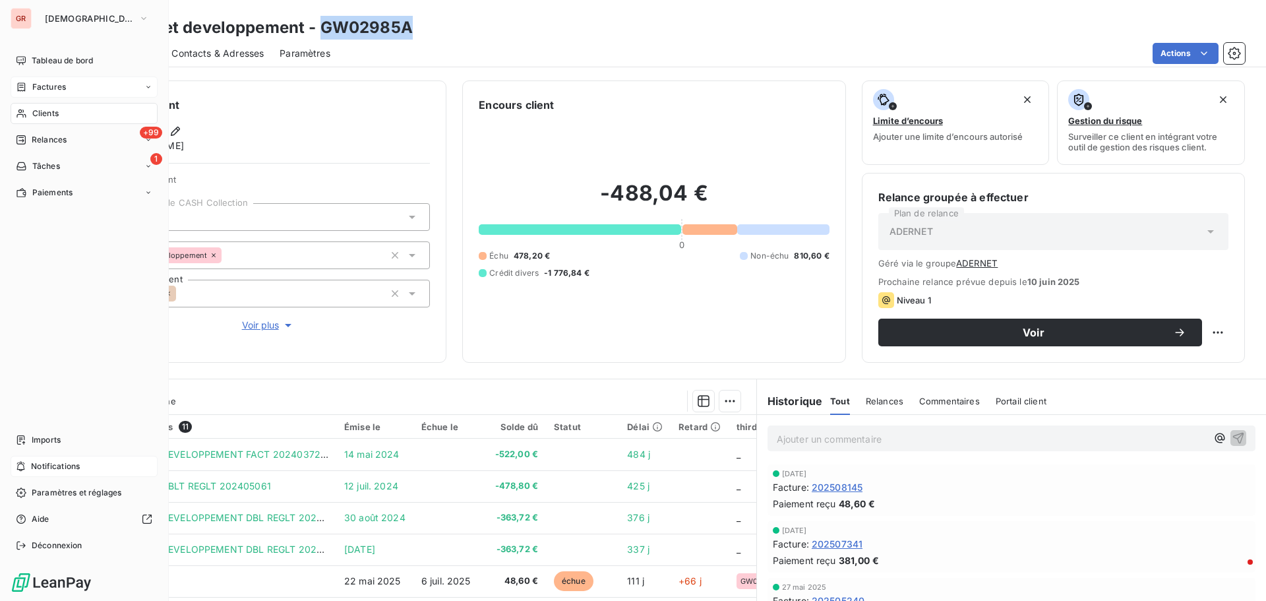
click at [59, 80] on div "Factures" at bounding box center [84, 86] width 147 height 21
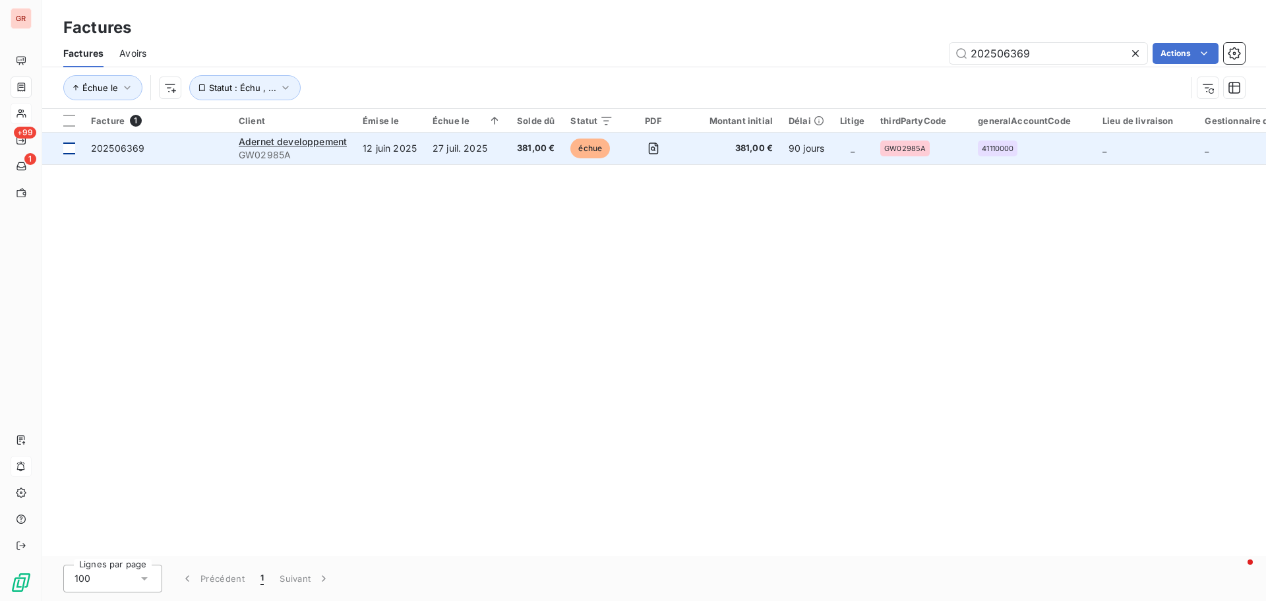
click at [67, 149] on div at bounding box center [69, 148] width 12 height 12
click at [305, 141] on span "Adernet developpement" at bounding box center [293, 141] width 108 height 11
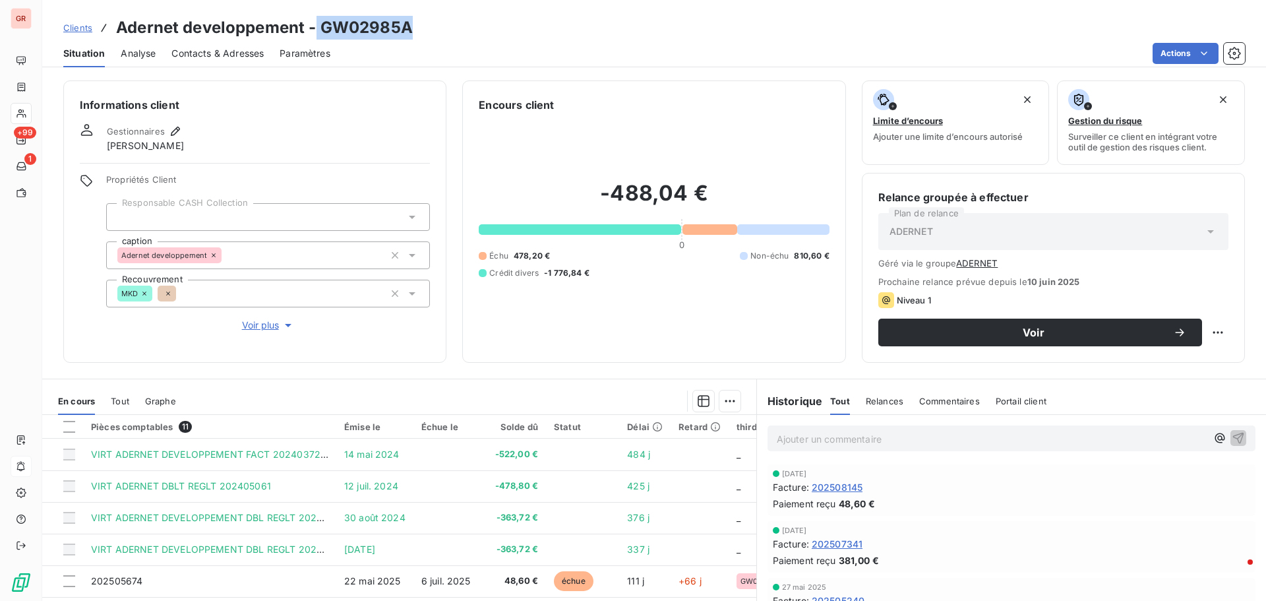
drag, startPoint x: 408, startPoint y: 26, endPoint x: 314, endPoint y: 24, distance: 94.3
click at [314, 24] on div "Clients Adernet developpement - GW02985A" at bounding box center [654, 28] width 1224 height 24
copy h3 "GW02985A"
click at [436, 38] on div "Clients Adernet developpement - GW02985A" at bounding box center [654, 28] width 1224 height 24
click at [427, 14] on div "Clients Adernet developpement - GW02985A Situation Analyse Contacts & Adresses …" at bounding box center [654, 33] width 1224 height 67
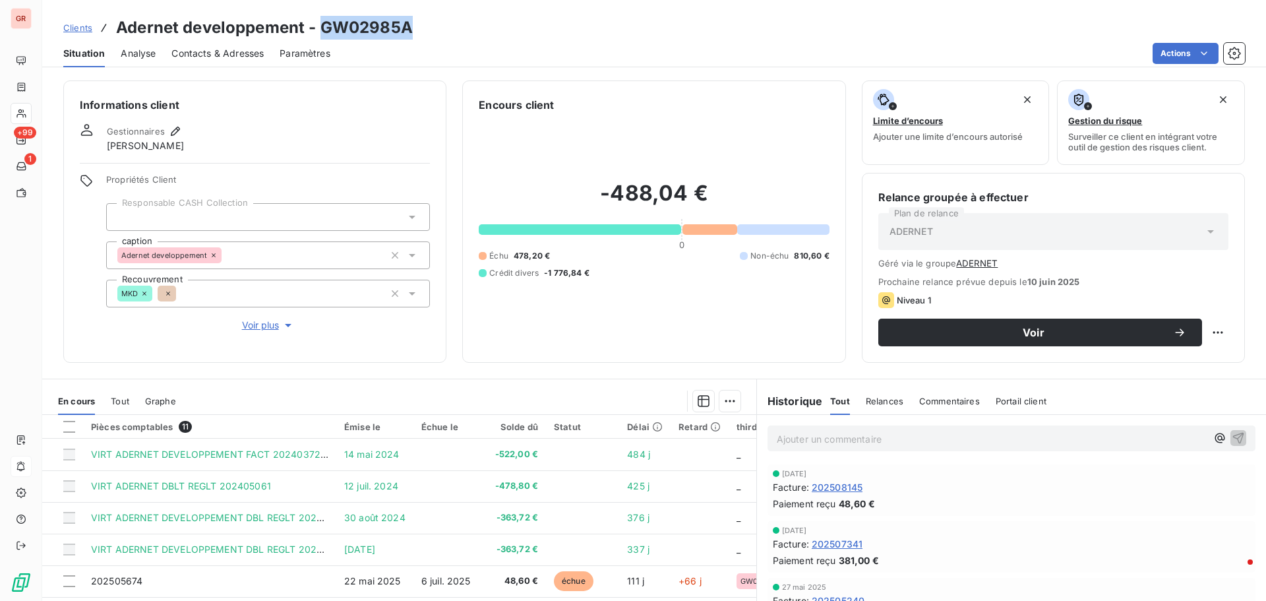
drag, startPoint x: 413, startPoint y: 22, endPoint x: 318, endPoint y: 27, distance: 95.1
click at [318, 27] on div "Clients Adernet developpement - GW02985A" at bounding box center [654, 28] width 1224 height 24
copy h3 "GW02985A"
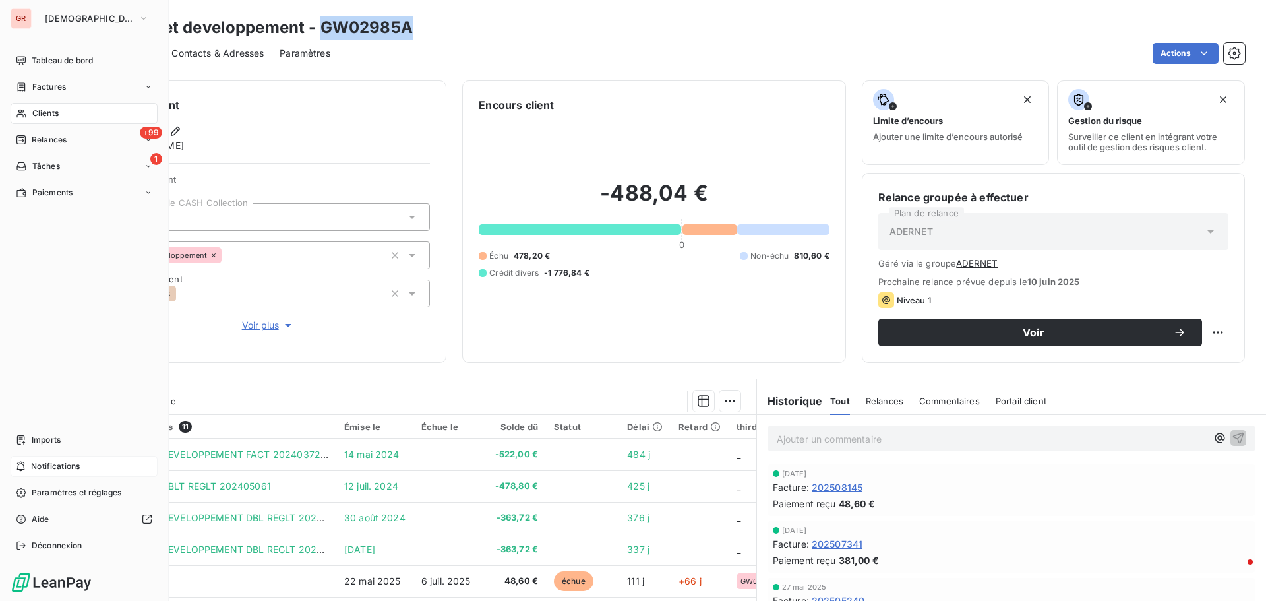
drag, startPoint x: 49, startPoint y: 84, endPoint x: 139, endPoint y: 84, distance: 89.7
click at [50, 84] on span "Factures" at bounding box center [49, 87] width 34 height 12
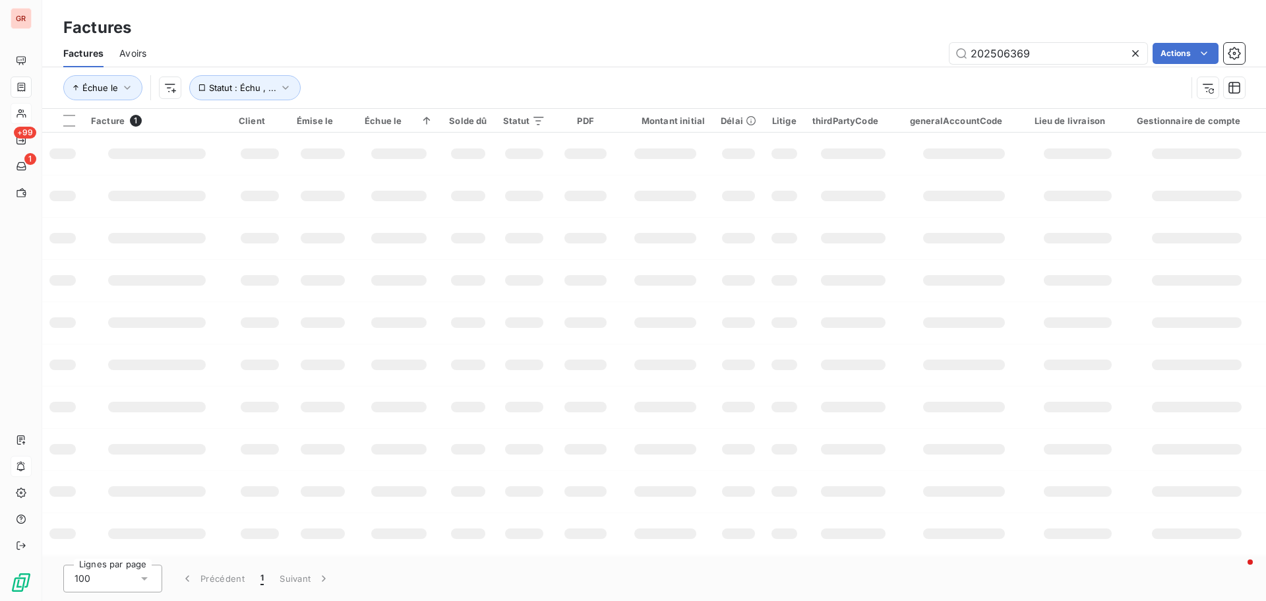
drag, startPoint x: 1055, startPoint y: 53, endPoint x: 628, endPoint y: 91, distance: 428.2
click at [730, 76] on div "Factures Avoirs 202506369 Actions Échue le Statut : Échu , ..." at bounding box center [654, 74] width 1224 height 69
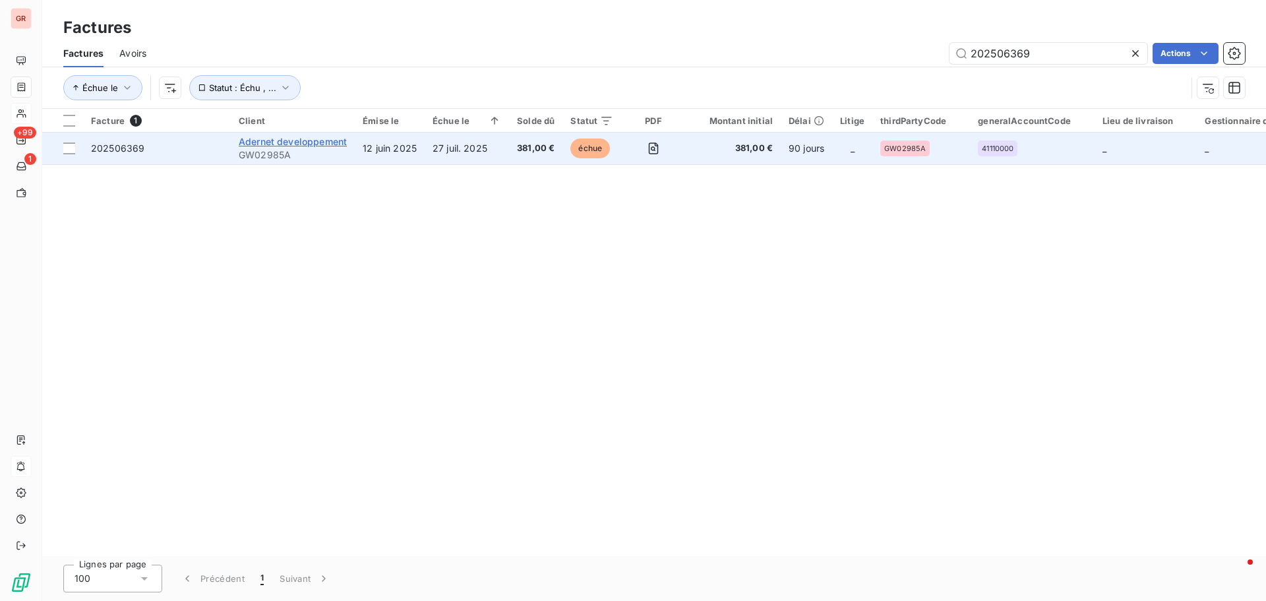
click at [307, 142] on span "Adernet developpement" at bounding box center [293, 141] width 108 height 11
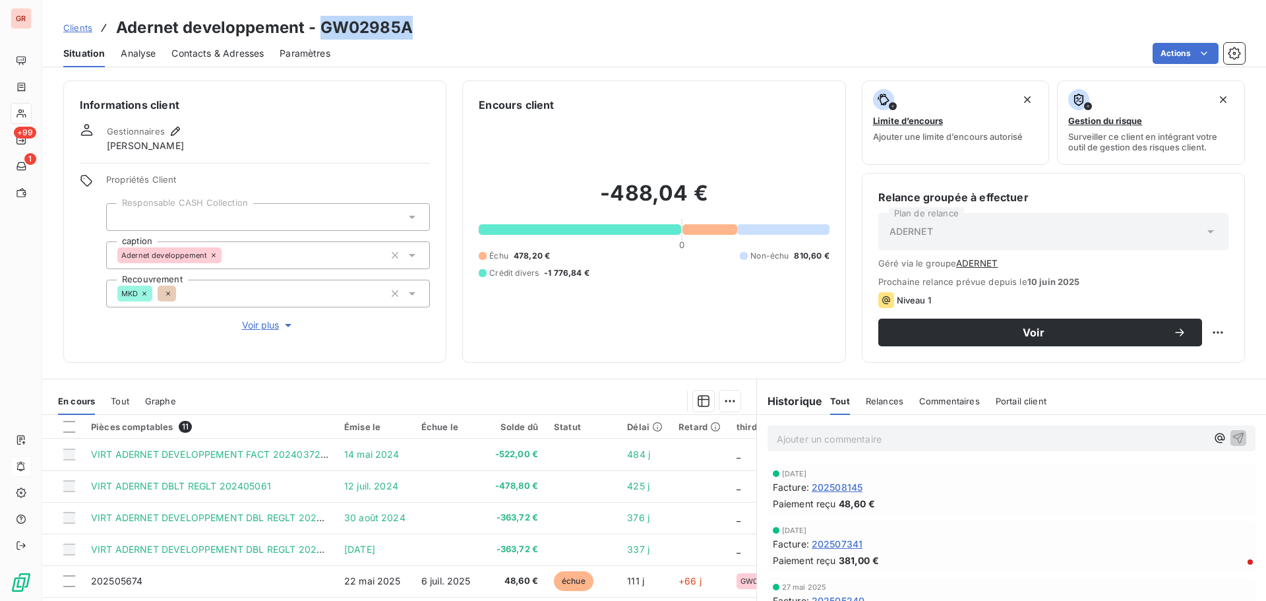
drag, startPoint x: 421, startPoint y: 26, endPoint x: 322, endPoint y: 30, distance: 99.0
click at [322, 30] on div "Clients Adernet developpement - GW02985A" at bounding box center [654, 28] width 1224 height 24
copy h3 "GW02985A"
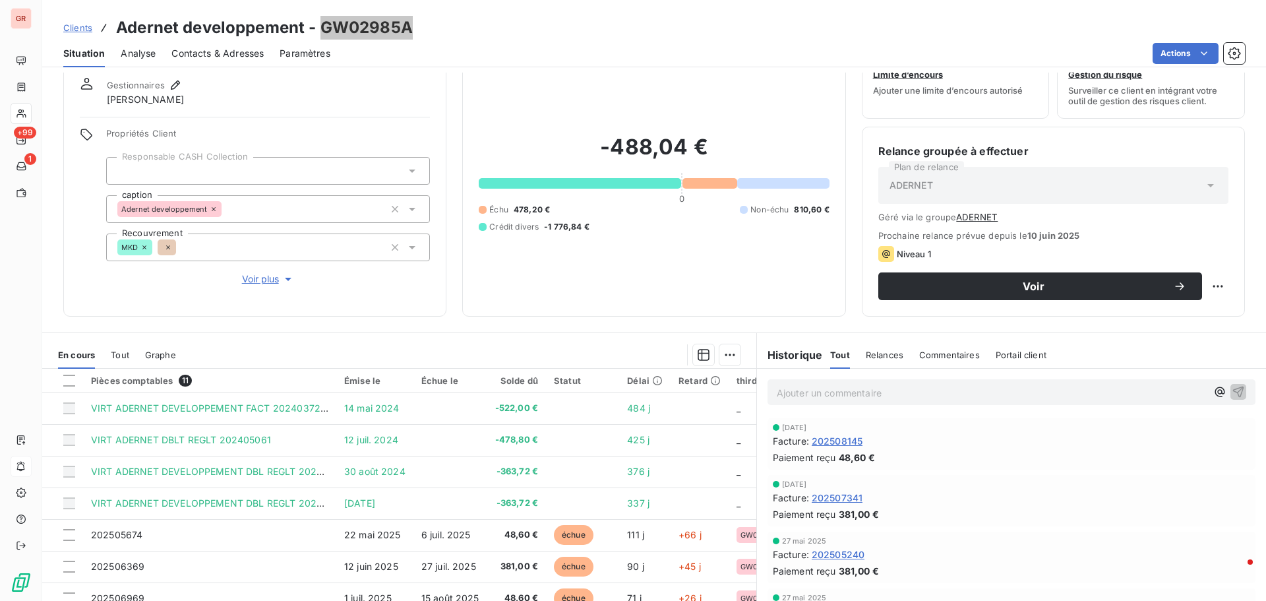
scroll to position [107, 0]
